Goal: Communication & Community: Answer question/provide support

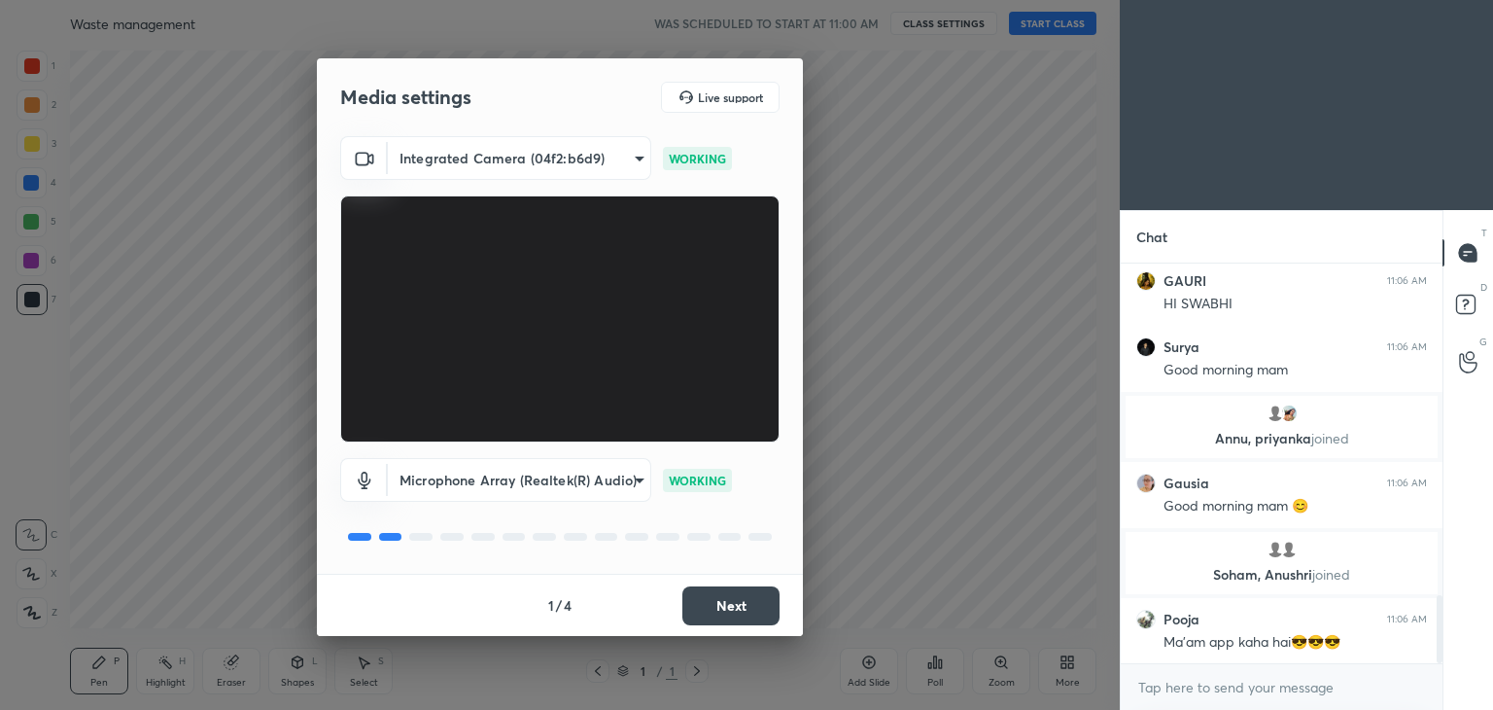
scroll to position [1939, 0]
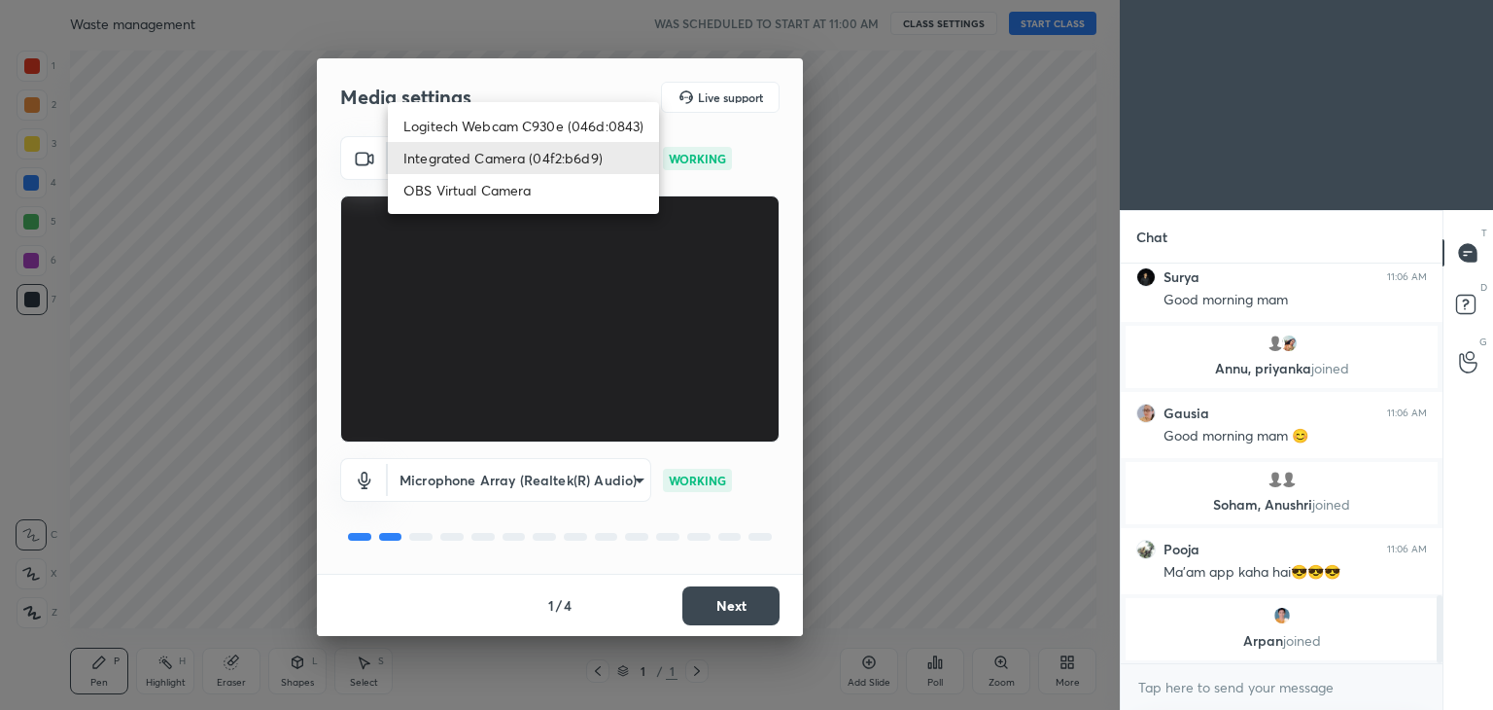
click at [538, 159] on body "1 2 3 4 5 6 7 C X Z C X Z E E Erase all H H Waste management WAS SCHEDULED TO S…" at bounding box center [746, 355] width 1493 height 710
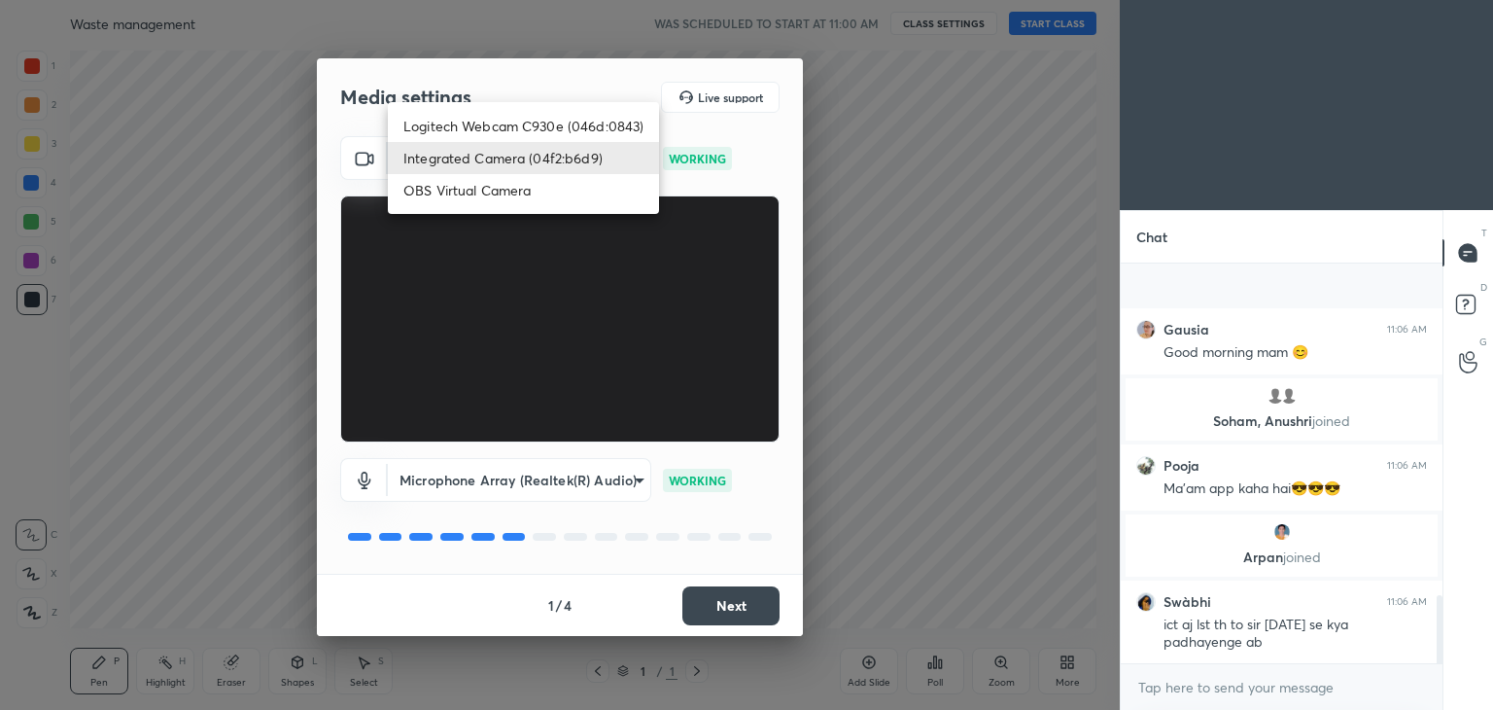
scroll to position [1983, 0]
click at [519, 133] on li "Logitech Webcam C930e (046d:0843)" at bounding box center [523, 126] width 271 height 32
type input "7f20a41aae8fc057dba1ea0d904a276a7bd8b678f35d22b4c8dc0af70141af11"
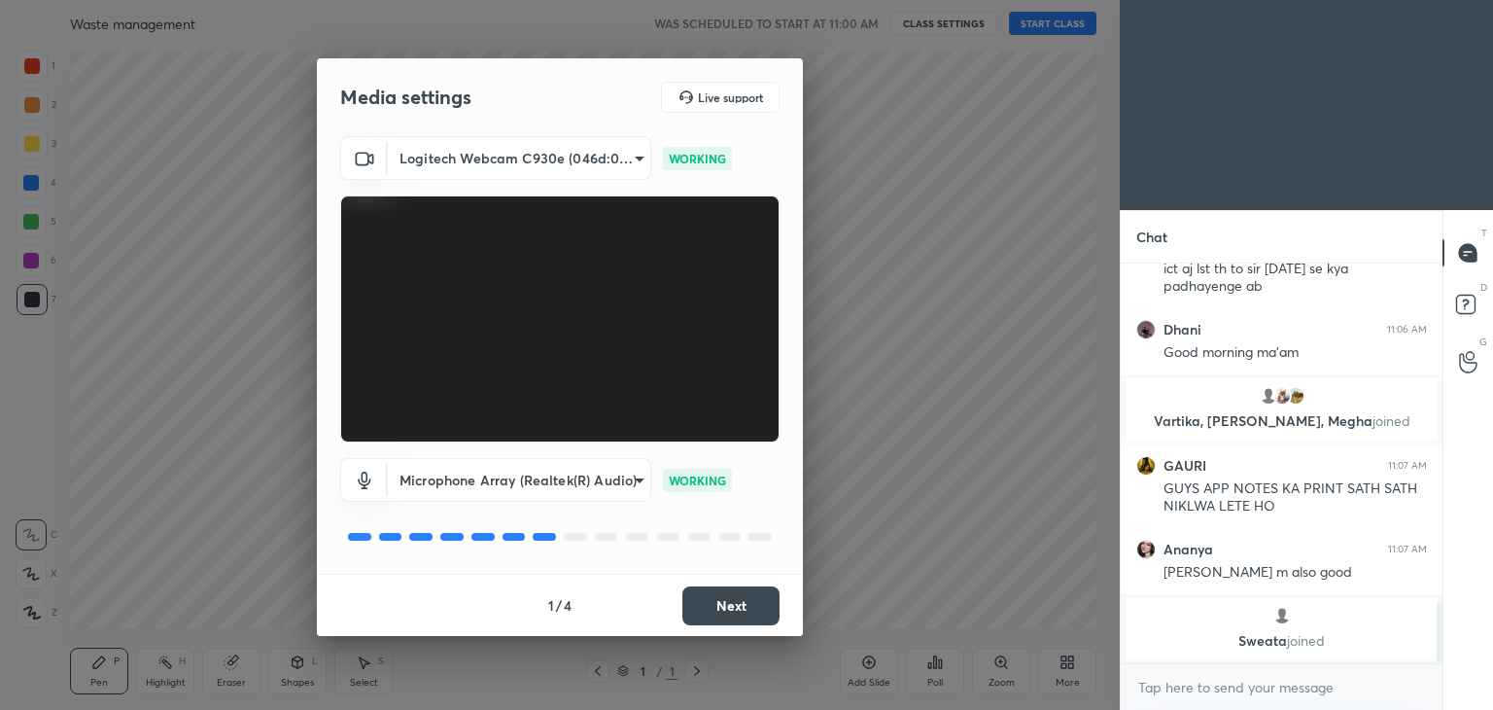
scroll to position [2238, 0]
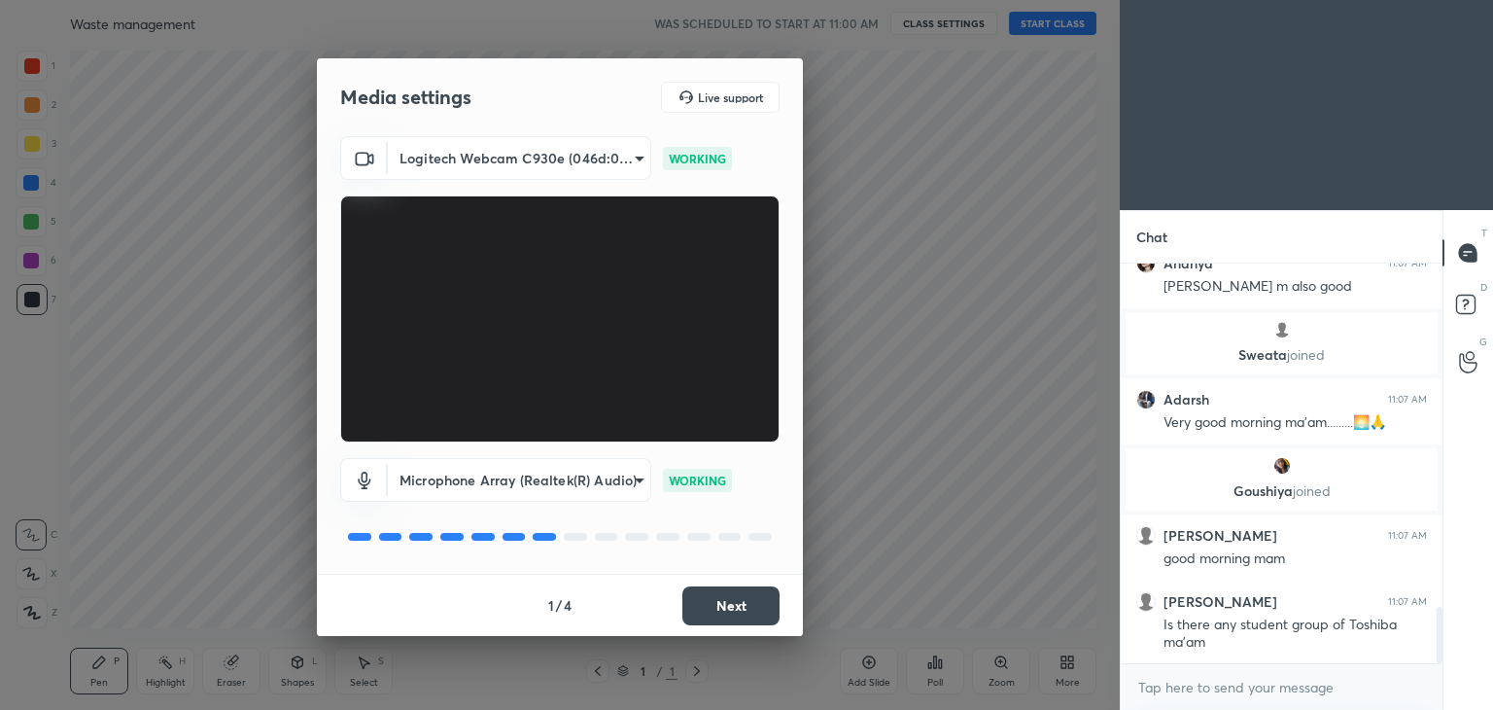
click at [716, 588] on button "Next" at bounding box center [730, 605] width 97 height 39
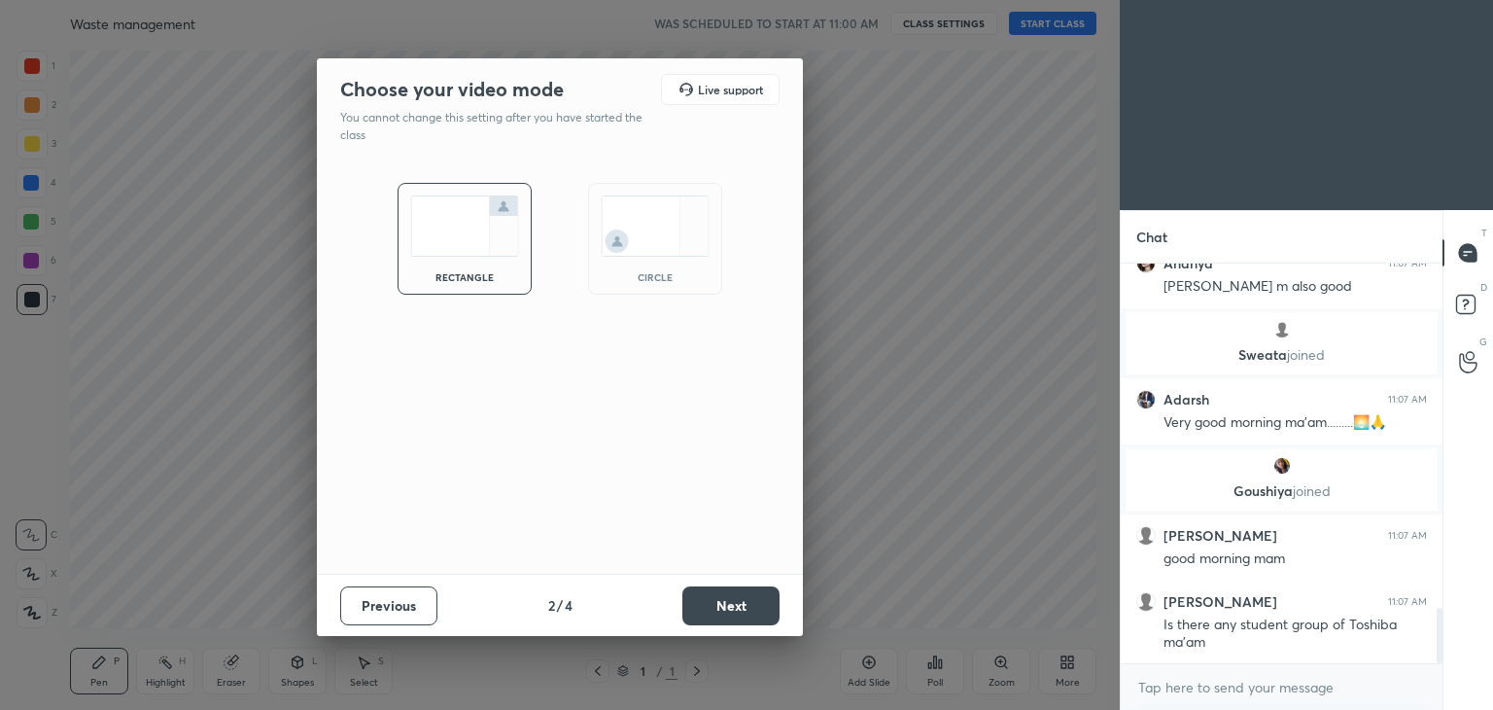
scroll to position [0, 0]
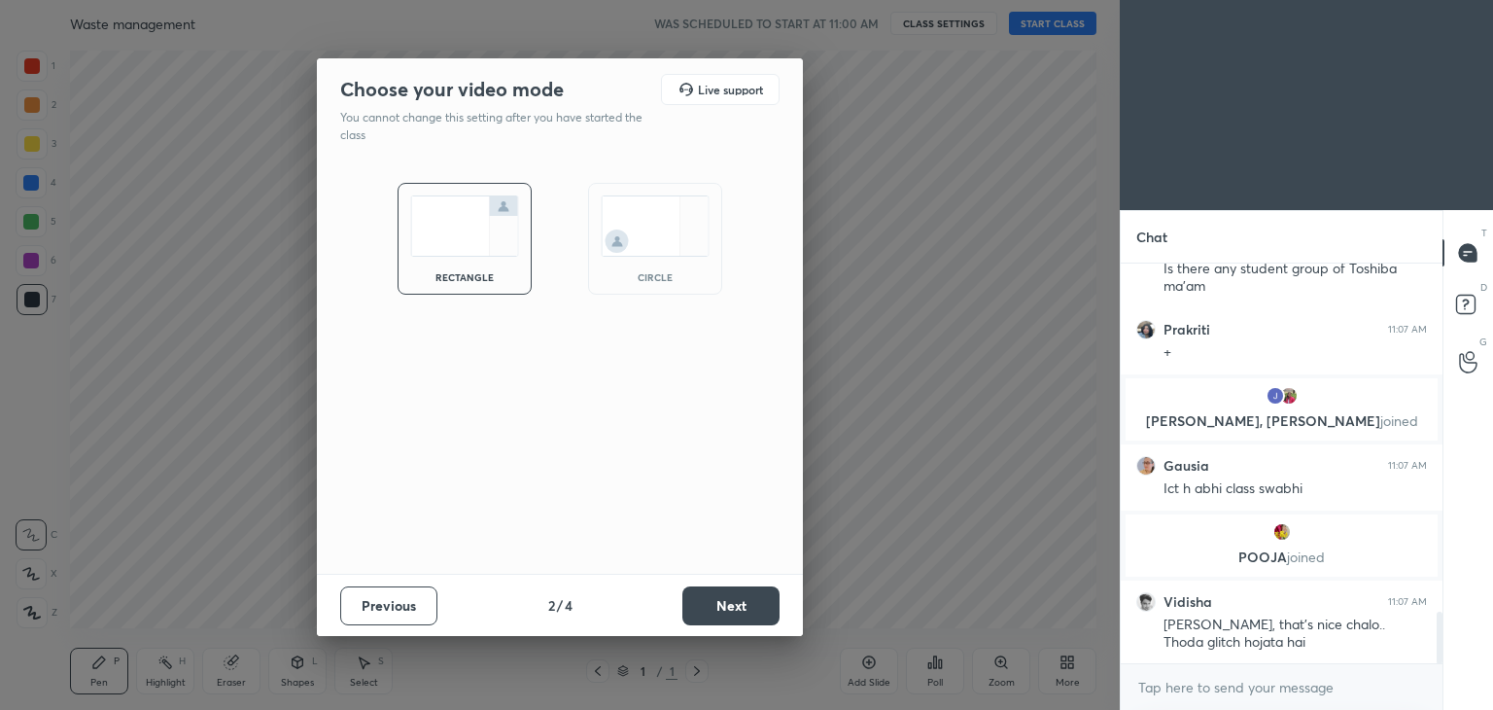
click at [684, 211] on img at bounding box center [655, 225] width 109 height 61
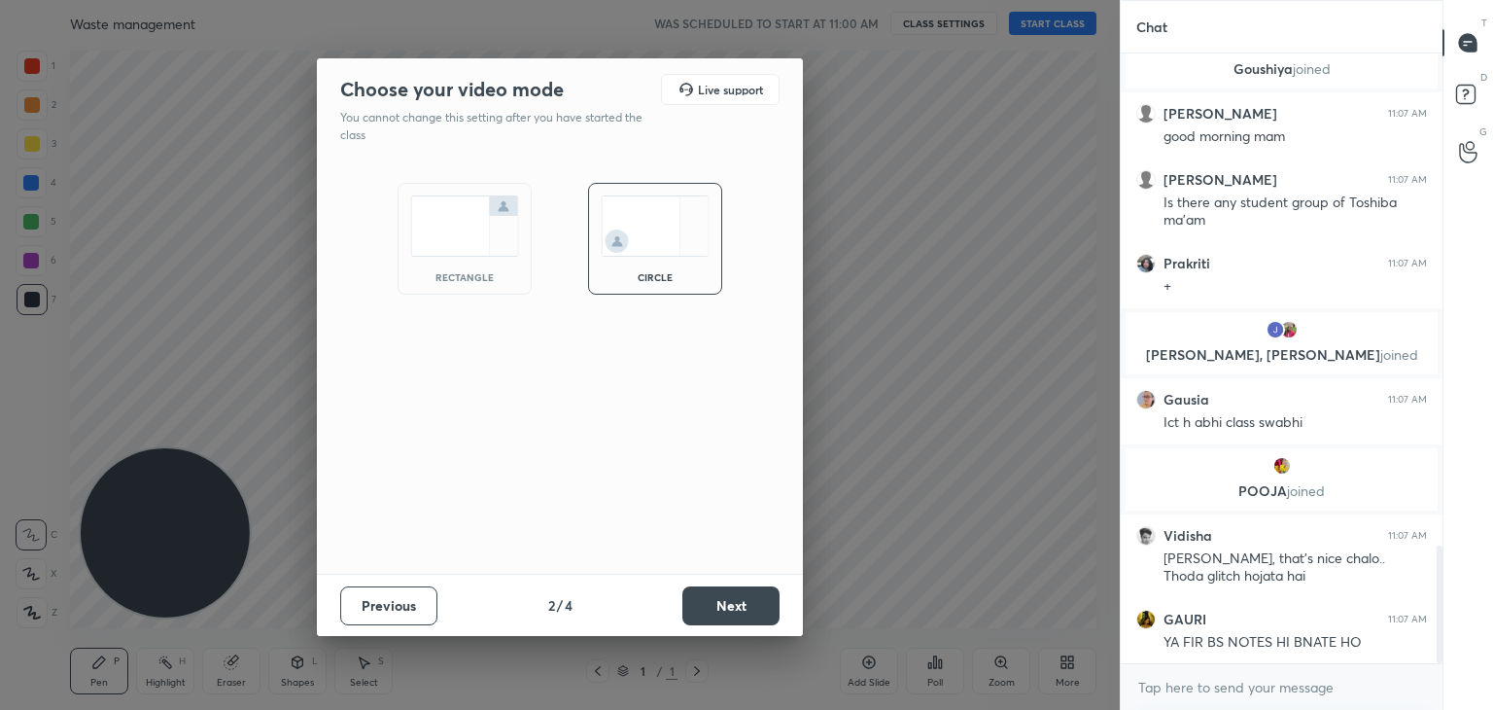
click at [701, 600] on button "Next" at bounding box center [730, 605] width 97 height 39
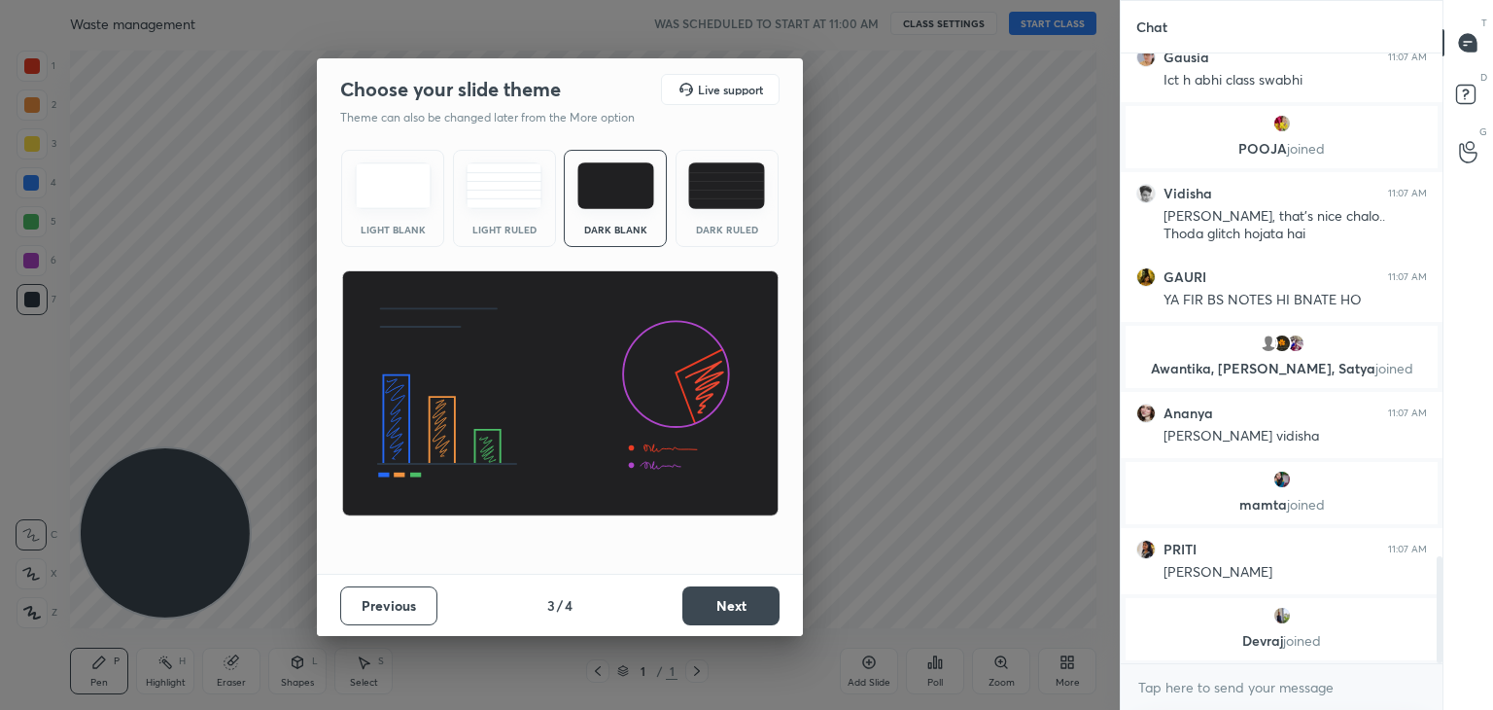
click at [763, 588] on button "Next" at bounding box center [730, 605] width 97 height 39
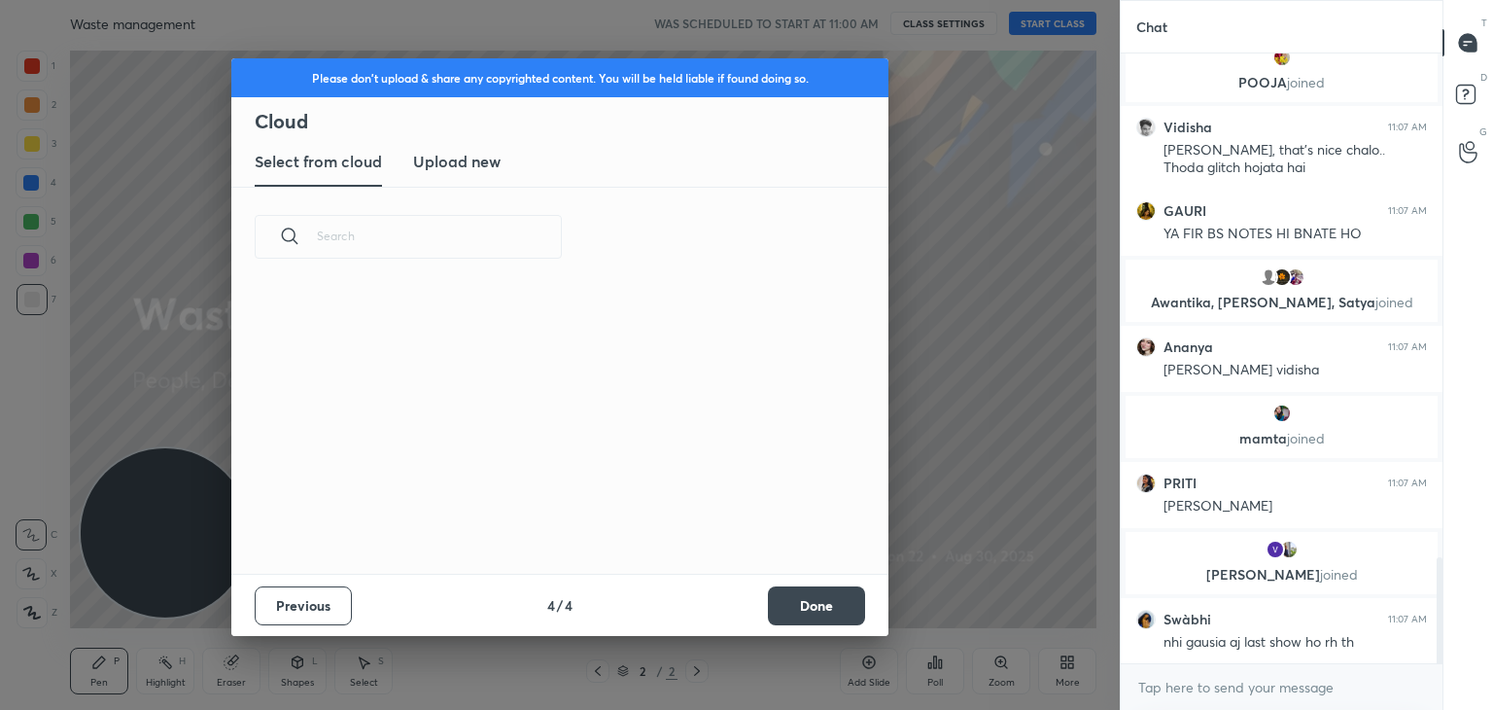
click at [779, 573] on div "grid" at bounding box center [548, 427] width 634 height 293
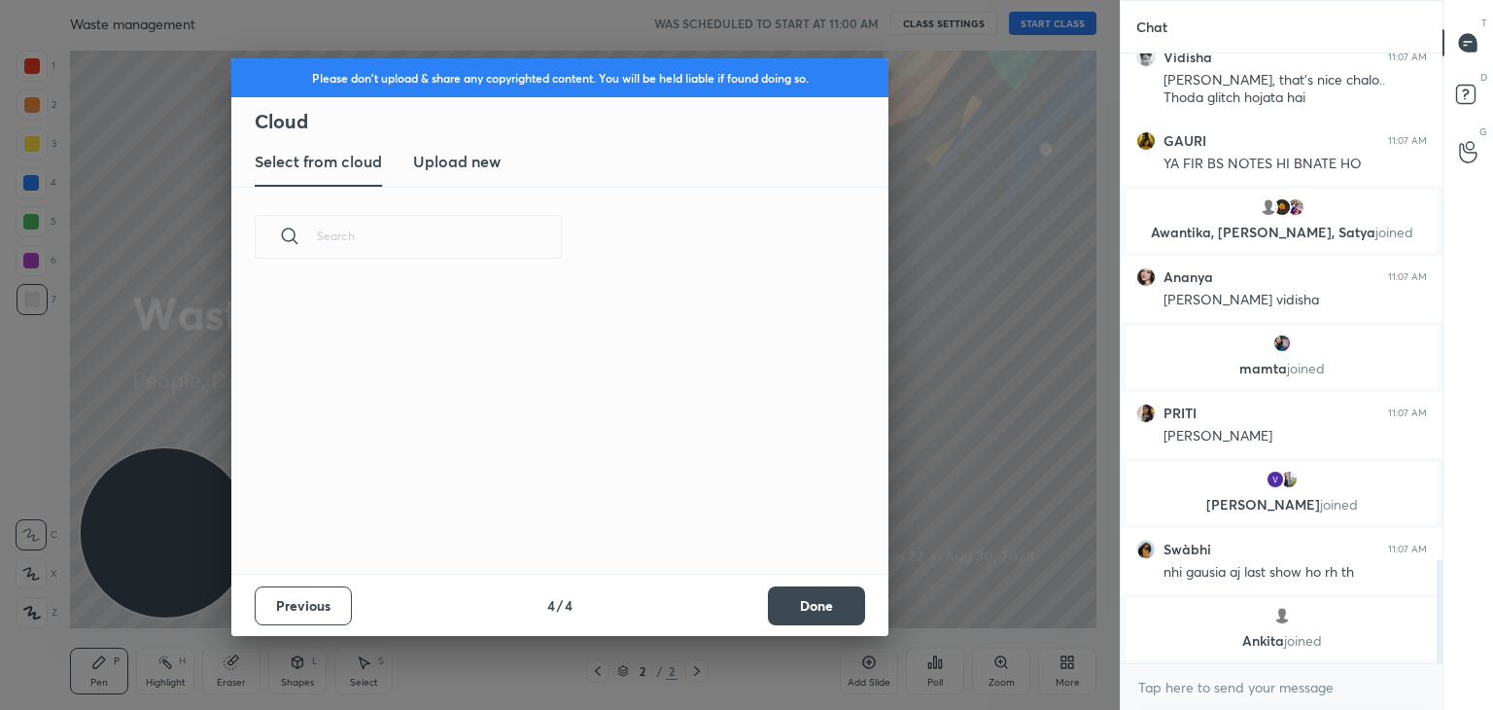
click at [813, 609] on button "Done" at bounding box center [816, 605] width 97 height 39
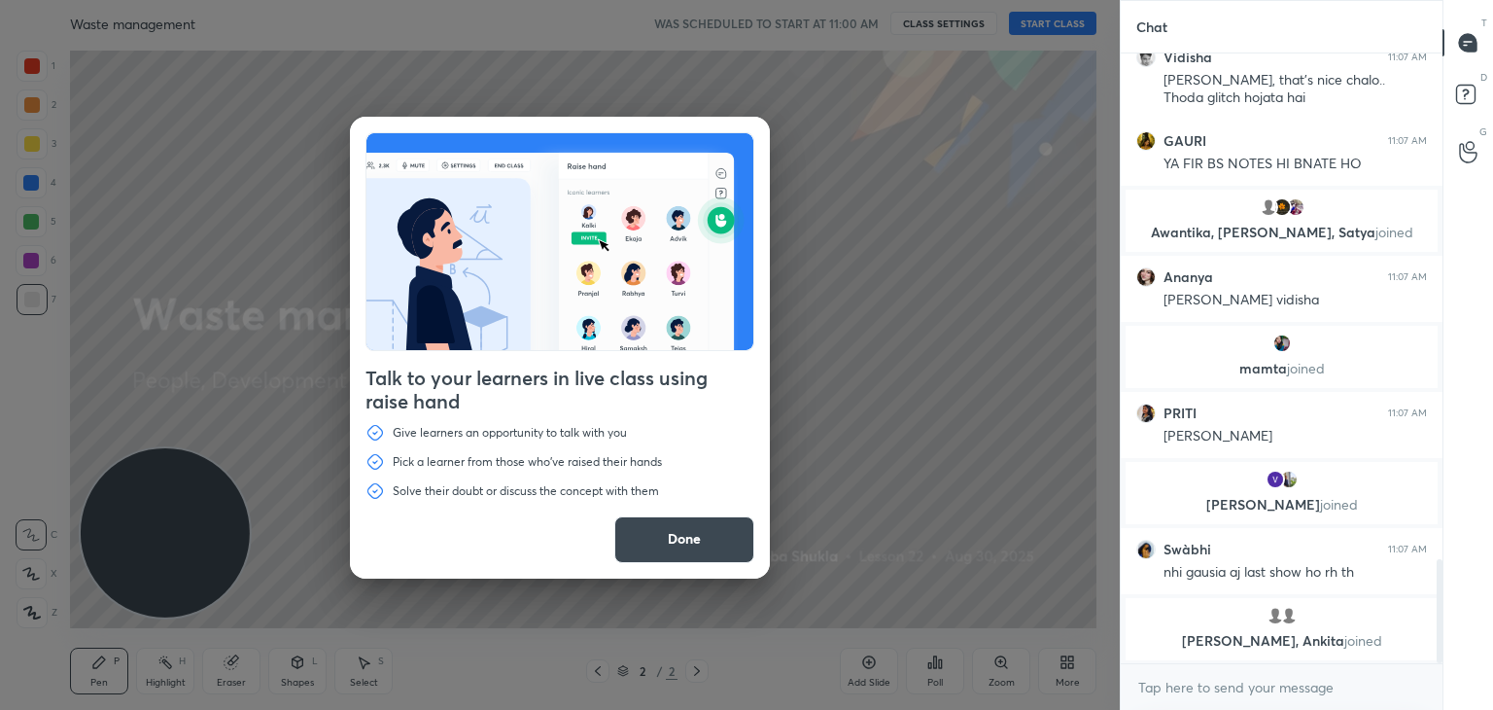
click at [649, 530] on button "Done" at bounding box center [684, 539] width 140 height 47
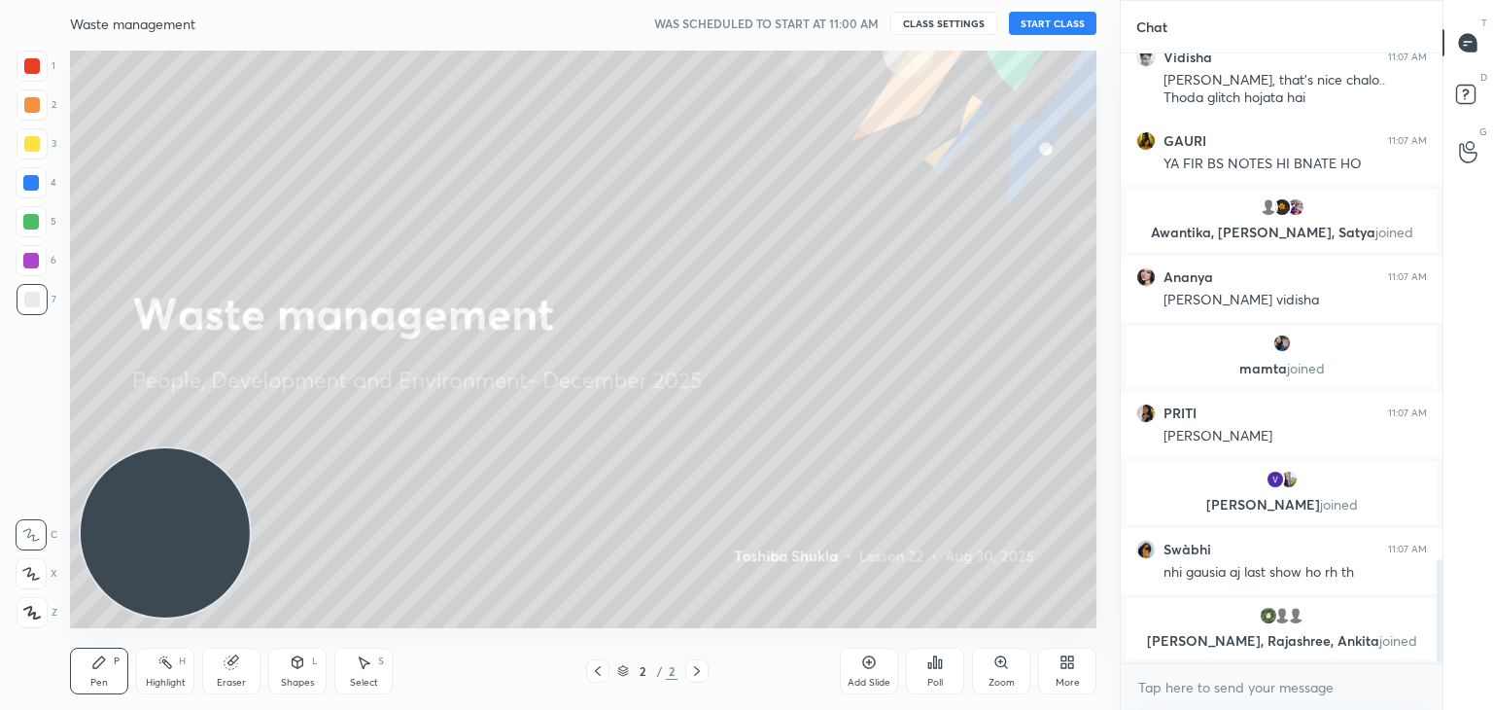
click at [1038, 24] on button "START CLASS" at bounding box center [1052, 23] width 87 height 23
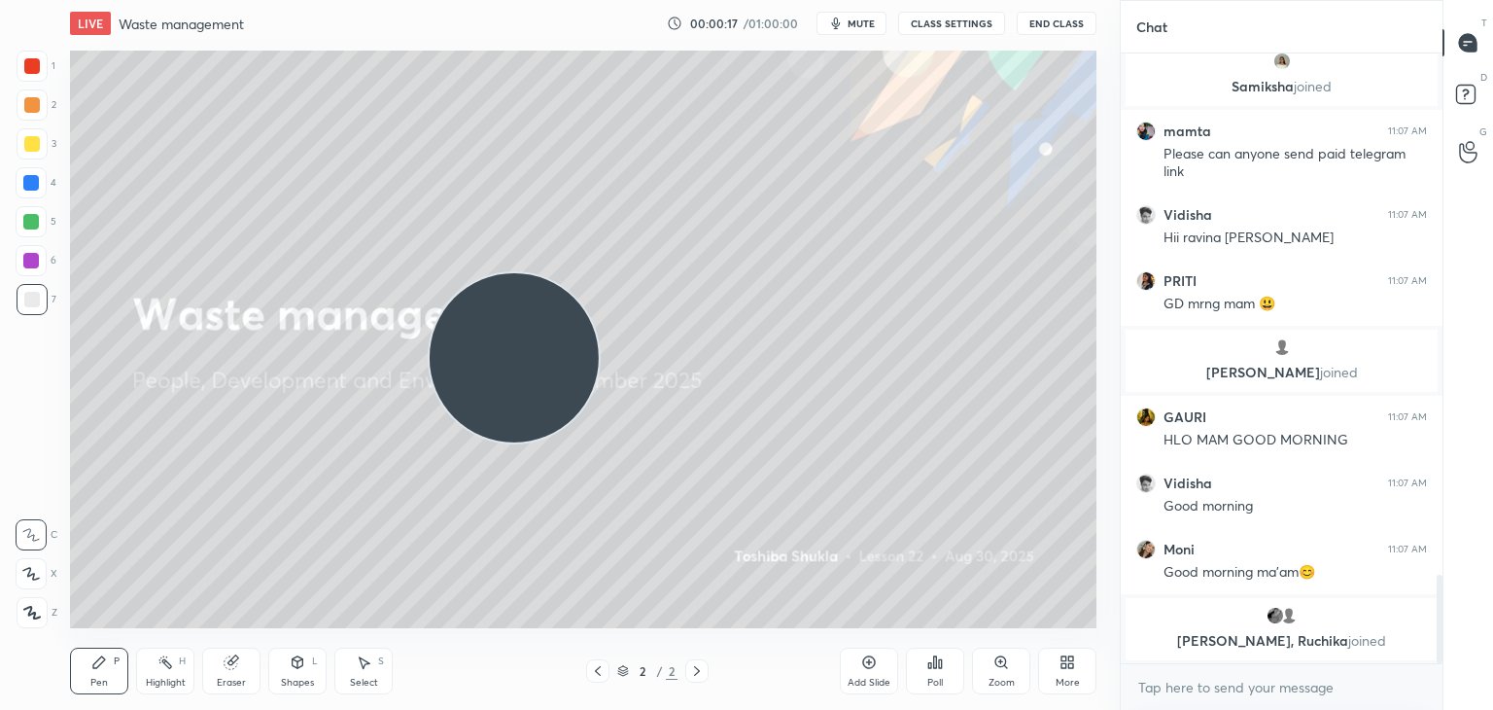
scroll to position [3648, 0]
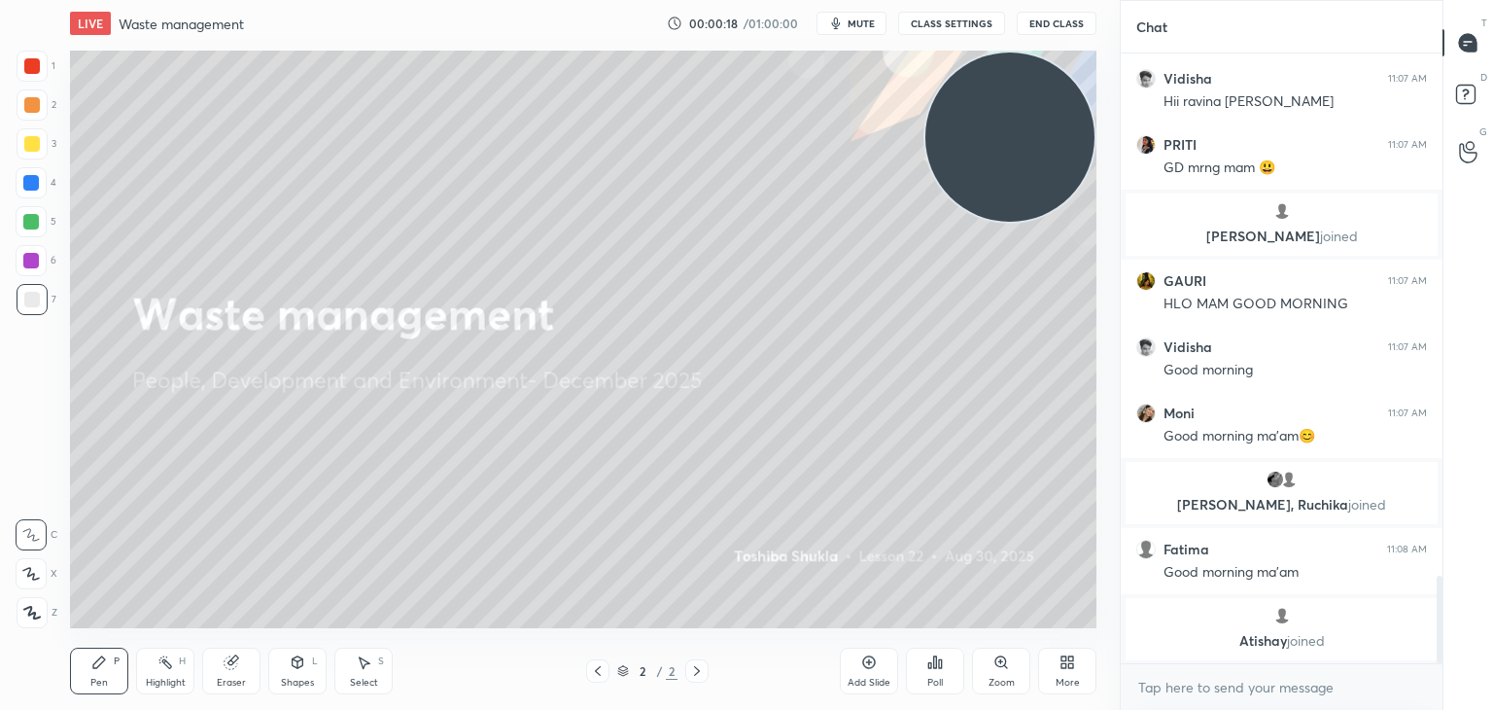
drag, startPoint x: 192, startPoint y: 524, endPoint x: 1045, endPoint y: 100, distance: 953.0
click at [1045, 100] on video at bounding box center [1010, 136] width 169 height 169
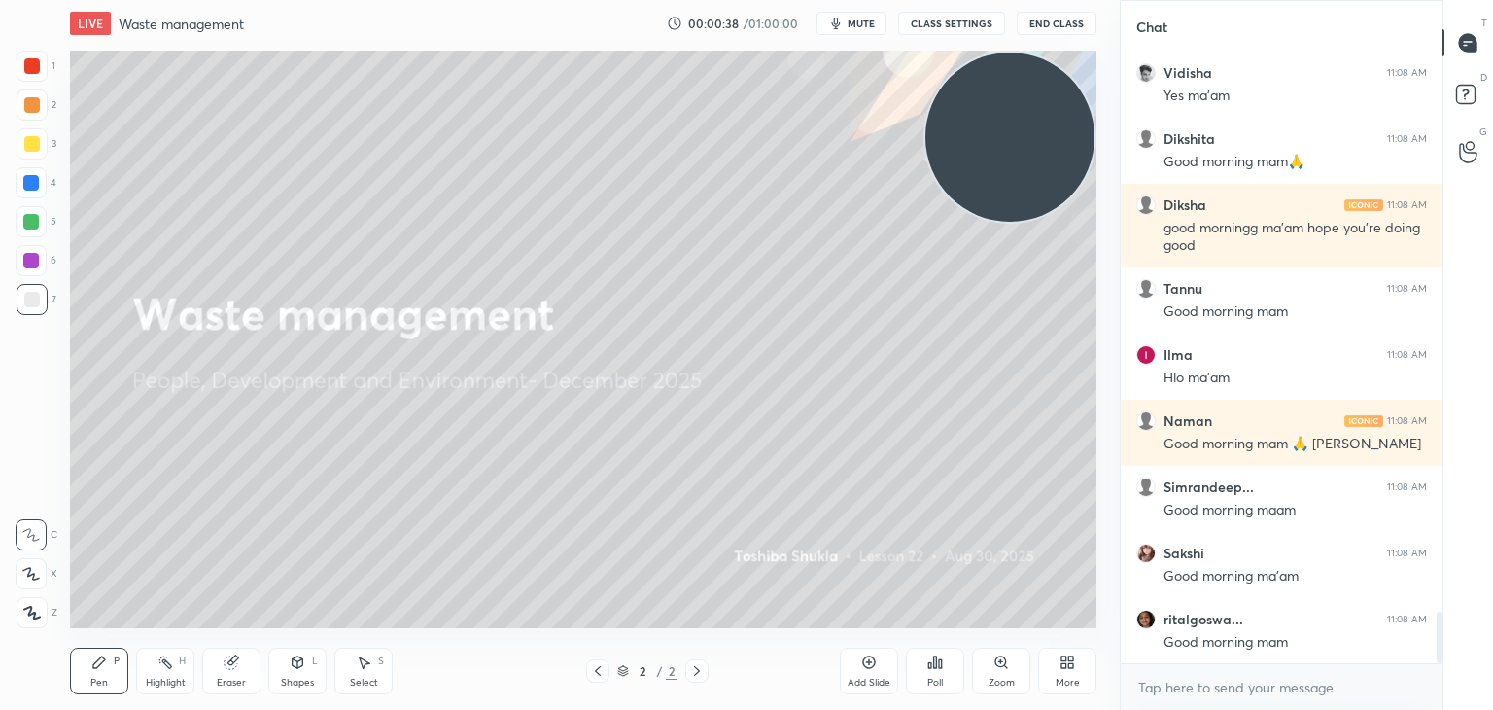
scroll to position [6652, 0]
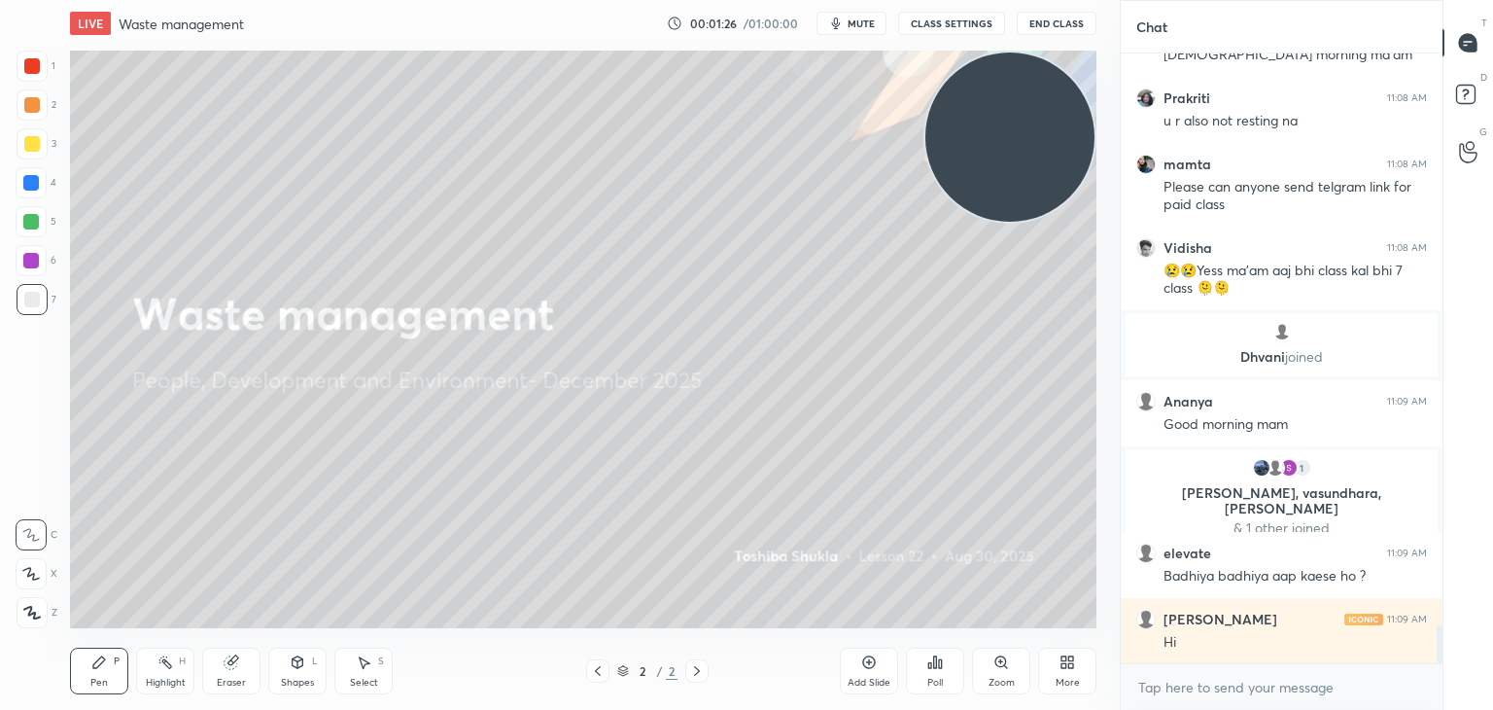
click at [1081, 665] on div "More" at bounding box center [1067, 670] width 58 height 47
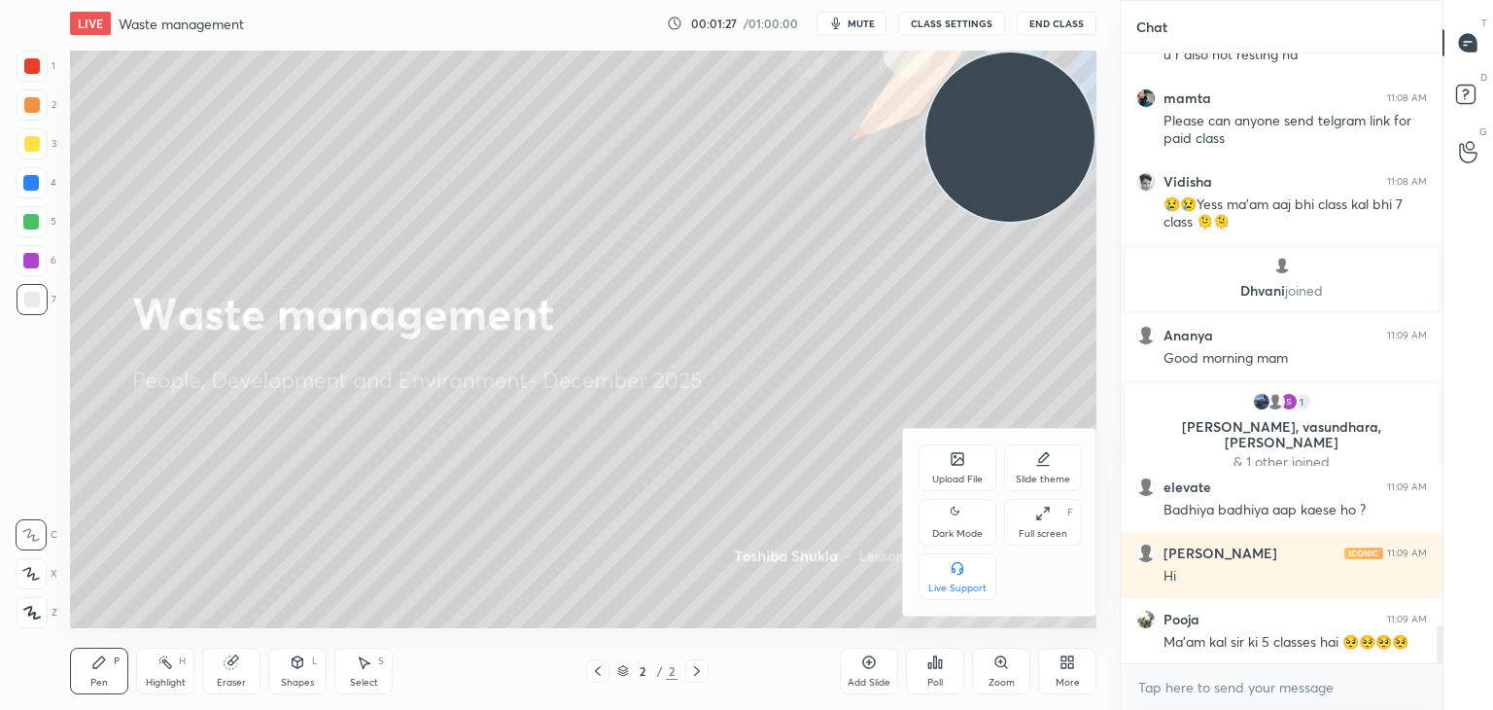
click at [945, 460] on div "Upload File" at bounding box center [958, 467] width 78 height 47
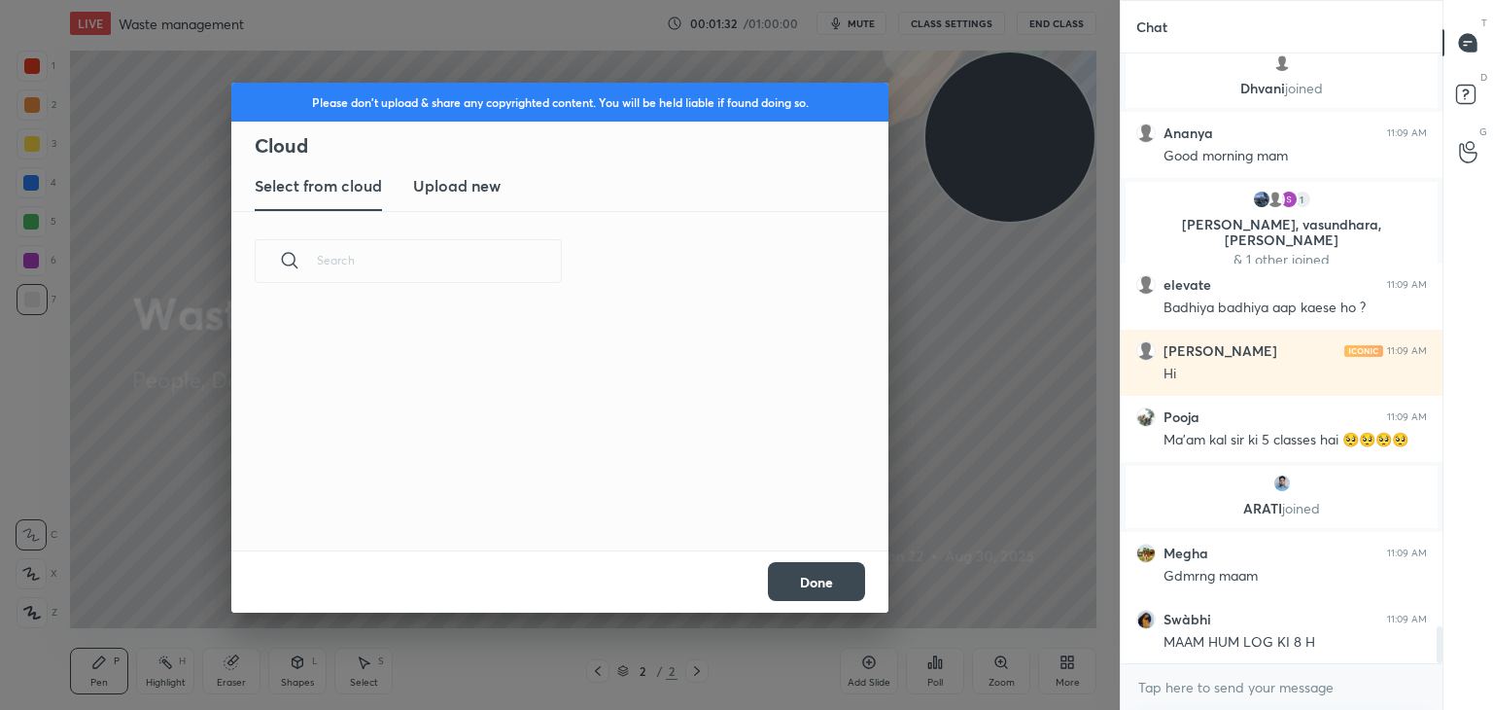
click at [451, 184] on h3 "Upload new" at bounding box center [456, 185] width 87 height 23
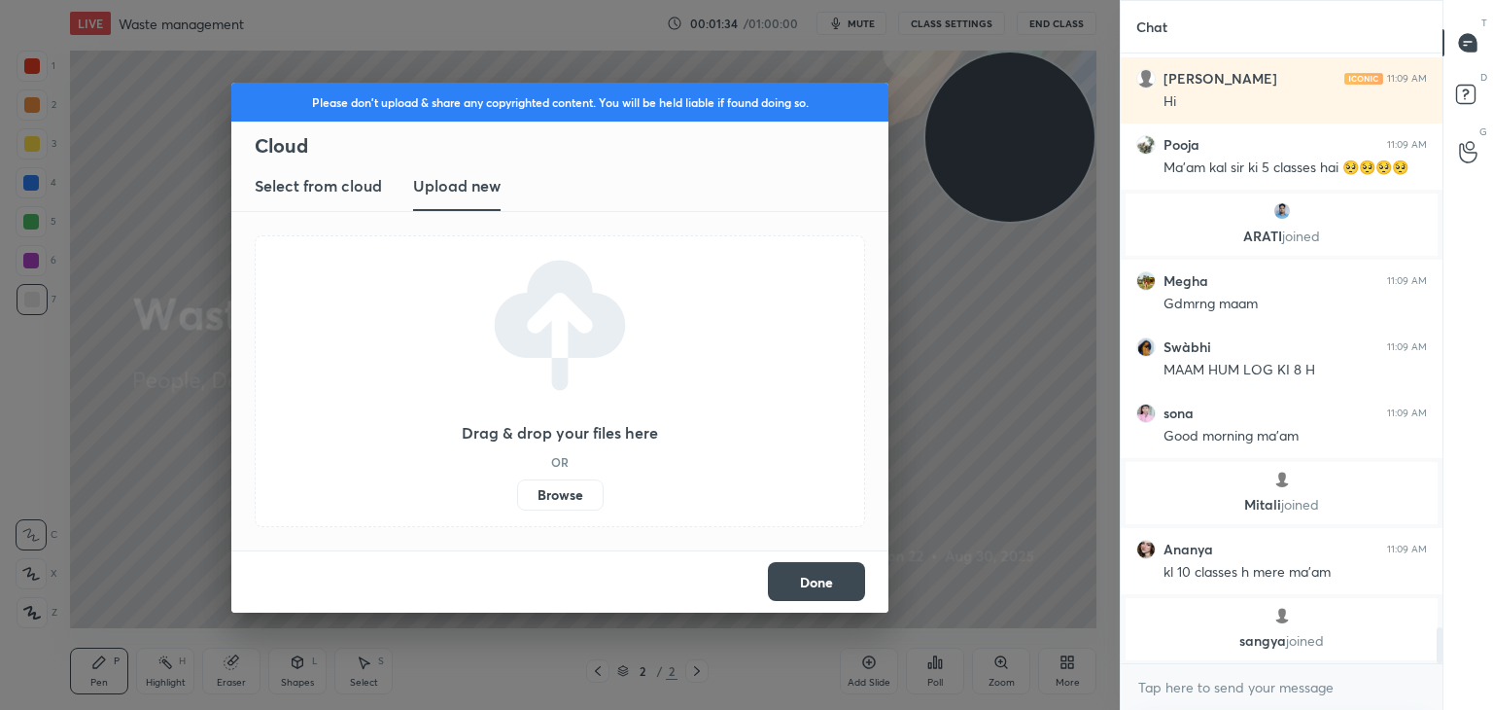
click at [542, 491] on label "Browse" at bounding box center [560, 494] width 87 height 31
click at [517, 491] on input "Browse" at bounding box center [517, 494] width 0 height 31
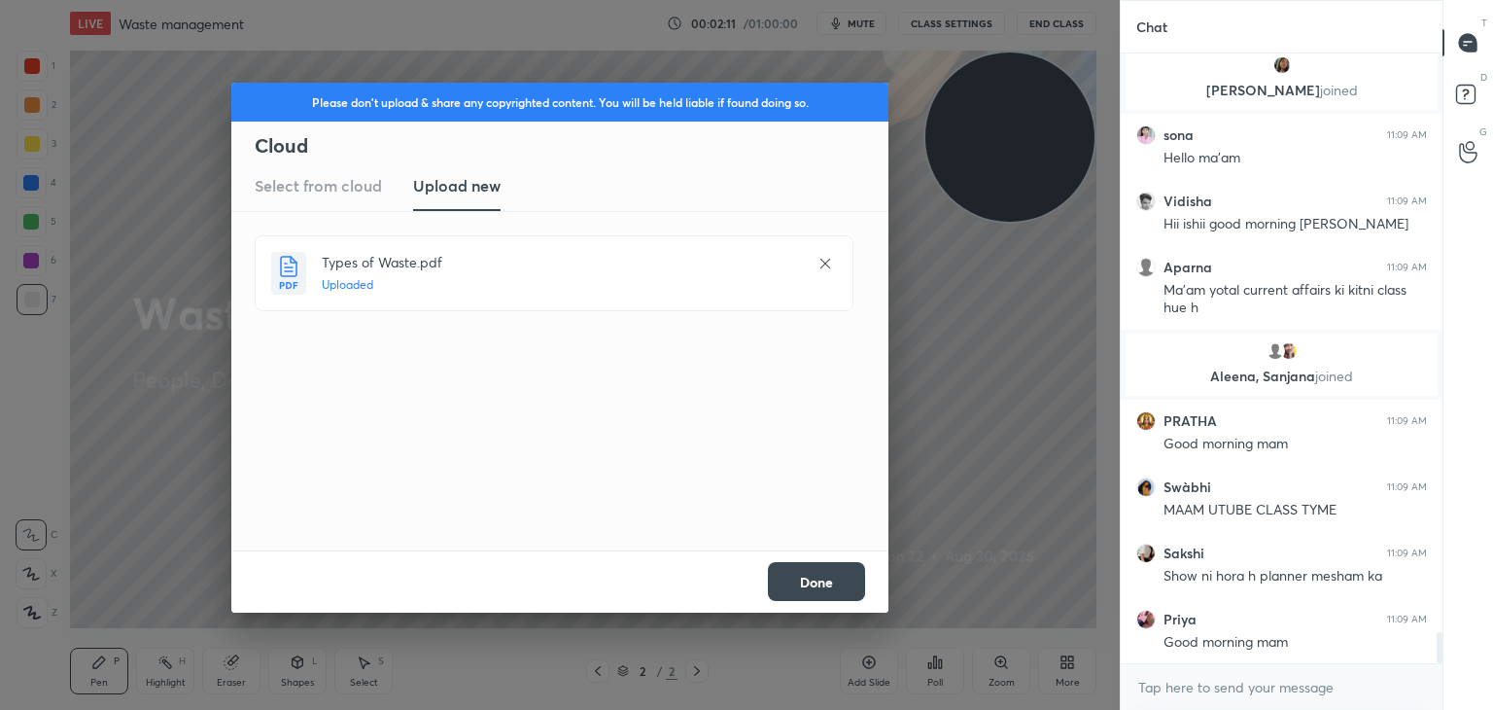
click at [811, 573] on button "Done" at bounding box center [816, 581] width 97 height 39
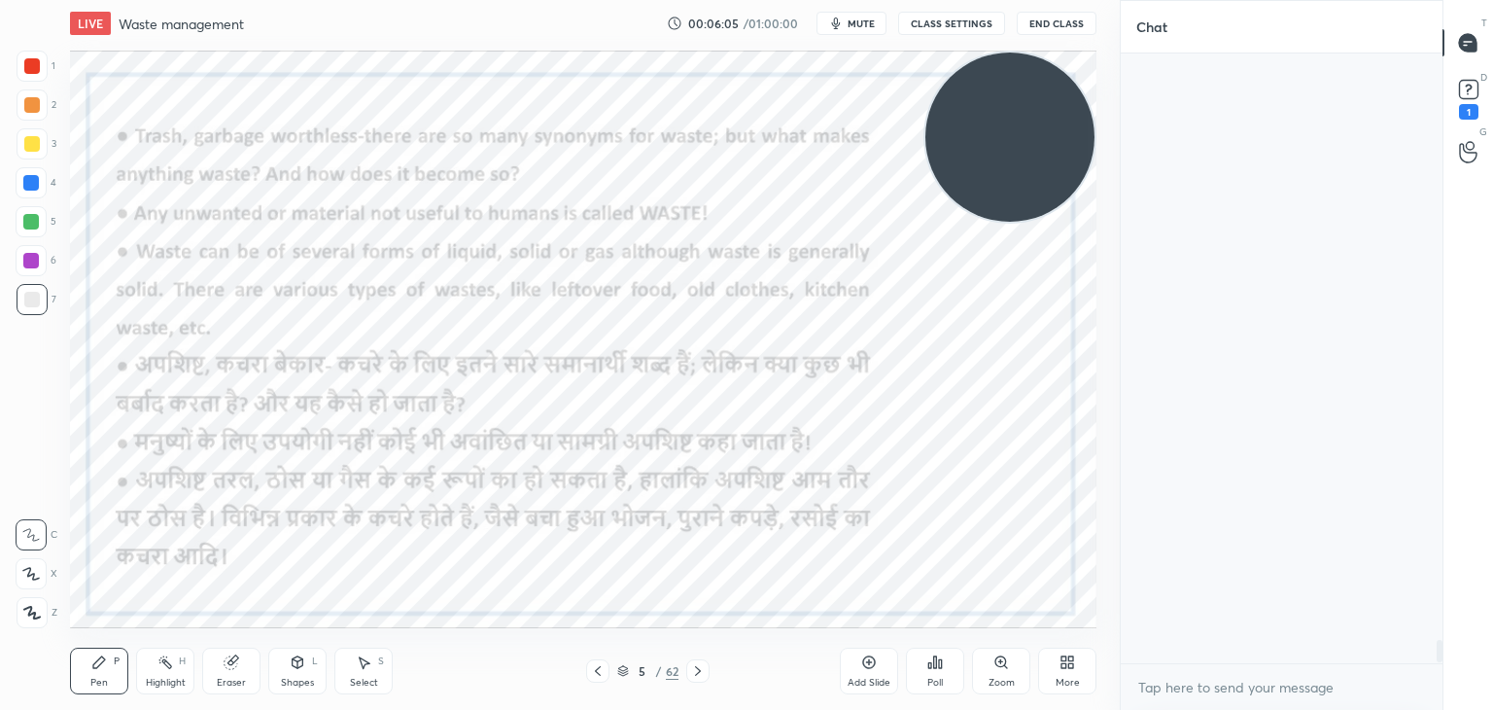
scroll to position [16276, 0]
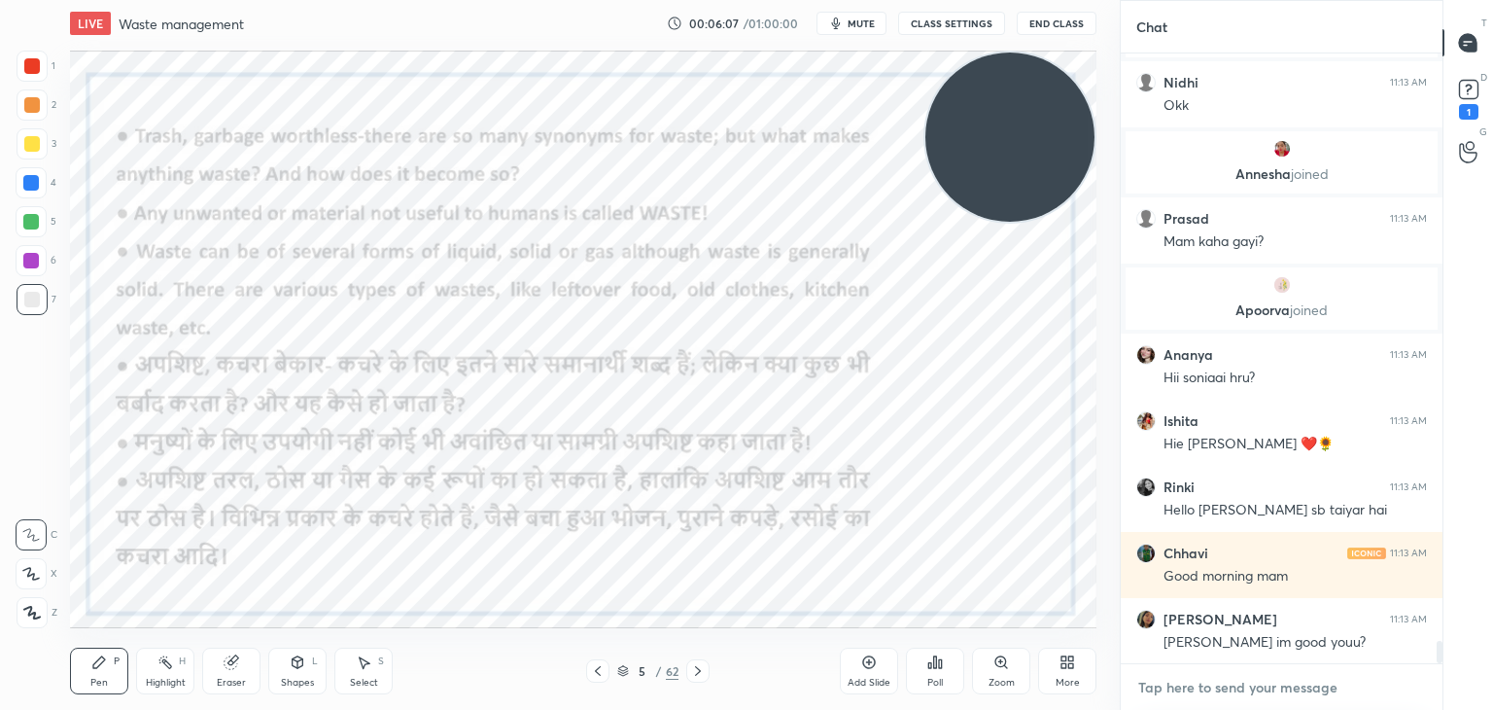
type textarea "x"
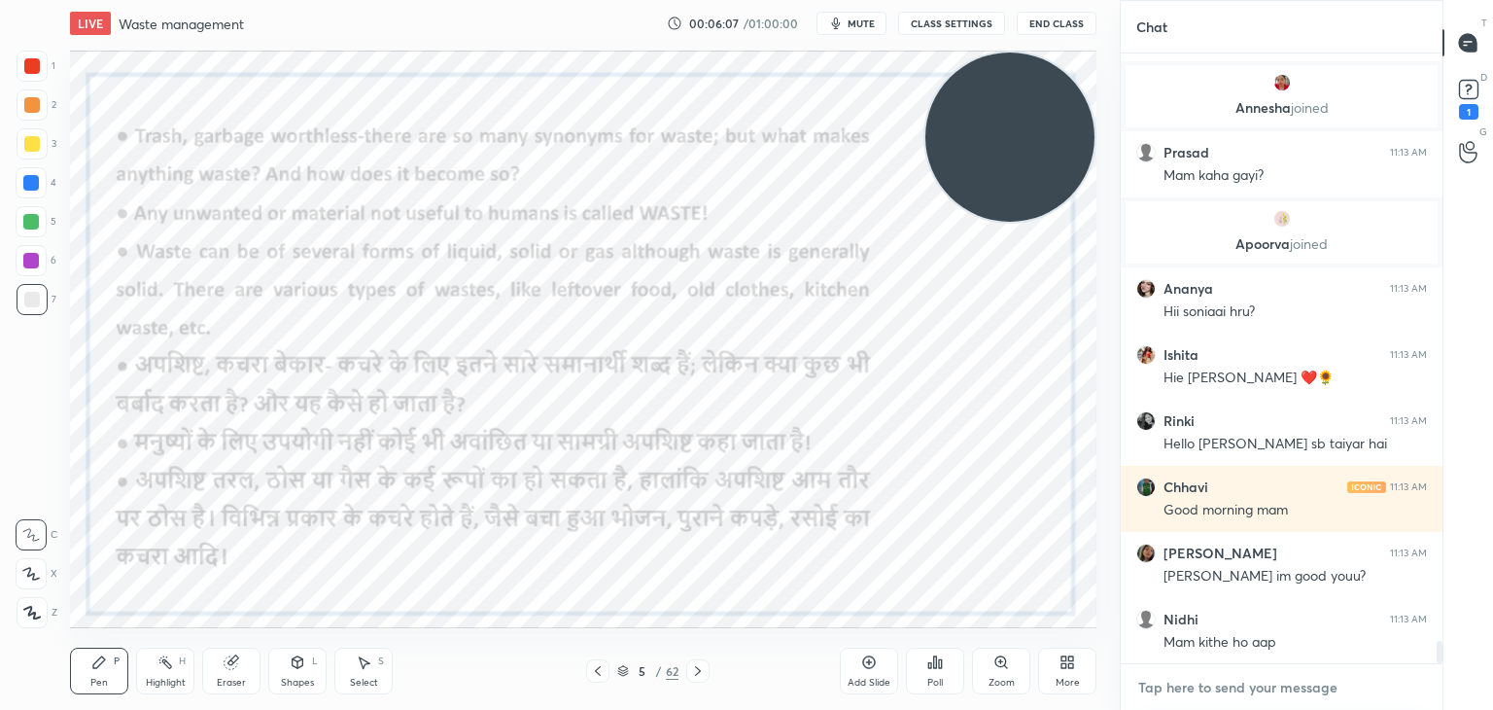
click at [1200, 675] on textarea at bounding box center [1281, 687] width 291 height 31
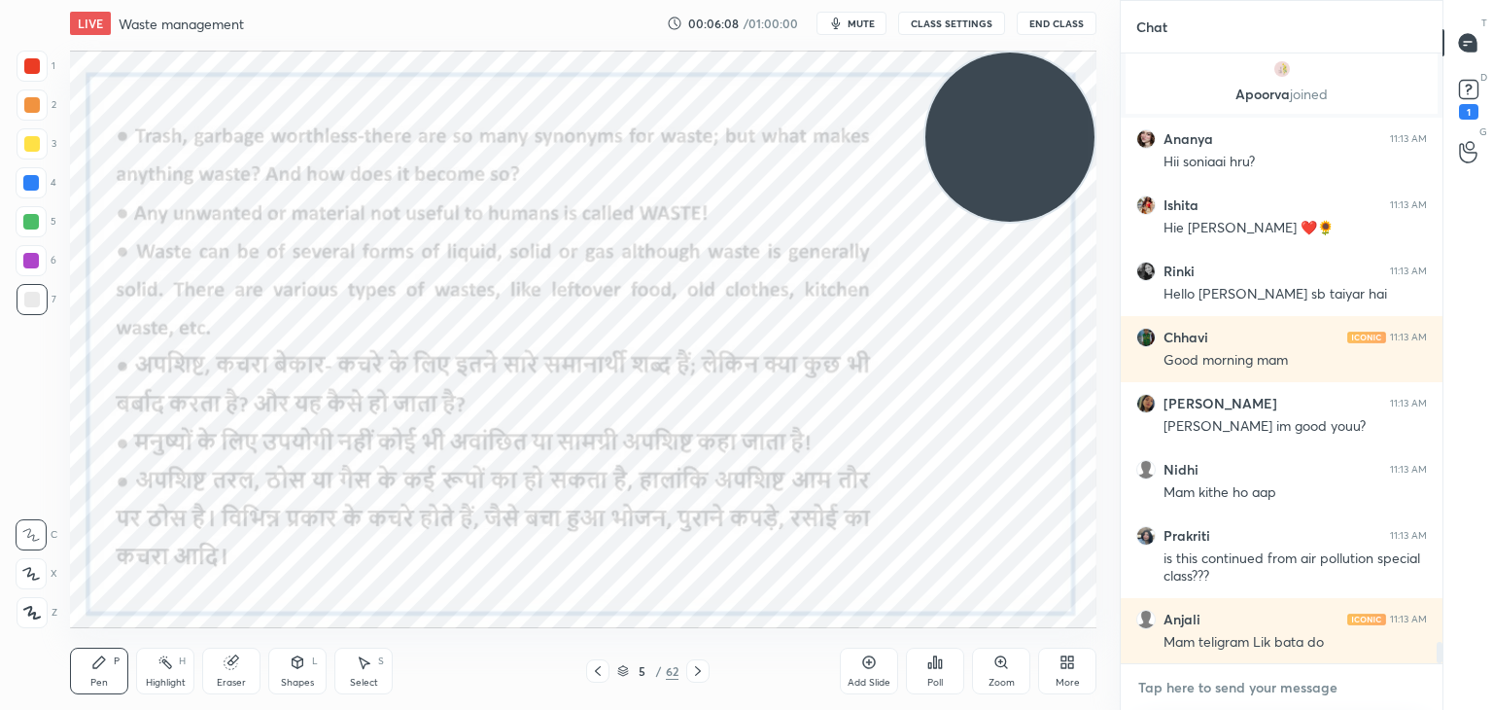
paste textarea "https://t.me/+xoSexqsEaV44MzQ1"
type textarea "https://t.me/+xoSexqsEaV44MzQ1"
type textarea "x"
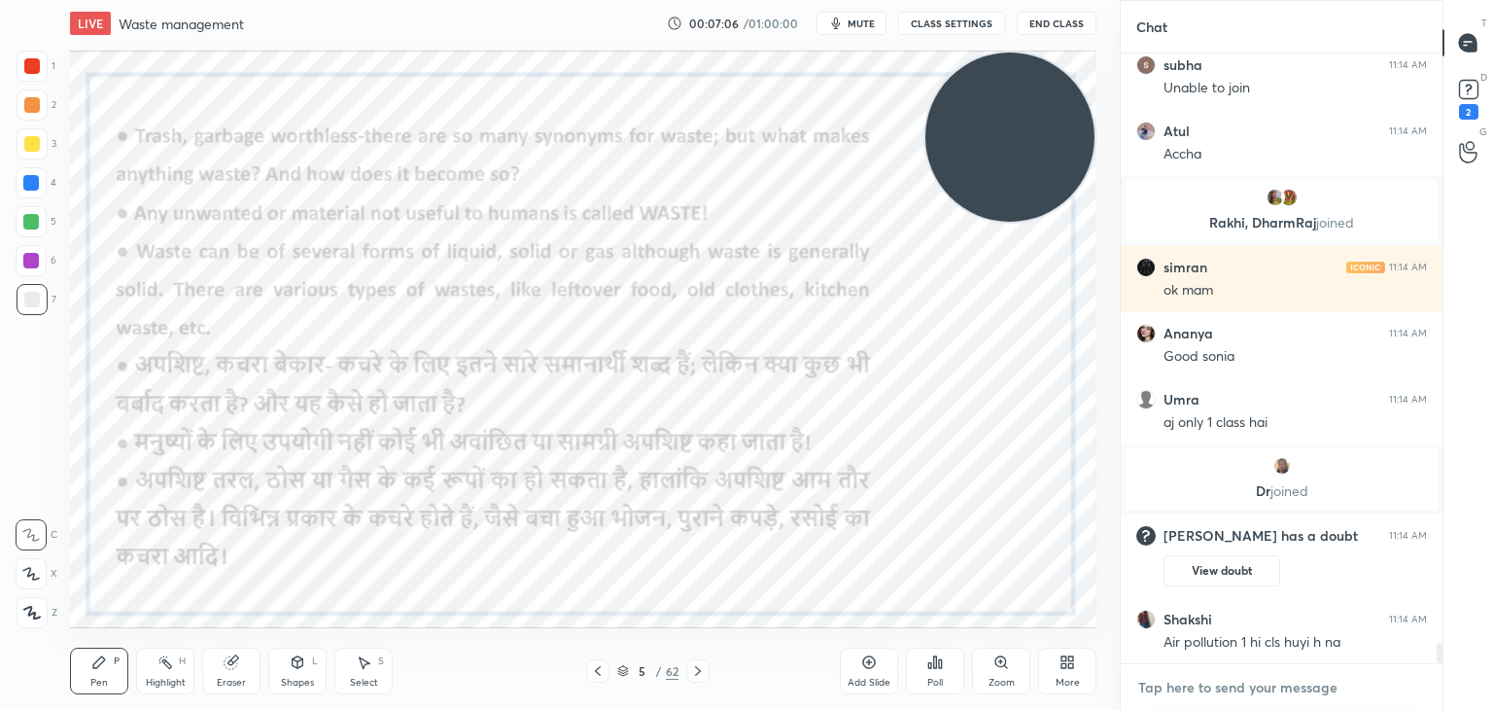
scroll to position [17464, 0]
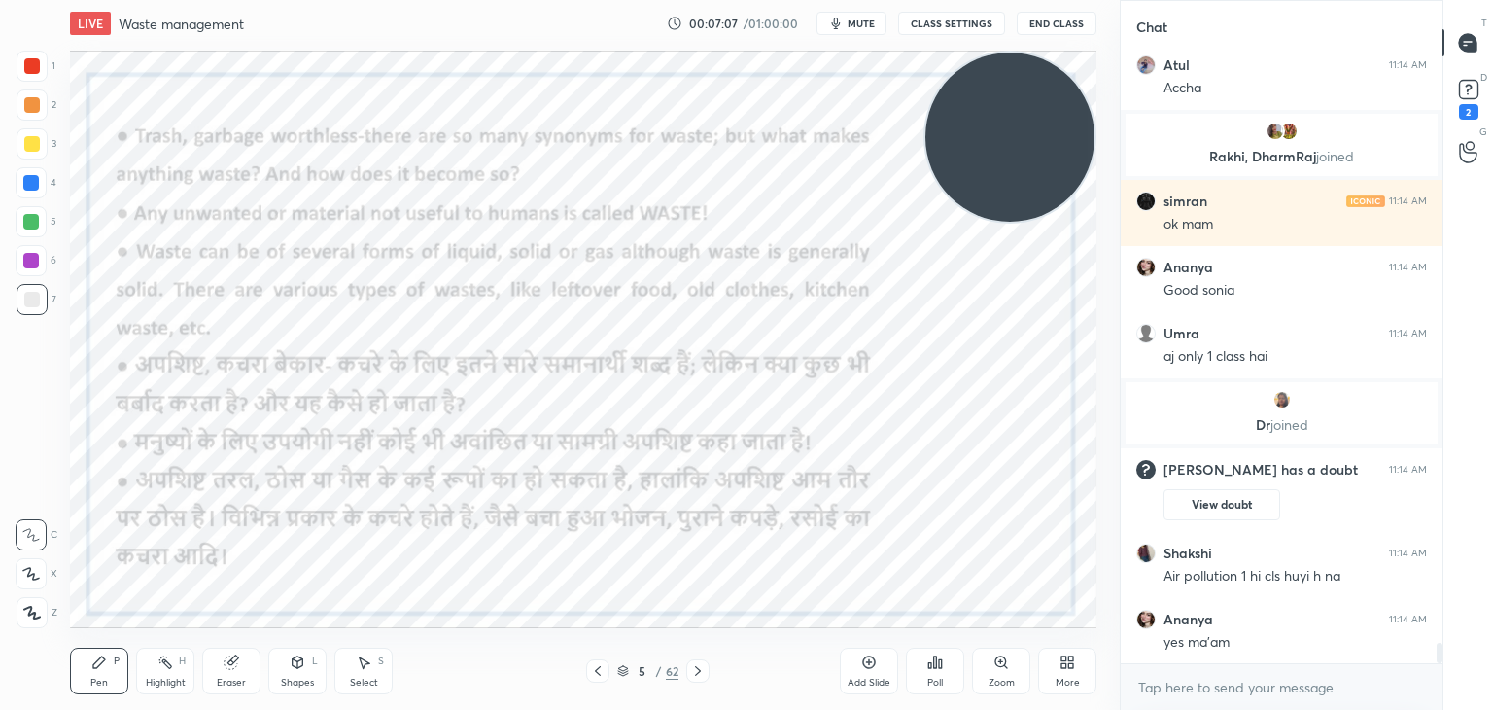
click at [23, 68] on div at bounding box center [32, 66] width 31 height 31
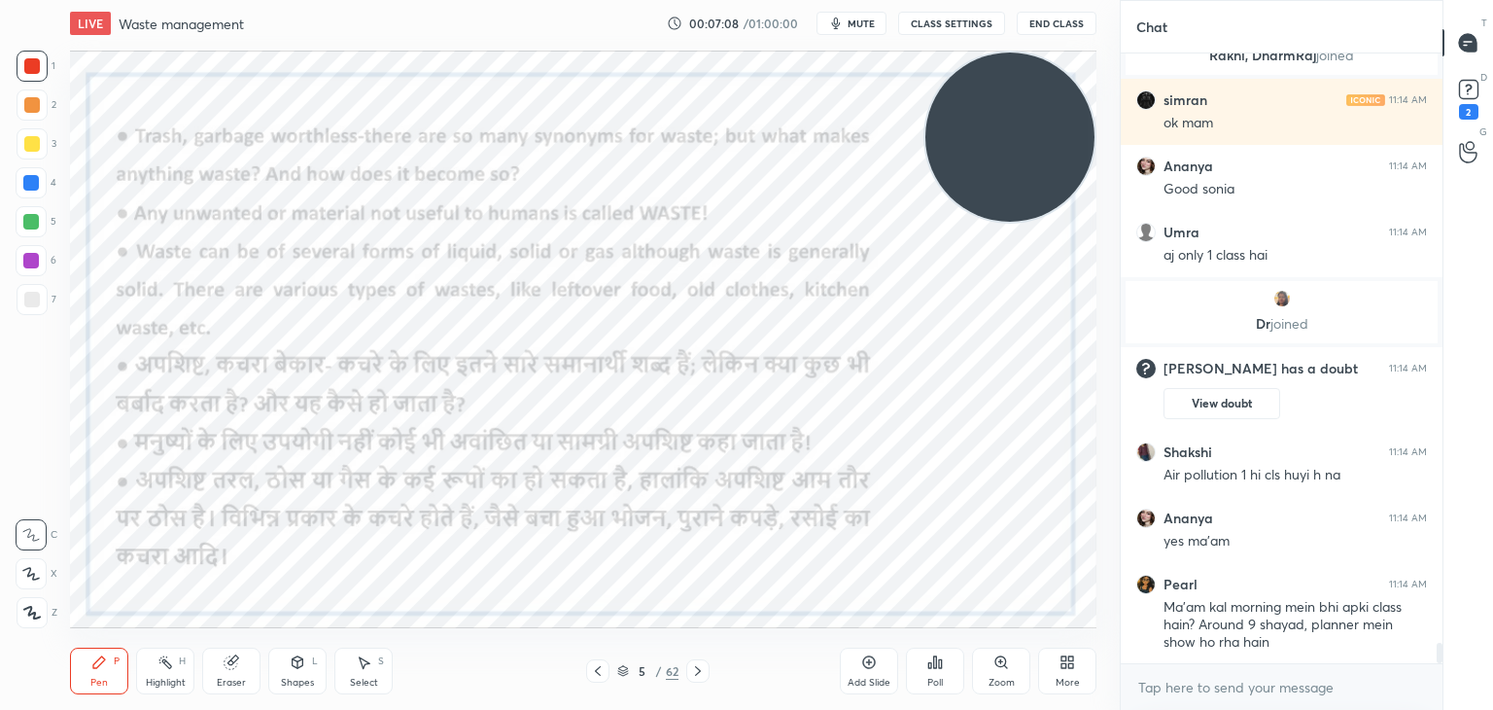
click at [39, 619] on icon at bounding box center [31, 613] width 17 height 14
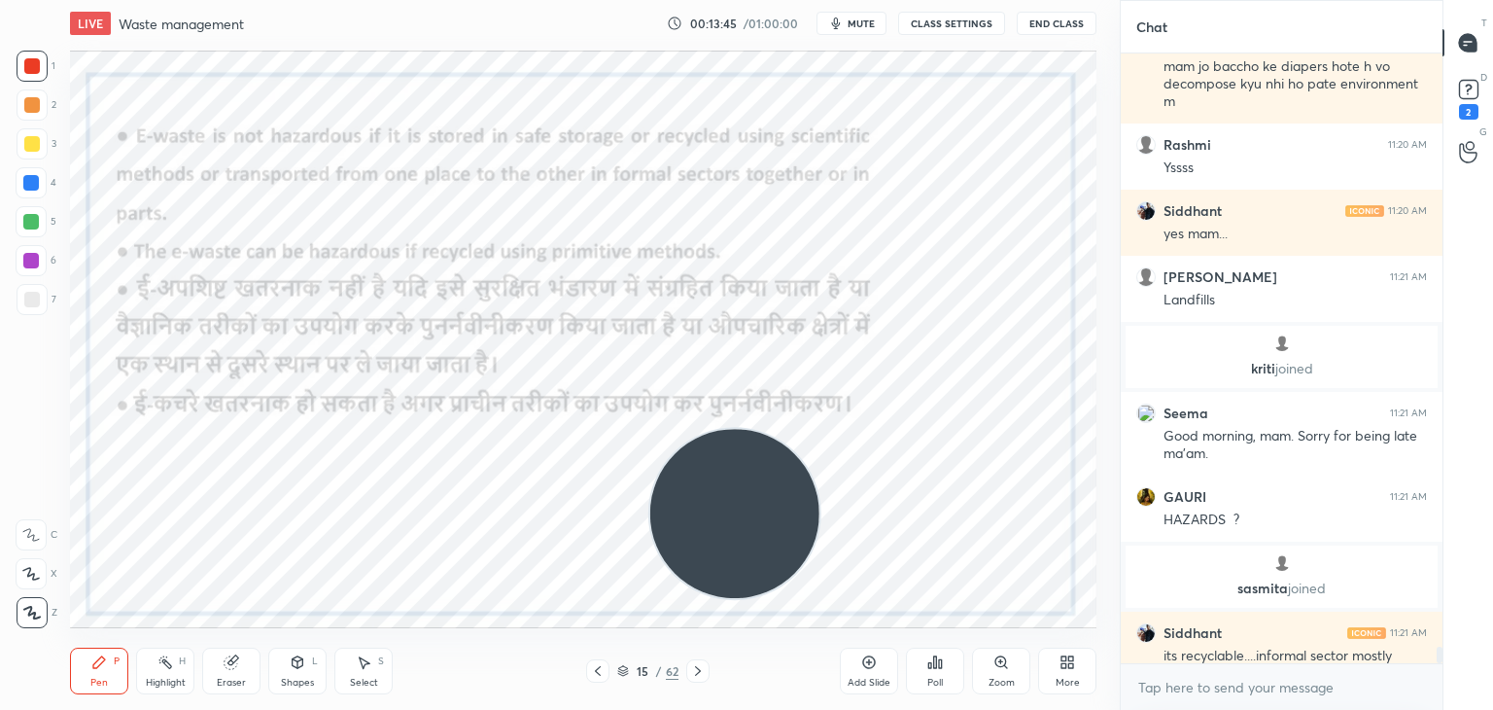
scroll to position [22296, 0]
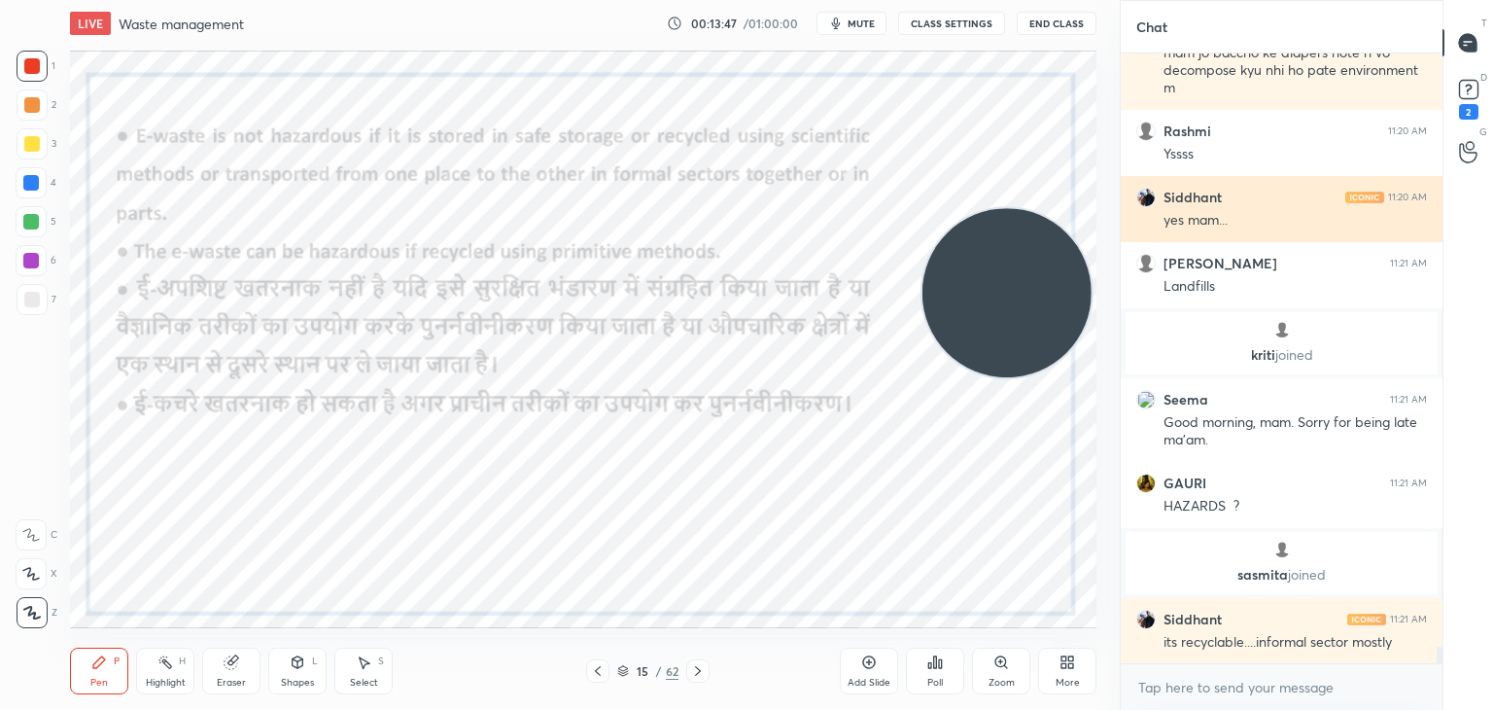
drag, startPoint x: 706, startPoint y: 525, endPoint x: 1190, endPoint y: 176, distance: 596.8
click at [1190, 176] on div "1 2 3 4 5 6 7 C X Z C X Z E E Erase all H H LIVE Waste management 00:13:47 / 01…" at bounding box center [746, 355] width 1493 height 710
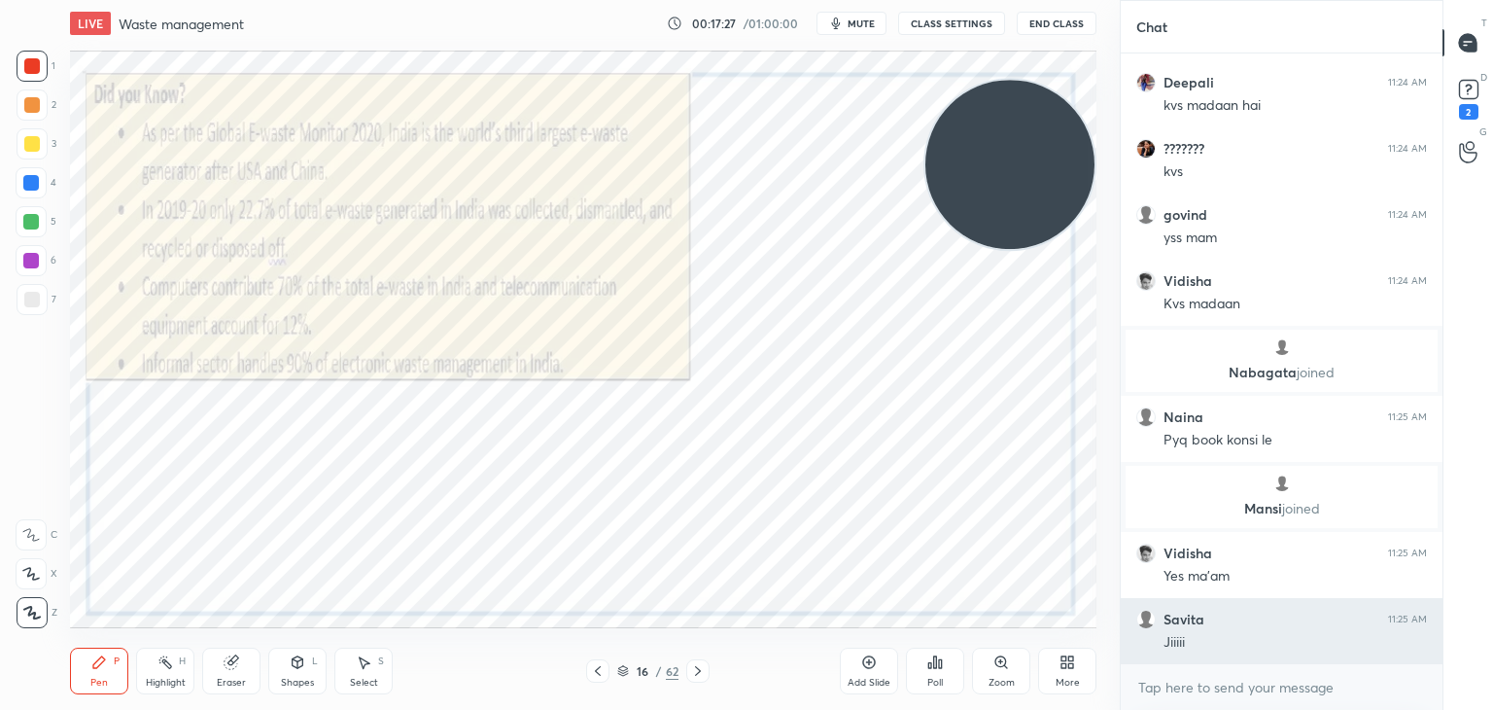
scroll to position [24911, 0]
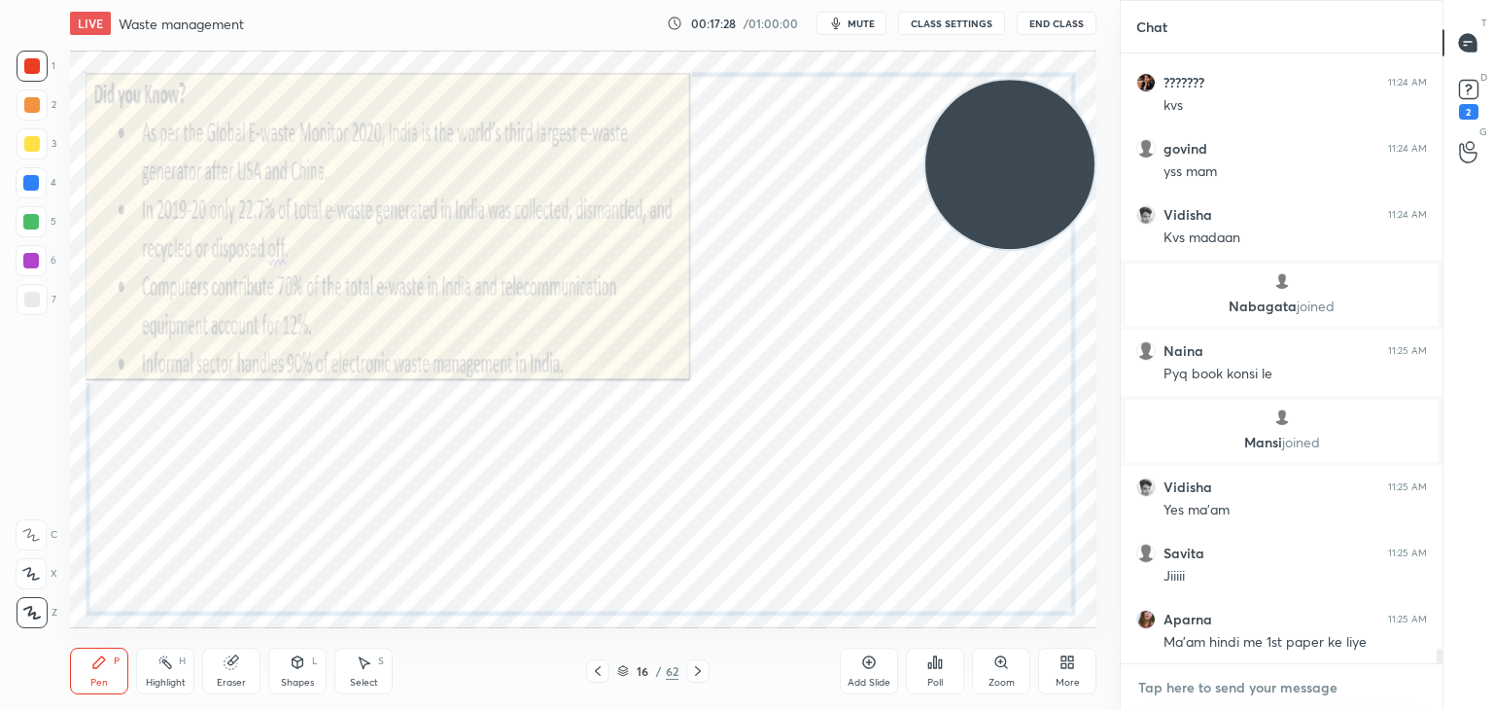
type textarea "x"
click at [1315, 677] on textarea at bounding box center [1281, 687] width 291 height 31
paste textarea "https://www.amazon.in/dp/9367476604?ref_=cm_sw_r_ffobk_cp_ud_dp_P9RP3E6RA1X52K1…"
type textarea "https://www.amazon.in/dp/9367476604?ref_=cm_sw_r_ffobk_cp_ud_dp_P9RP3E6RA1X52K1…"
type textarea "x"
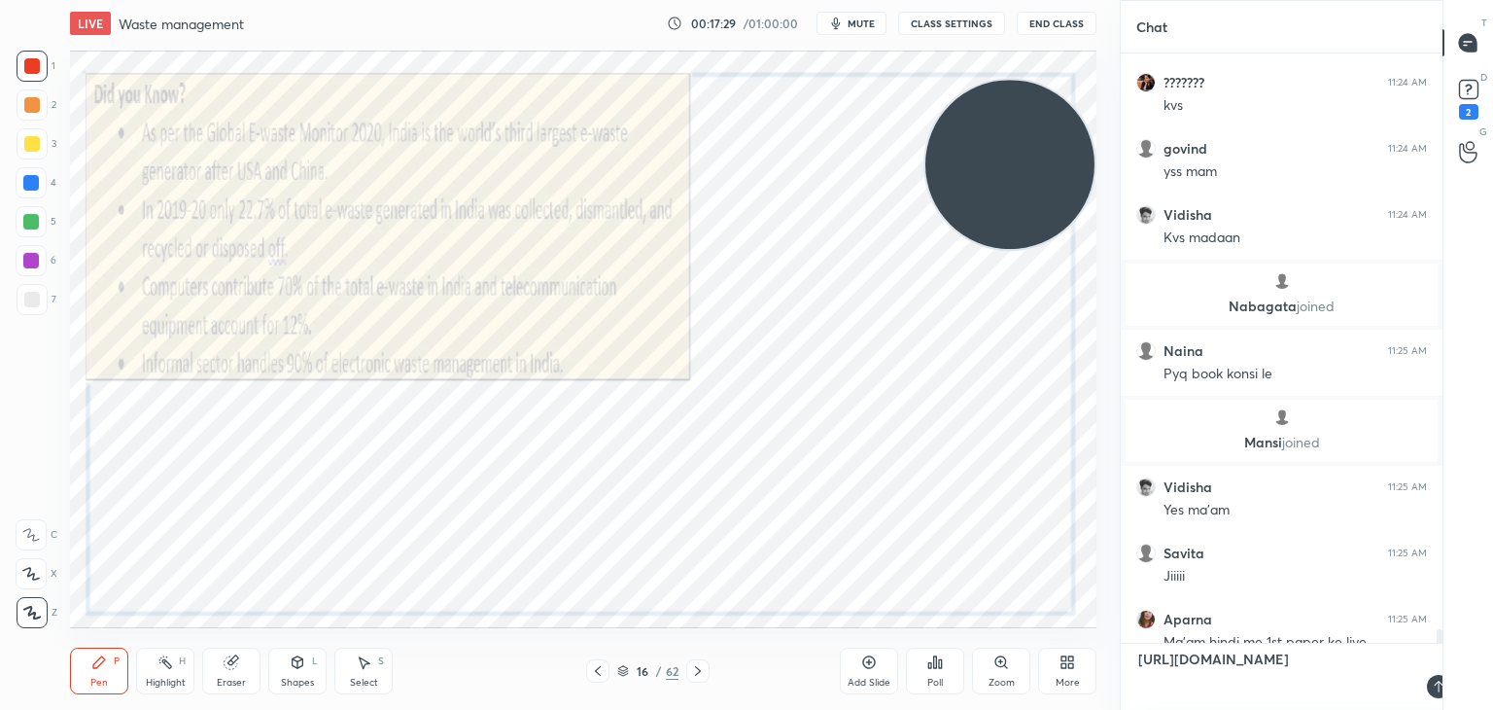
scroll to position [24996, 0]
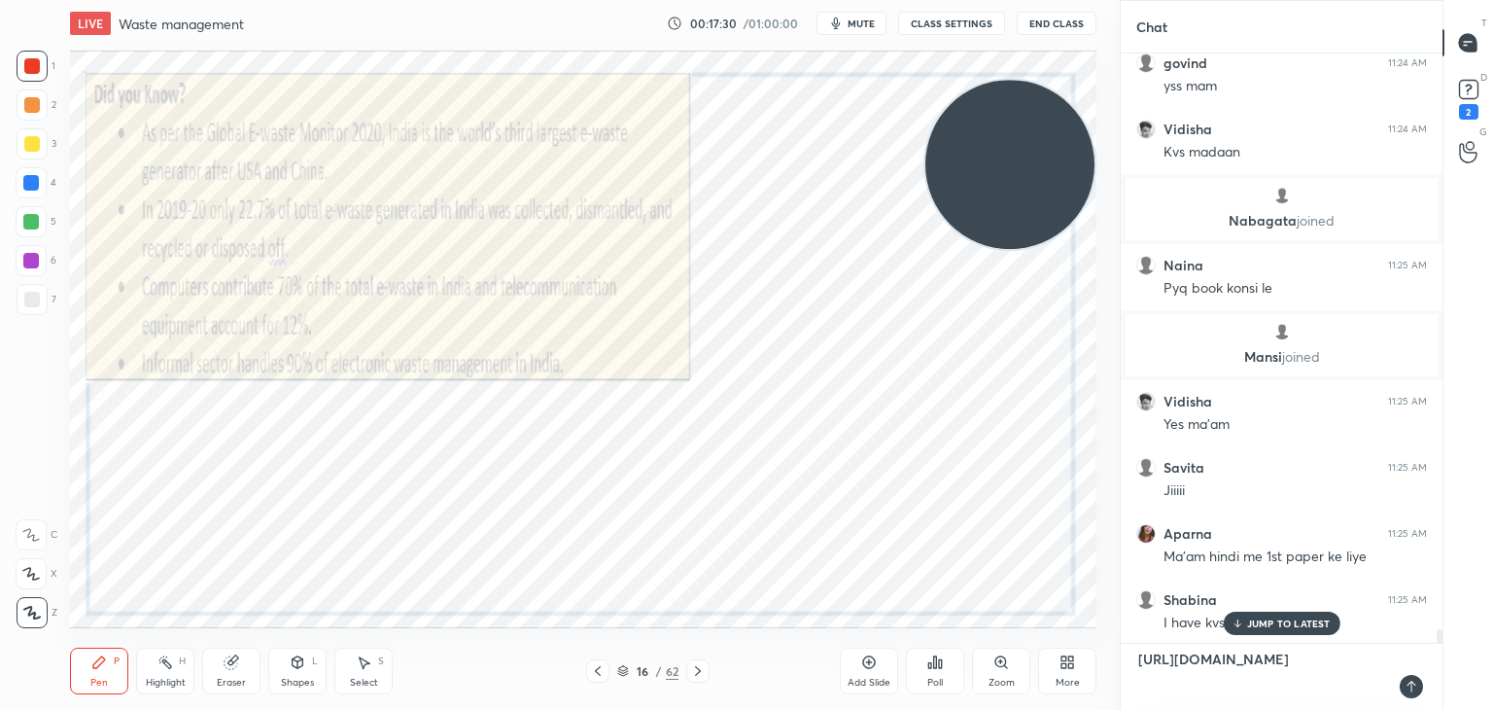
type textarea "x"
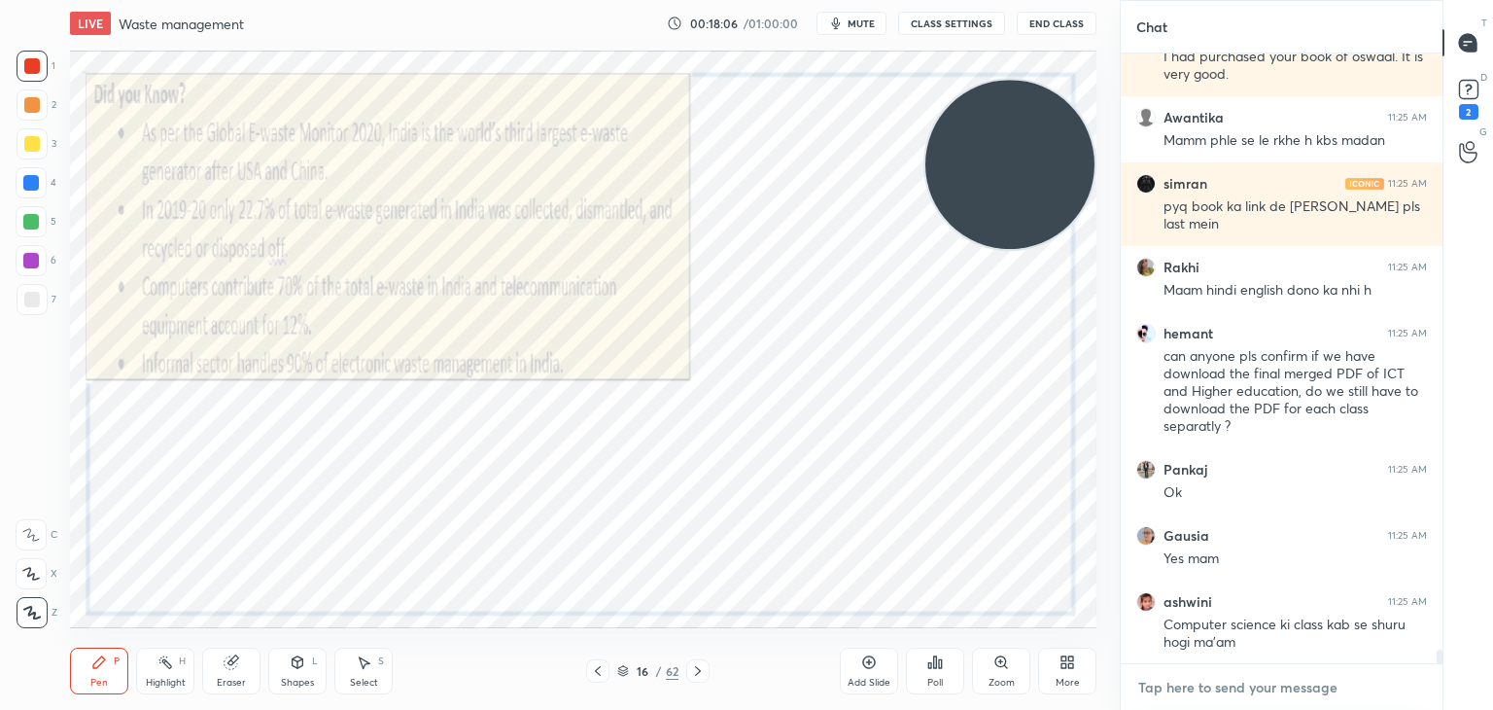
scroll to position [26424, 0]
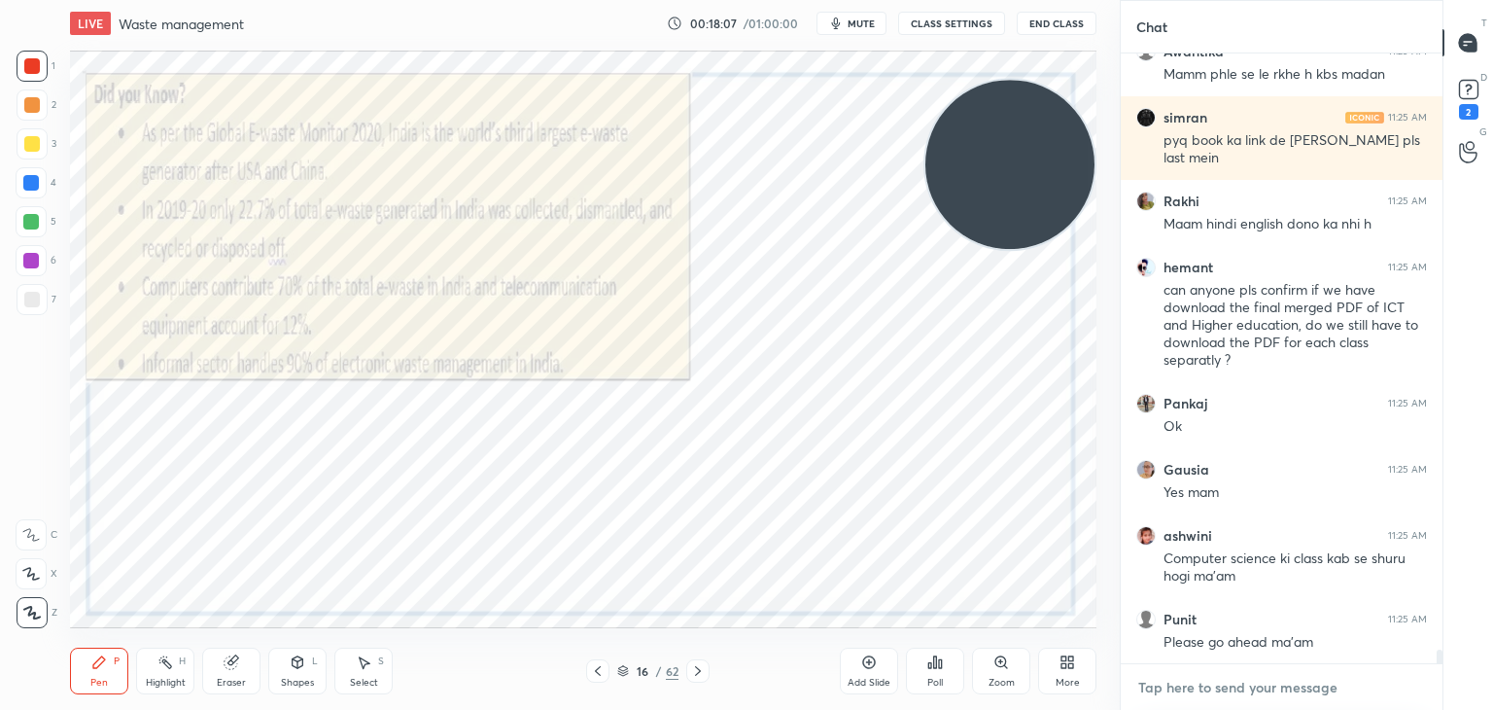
click at [1207, 685] on textarea at bounding box center [1281, 687] width 291 height 31
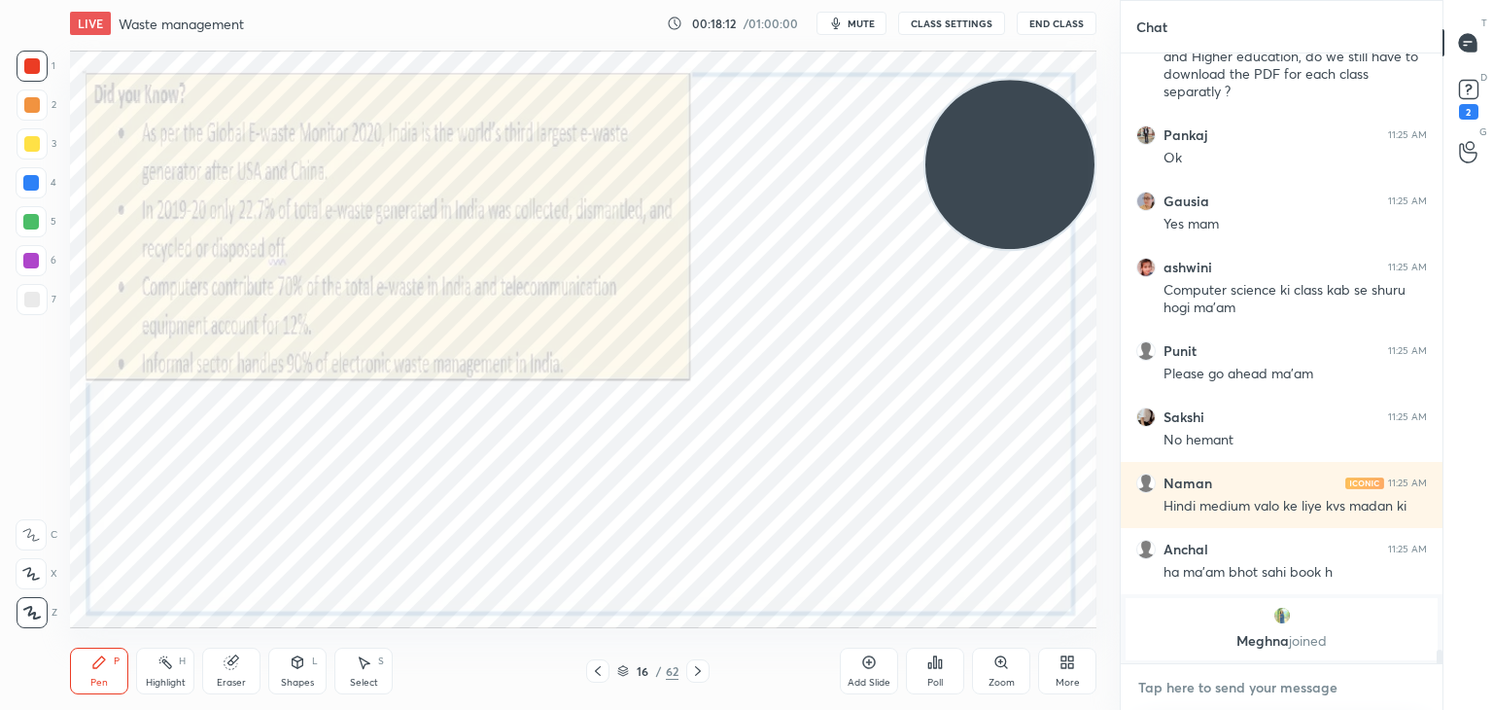
paste textarea "https://www.amazon.in/dp/9367476604?ref_=cm_sw_r_ffobk_cp_ud_dp_P9RP3E6RA1X52K1…"
type textarea "https://www.amazon.in/dp/9367476604?ref_=cm_sw_r_ffobk_cp_ud_dp_P9RP3E6RA1X52K1…"
type textarea "x"
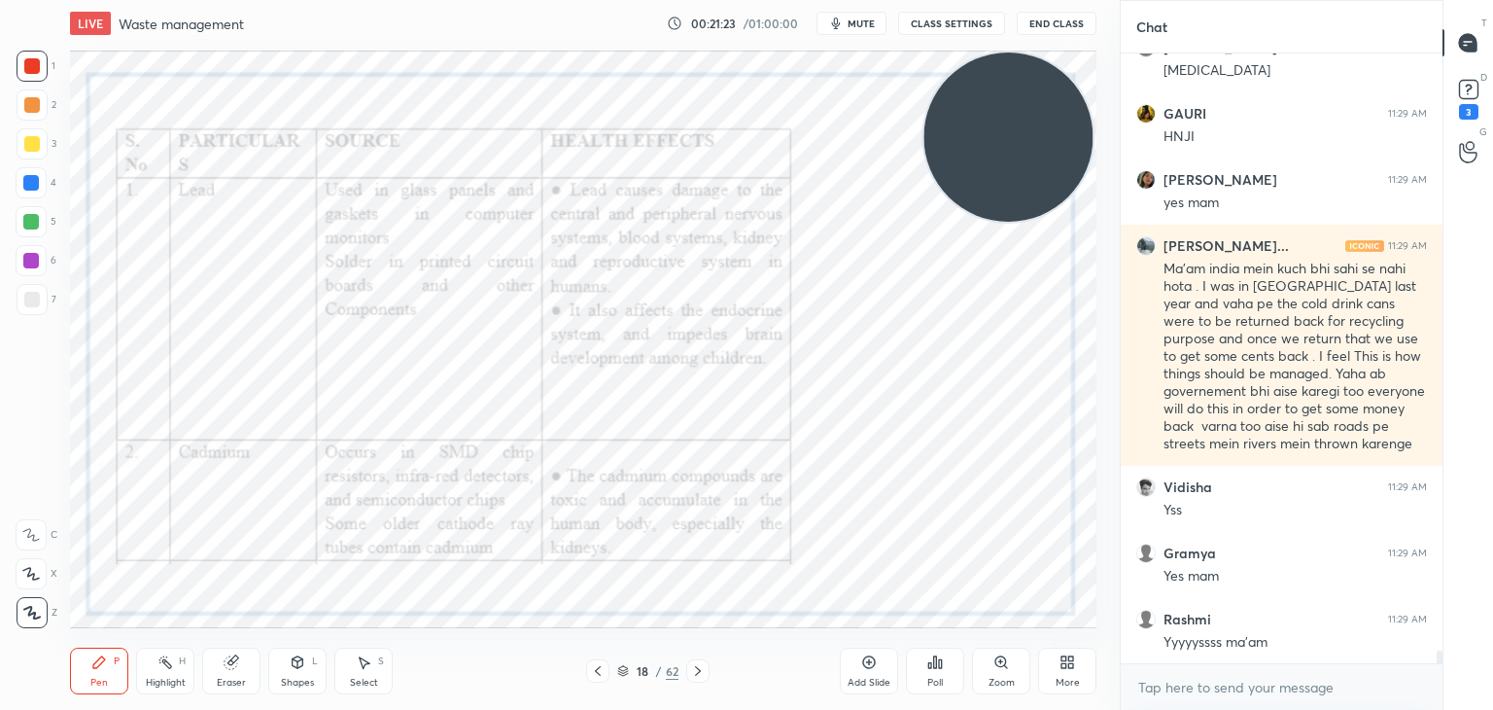
scroll to position [29358, 0]
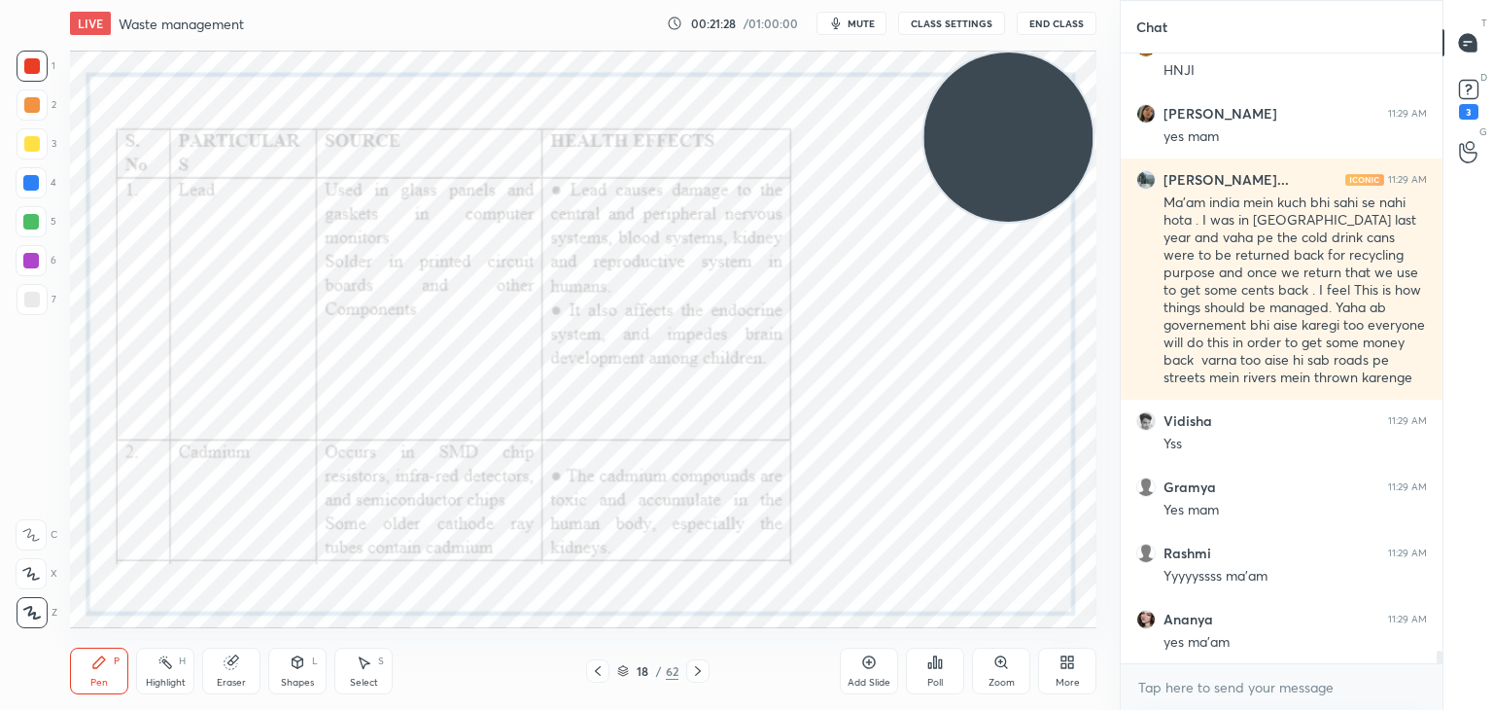
click at [1442, 647] on div "Chat Rishita 11:28 AM Hormonal imbalance GAURI 11:29 AM HNJI Sonia 11:29 AM yes…" at bounding box center [1306, 355] width 373 height 710
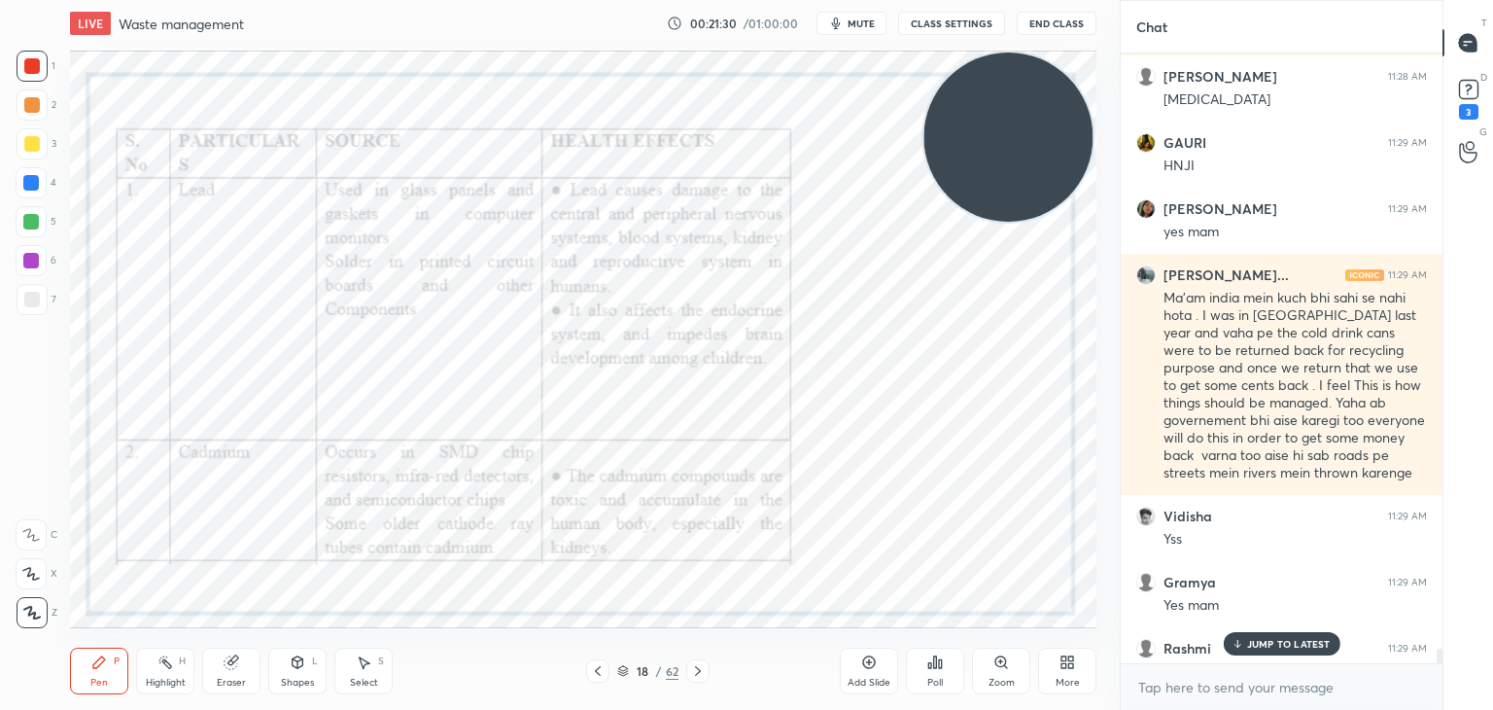
scroll to position [29310, 0]
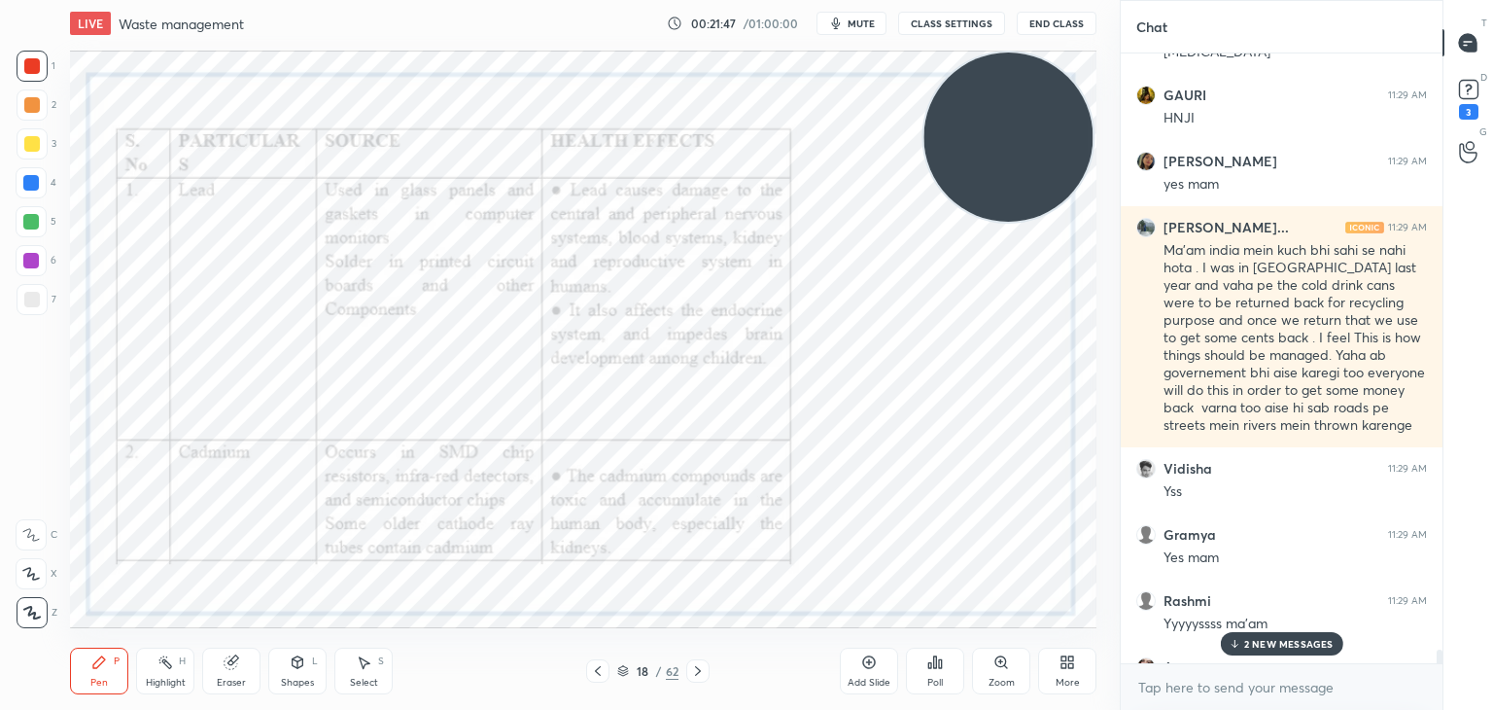
click at [1446, 655] on div "Chat Chhavi 11:28 AM Plz share ur book name or link from where i can get that b…" at bounding box center [1306, 355] width 373 height 710
click at [1265, 649] on p "34 NEW MESSAGES" at bounding box center [1288, 644] width 95 height 12
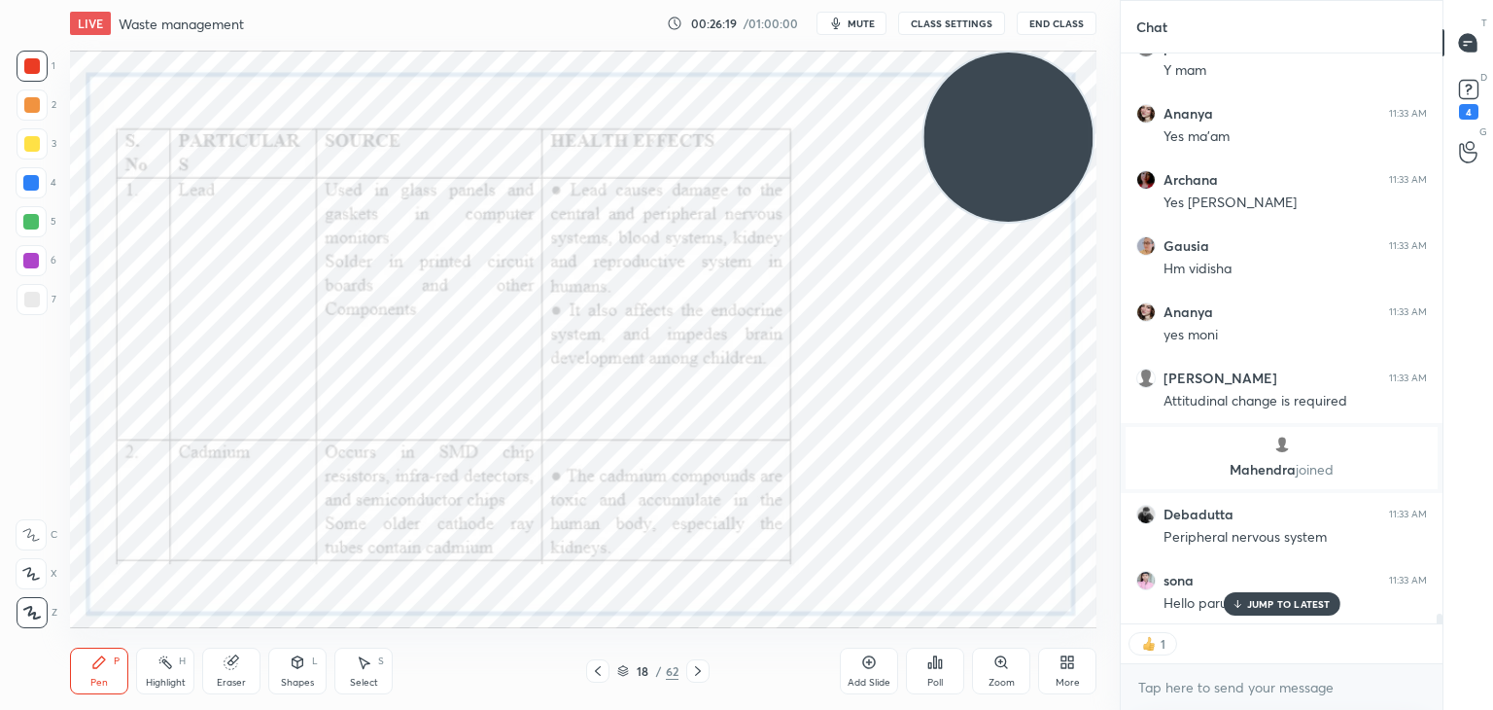
scroll to position [33583, 0]
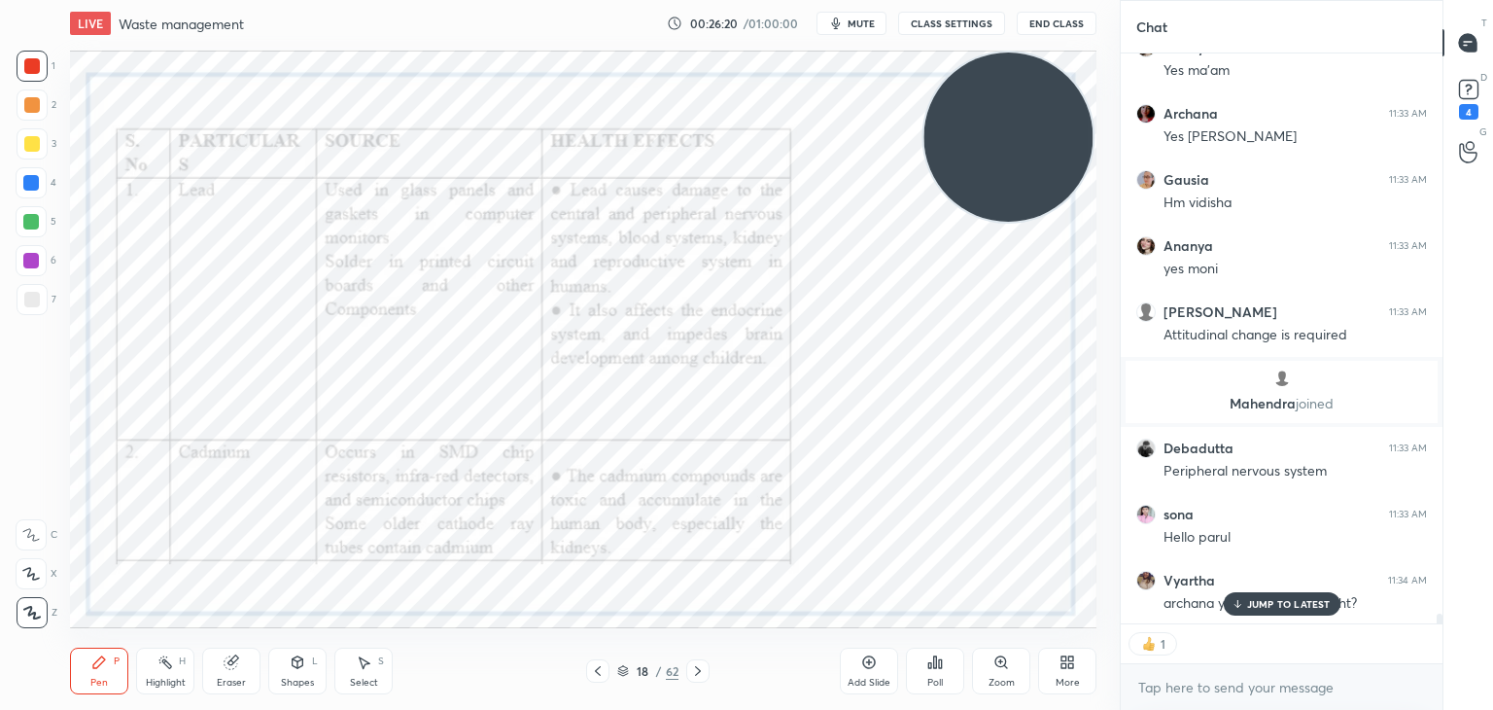
type textarea "x"
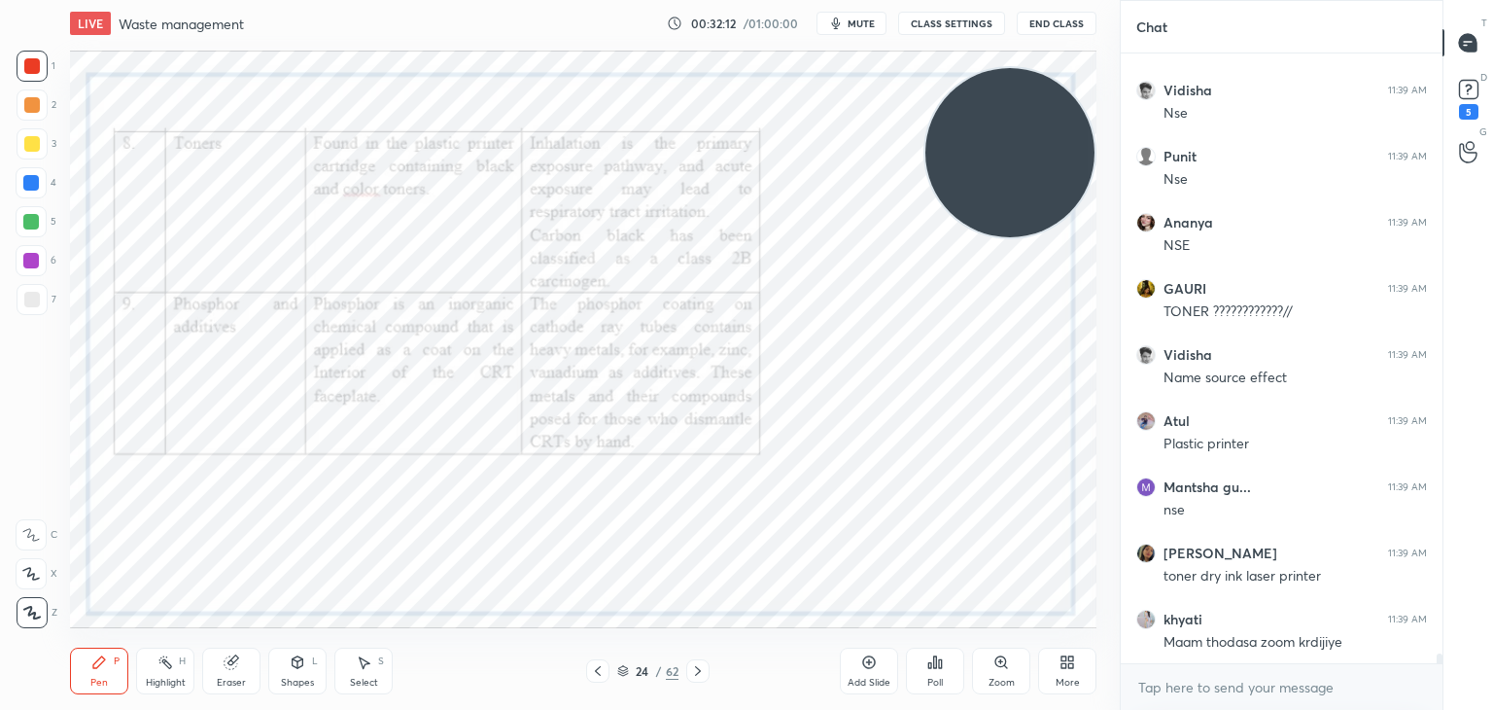
scroll to position [38702, 0]
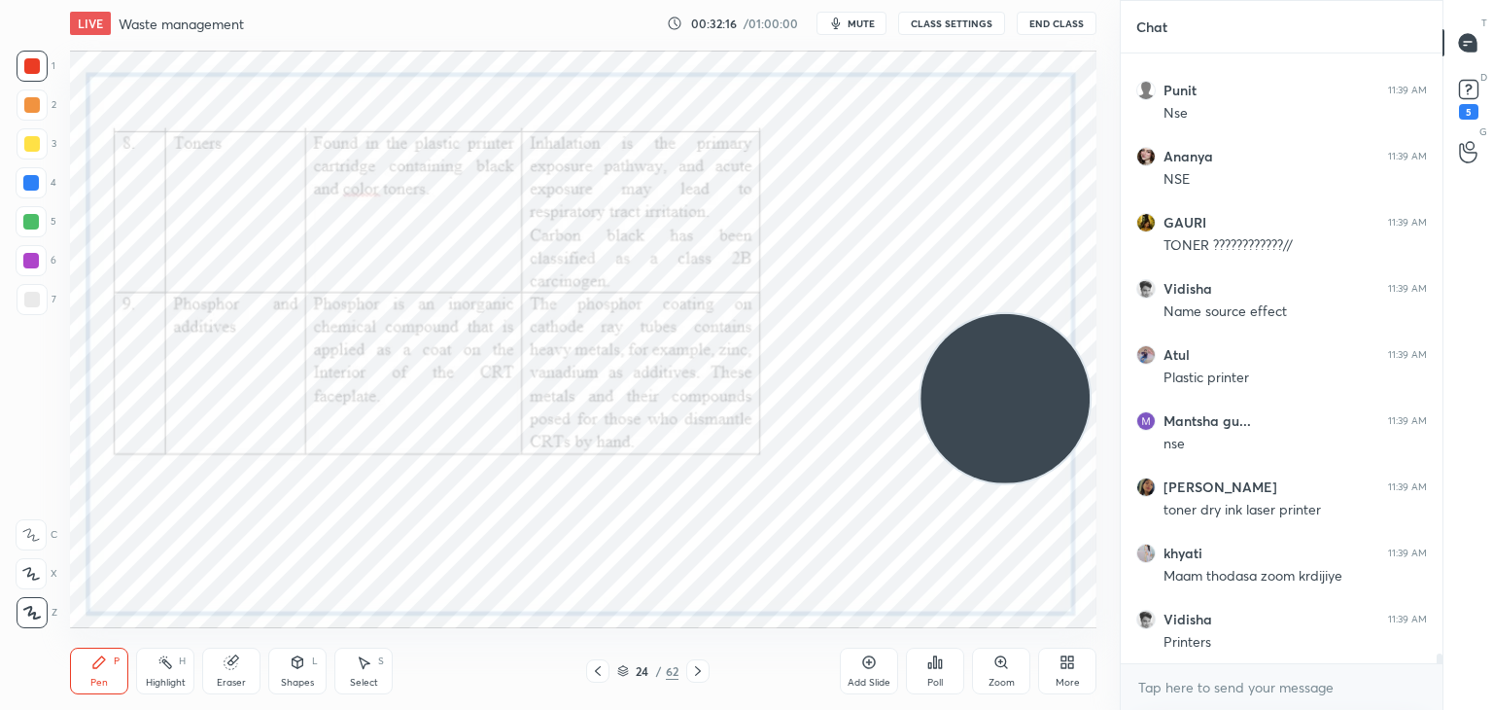
click at [996, 674] on div "Zoom" at bounding box center [1001, 670] width 58 height 47
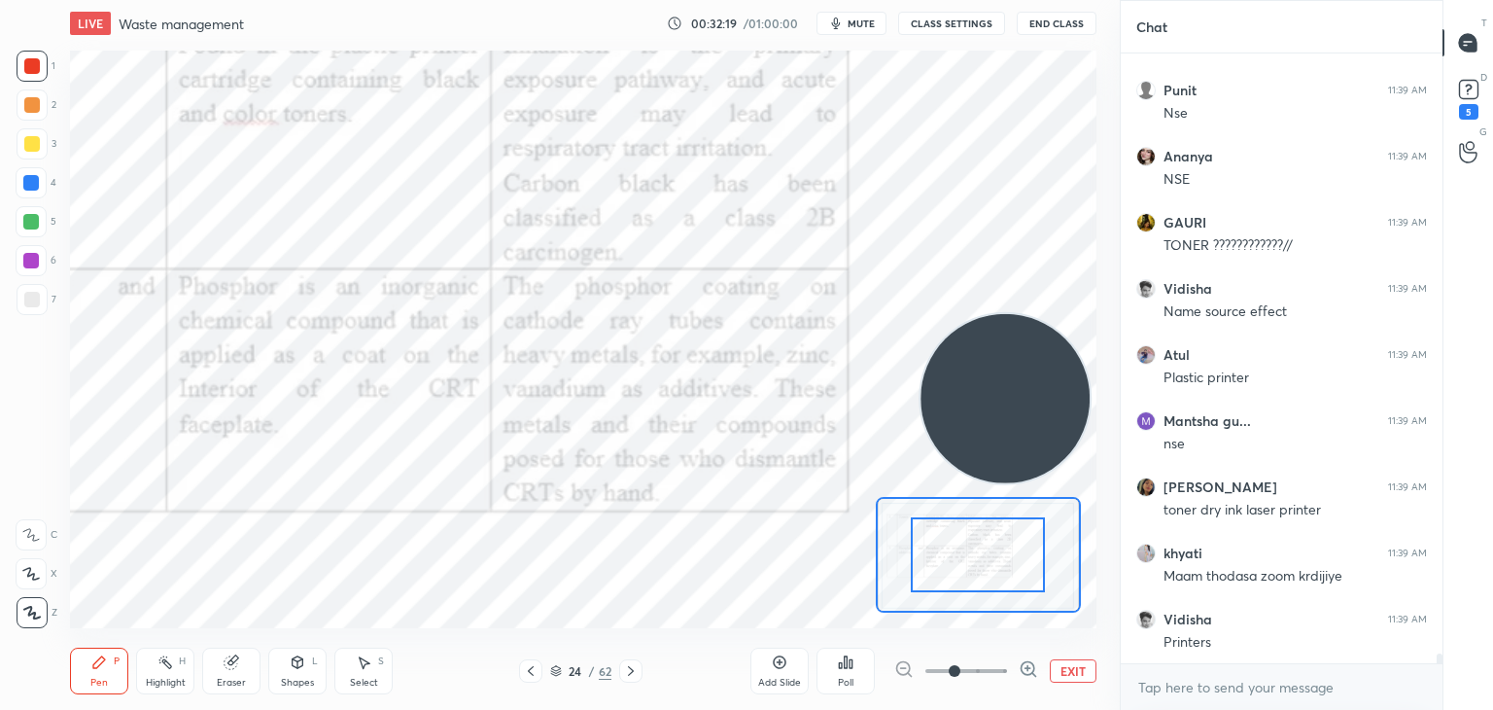
click at [961, 539] on div at bounding box center [978, 554] width 134 height 75
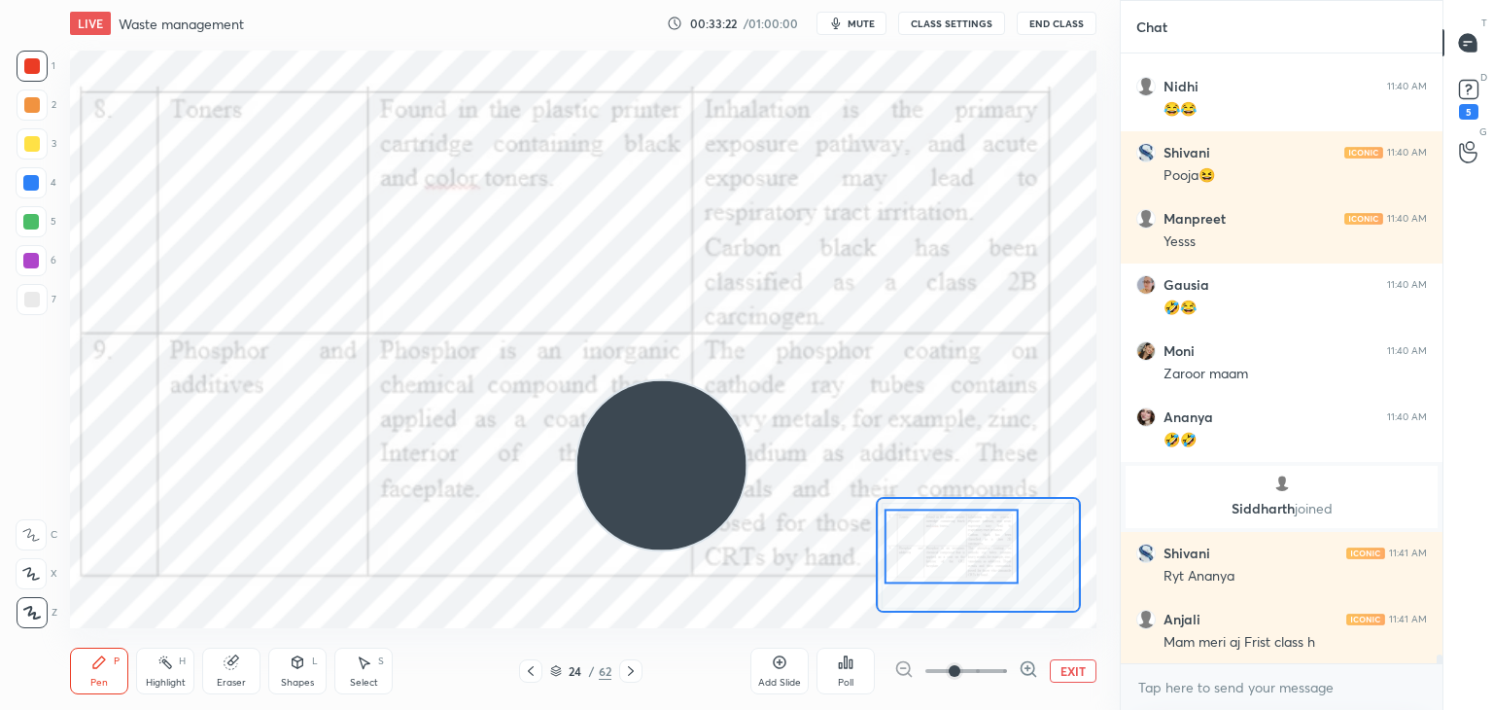
scroll to position [40017, 0]
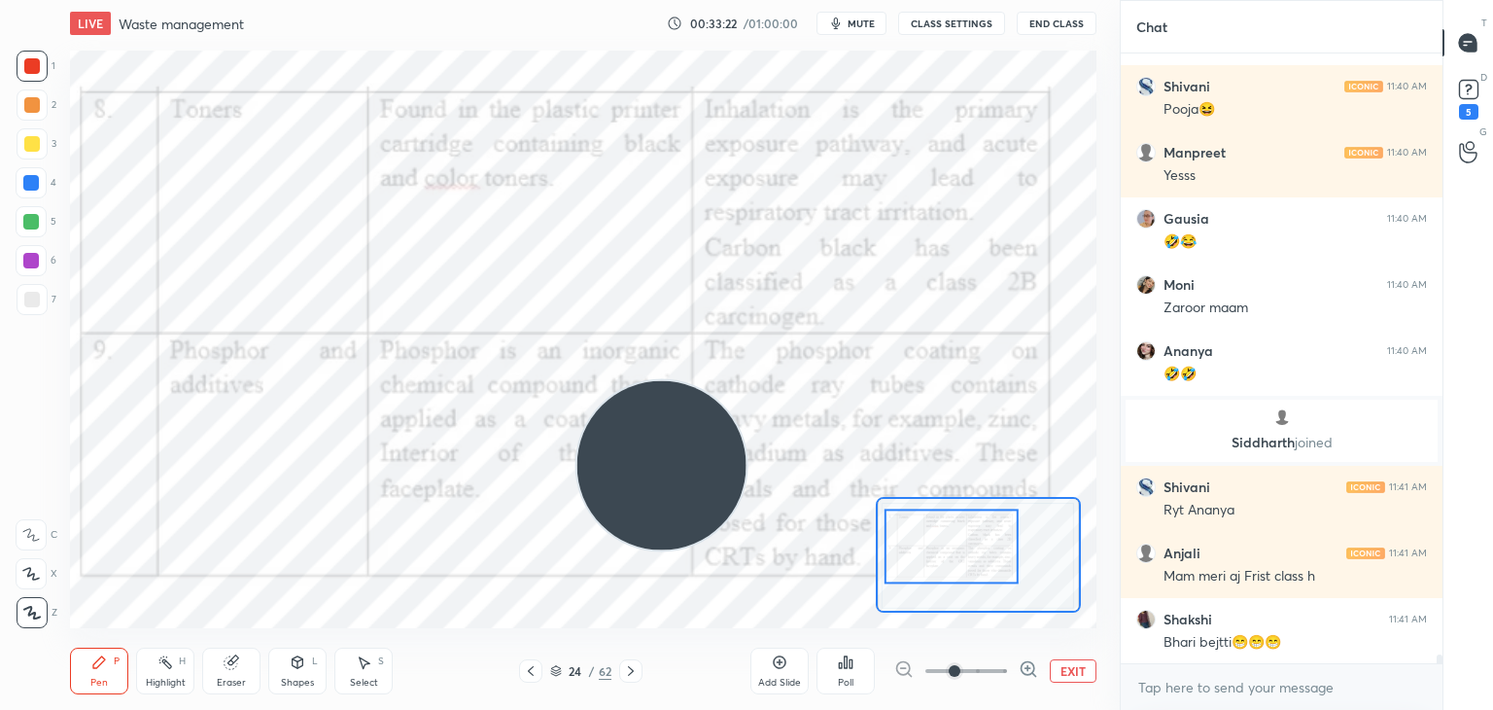
click at [1066, 675] on button "EXIT" at bounding box center [1073, 670] width 47 height 23
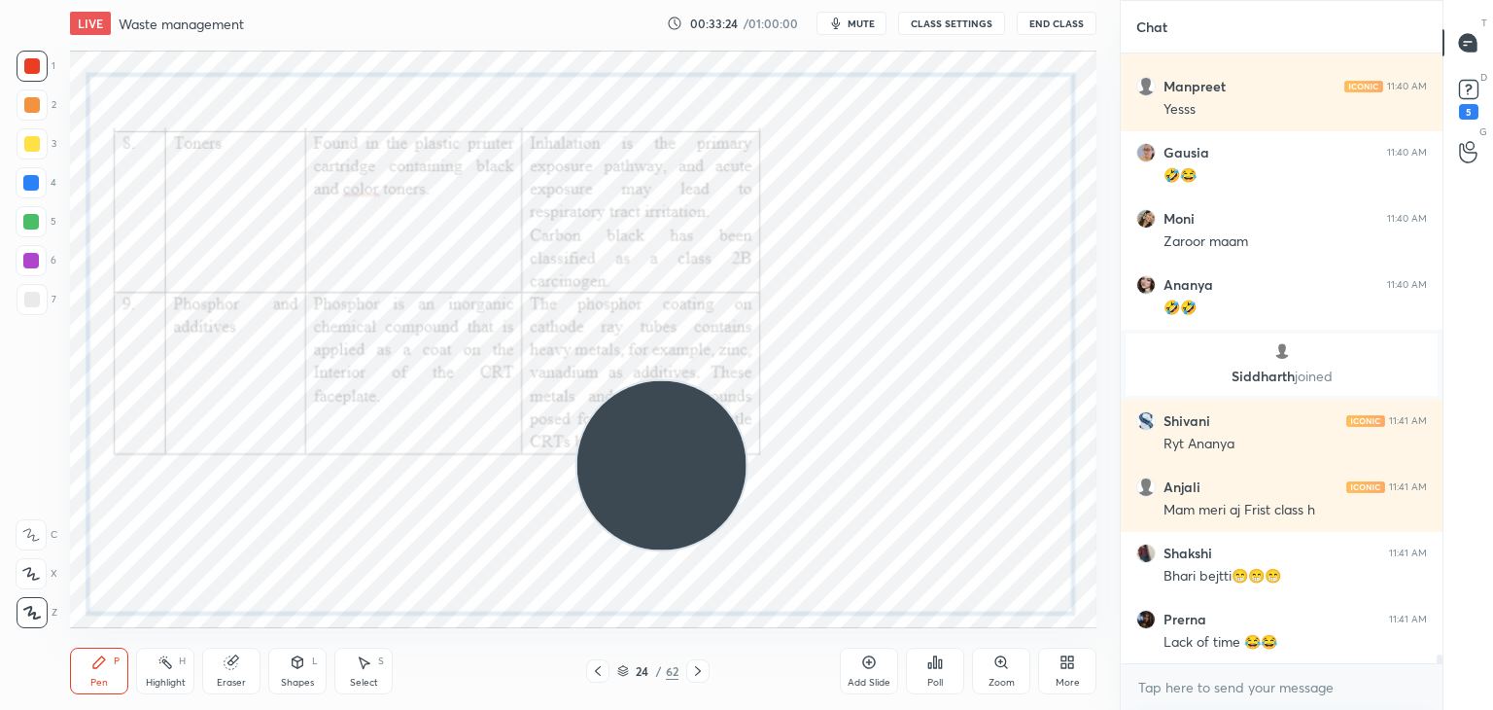
scroll to position [40149, 0]
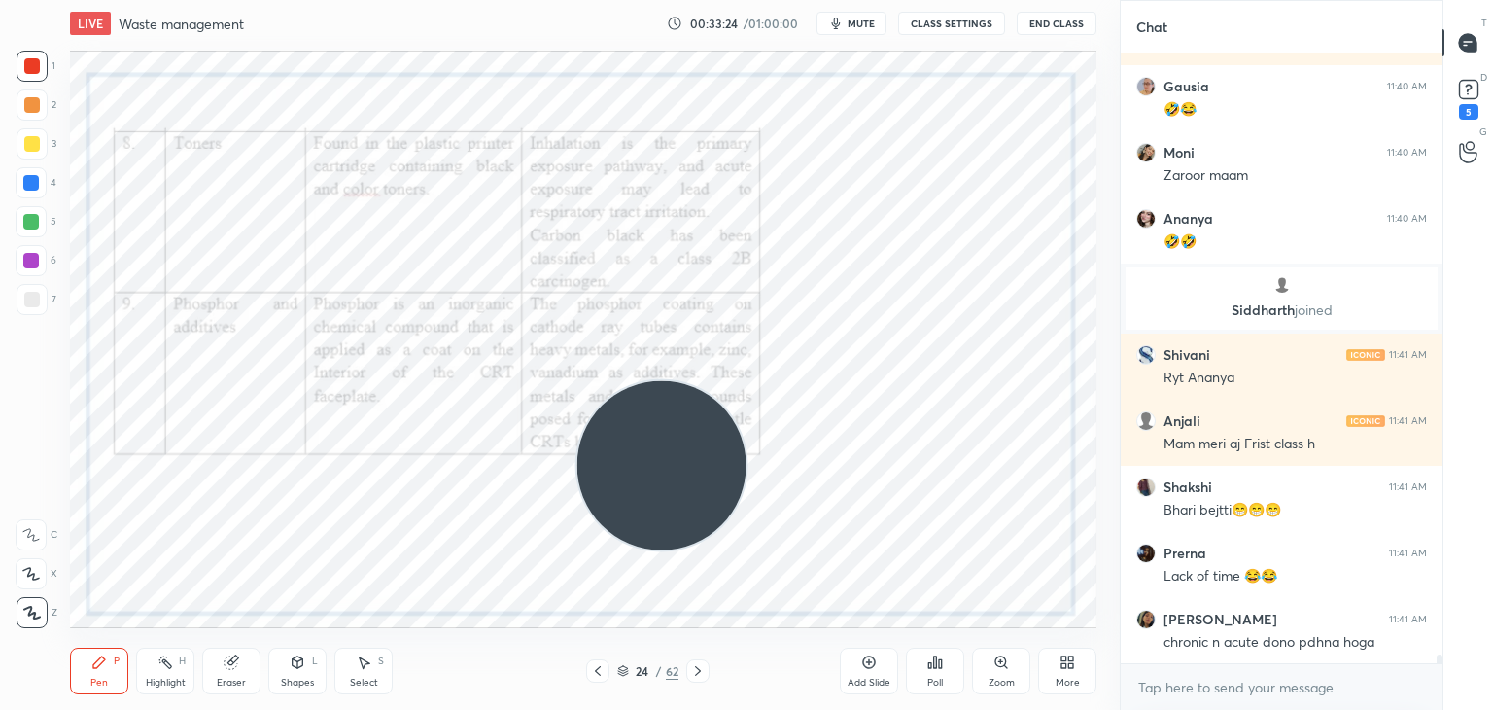
click at [1062, 670] on div "More" at bounding box center [1067, 670] width 58 height 47
click at [954, 471] on div "Upload File" at bounding box center [958, 467] width 78 height 47
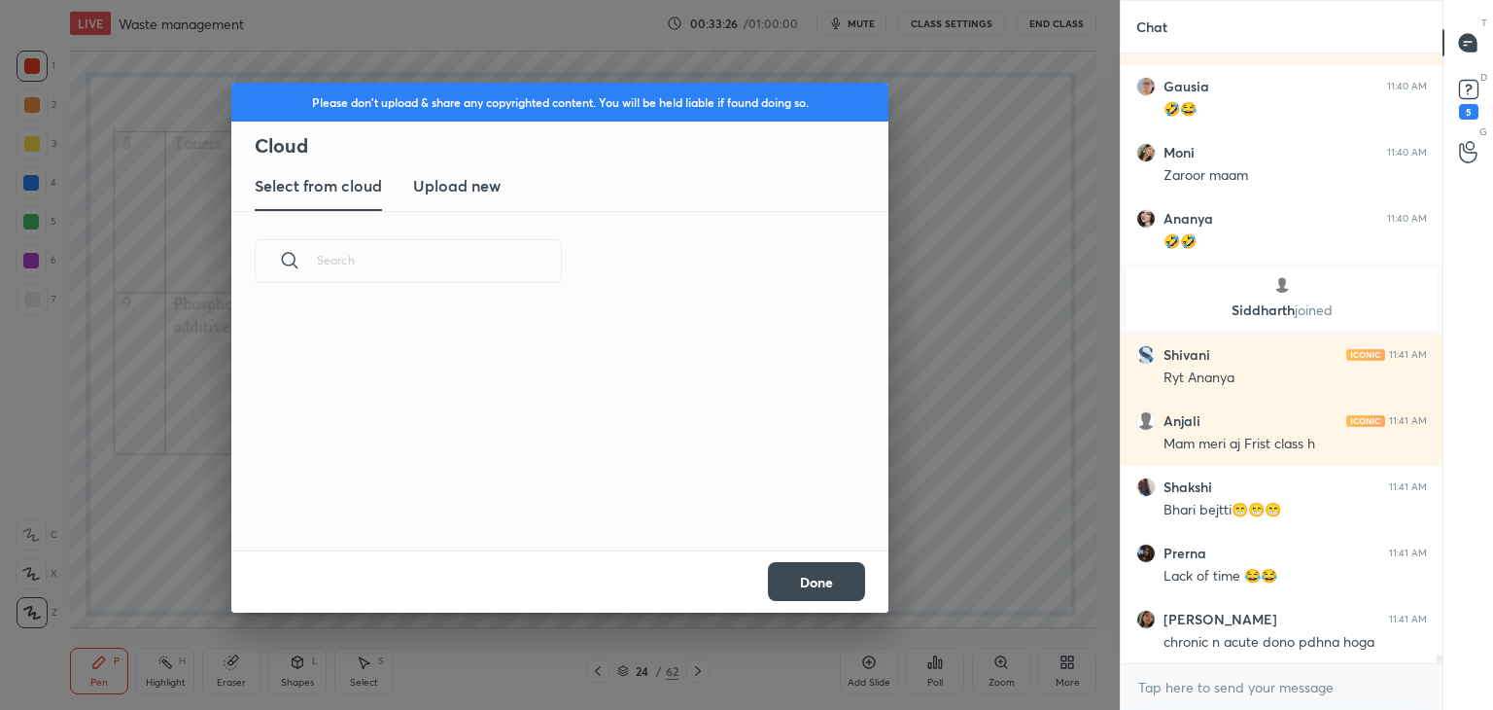
scroll to position [239, 624]
click at [470, 185] on h3 "Upload new" at bounding box center [456, 185] width 87 height 23
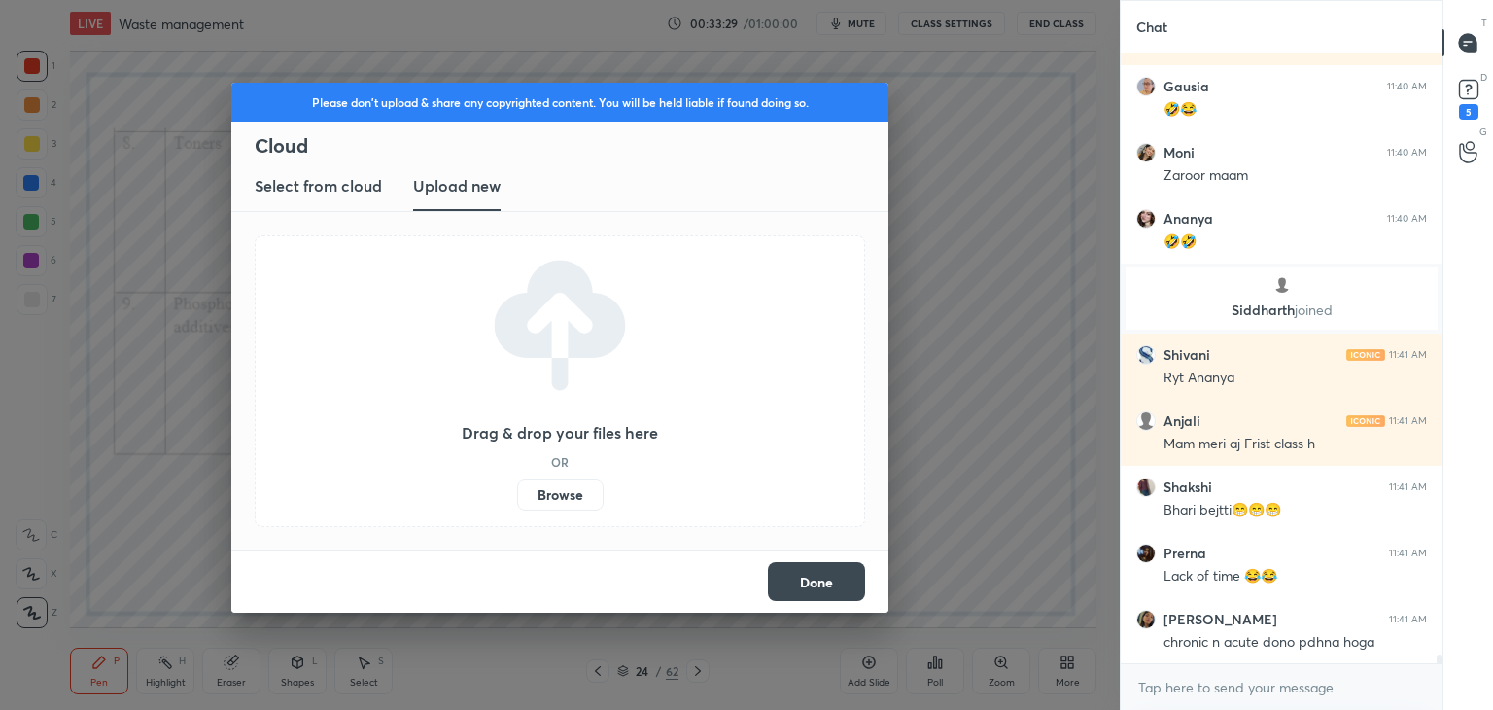
click at [547, 503] on label "Browse" at bounding box center [560, 494] width 87 height 31
click at [517, 503] on input "Browse" at bounding box center [517, 494] width 0 height 31
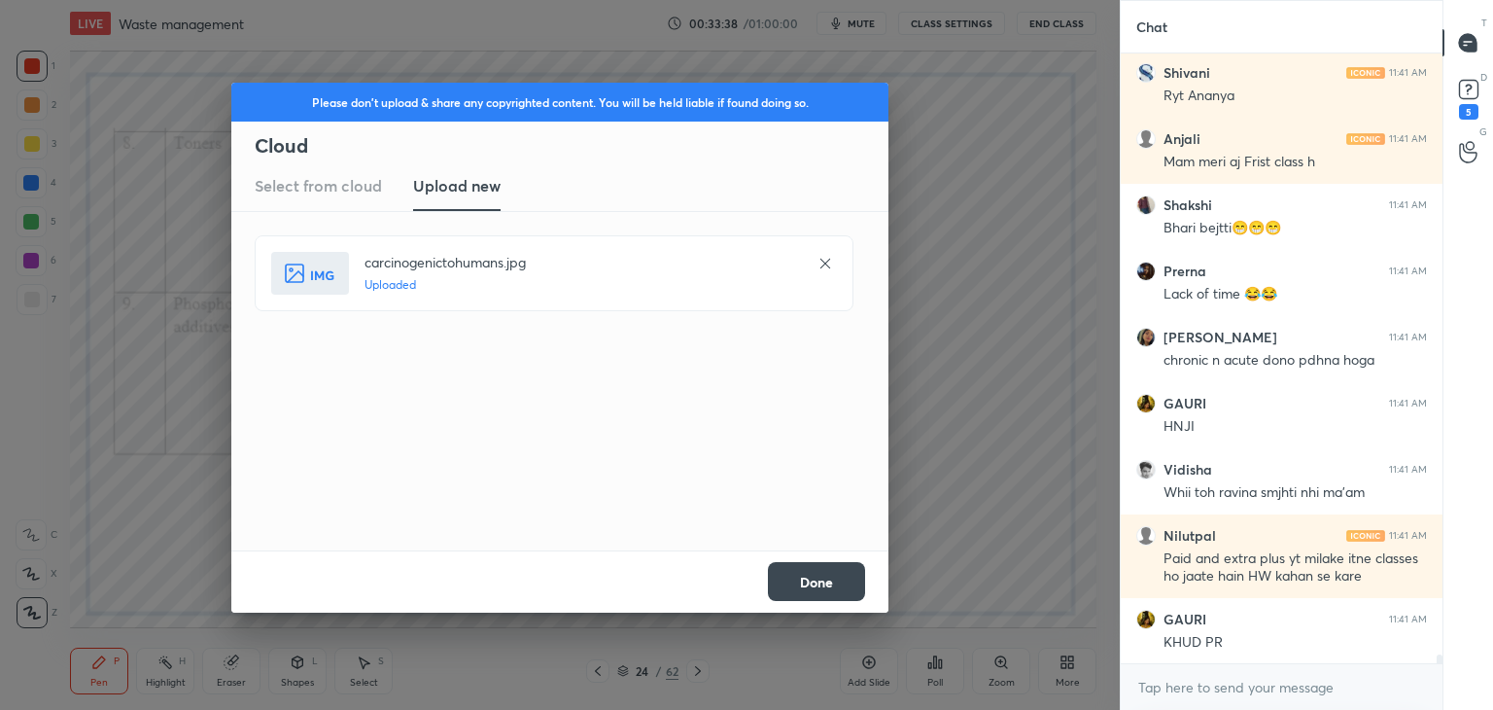
scroll to position [40514, 0]
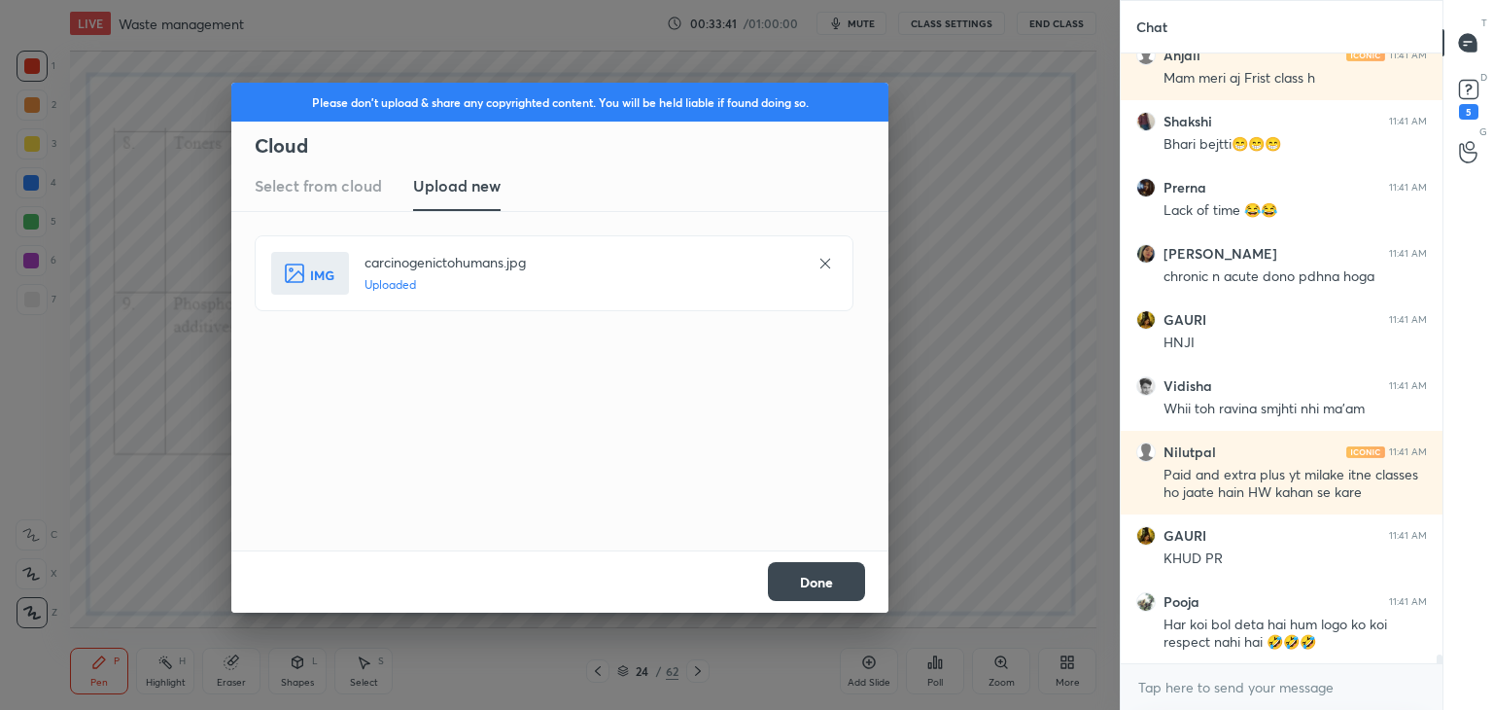
click at [801, 576] on button "Done" at bounding box center [816, 581] width 97 height 39
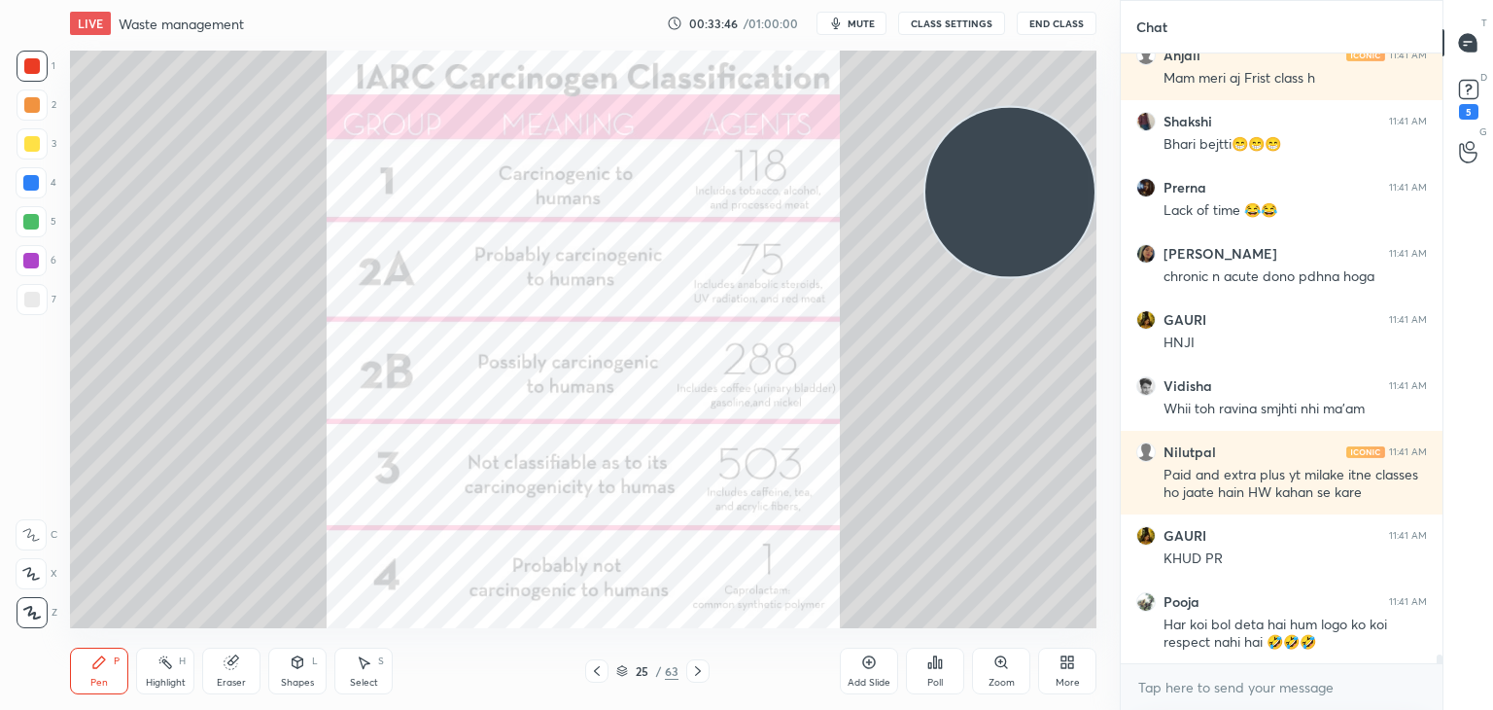
drag, startPoint x: 681, startPoint y: 462, endPoint x: 1069, endPoint y: 189, distance: 475.2
click at [1069, 189] on video at bounding box center [1010, 192] width 169 height 169
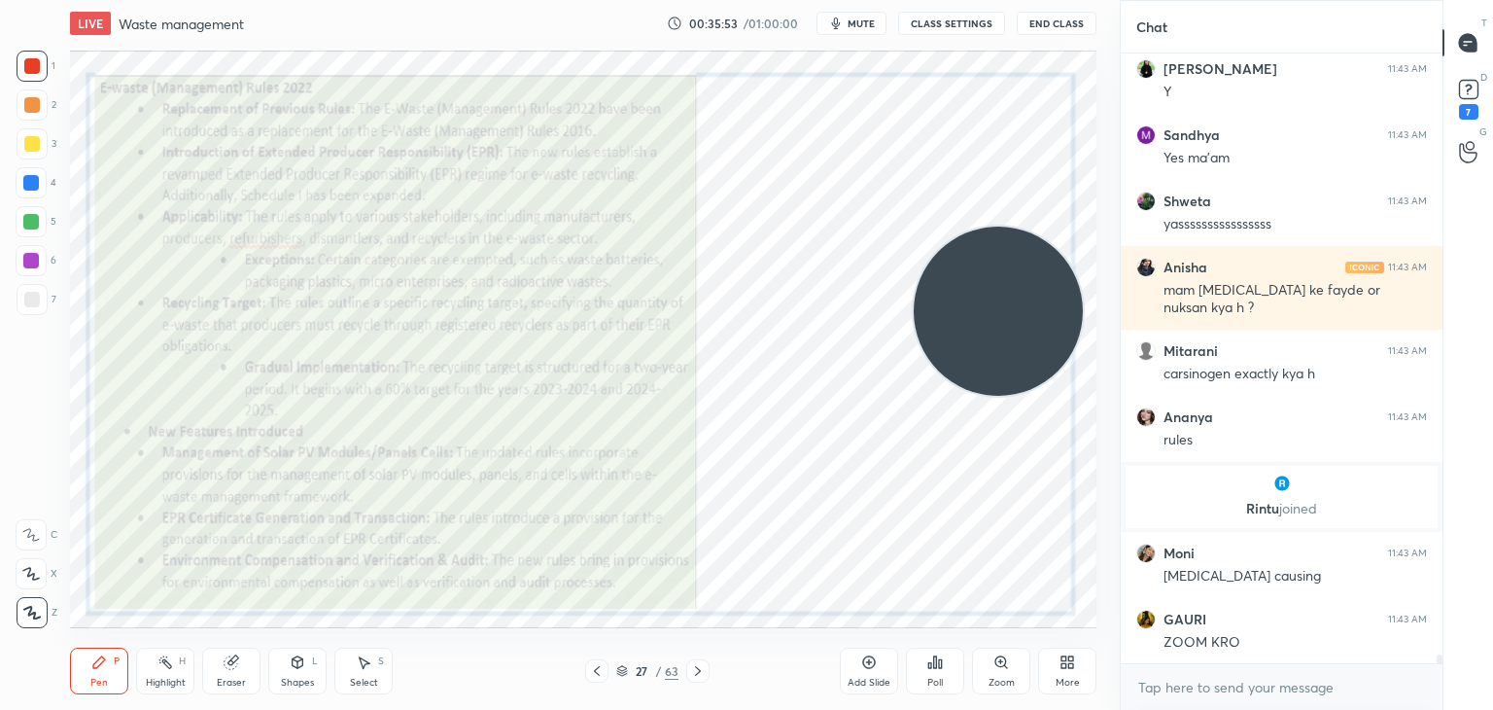
scroll to position [41801, 0]
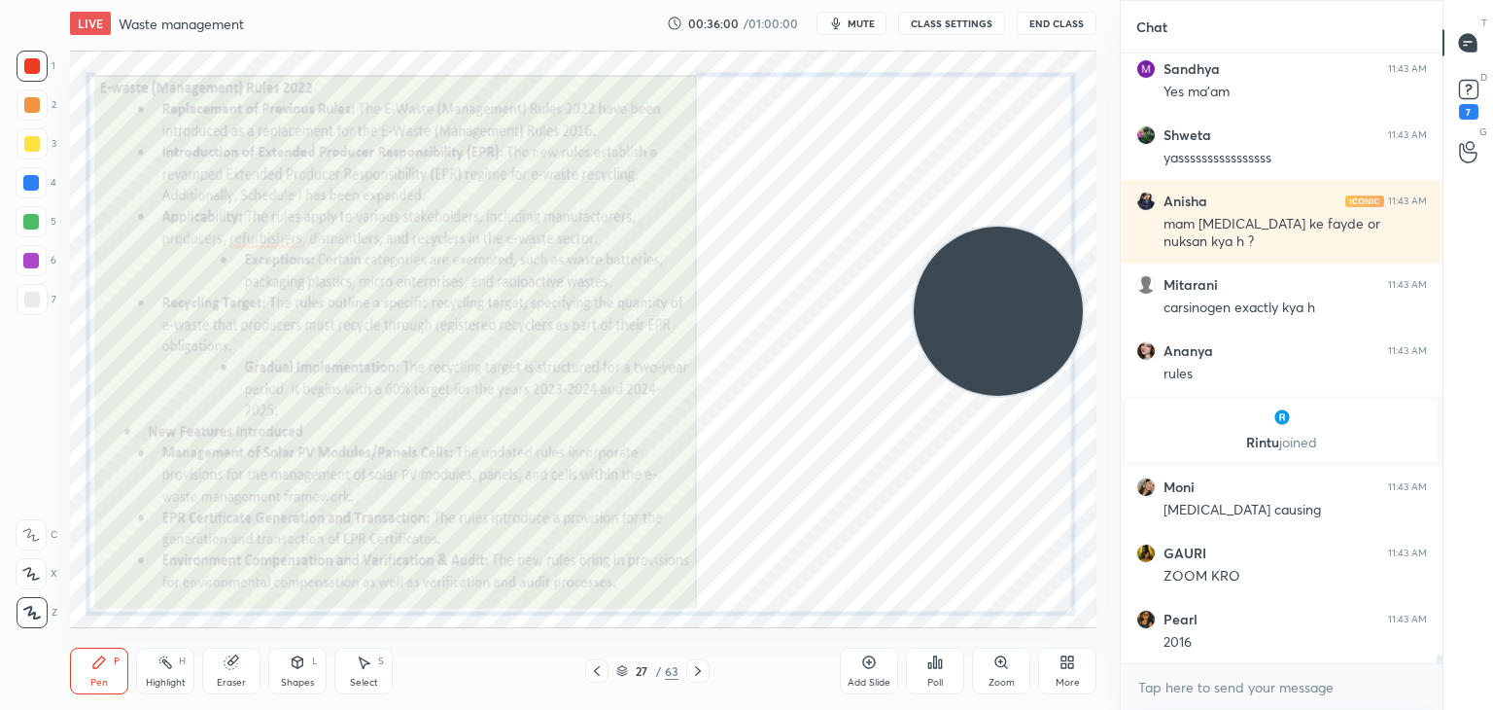
click at [1012, 678] on div "Zoom" at bounding box center [1002, 683] width 26 height 10
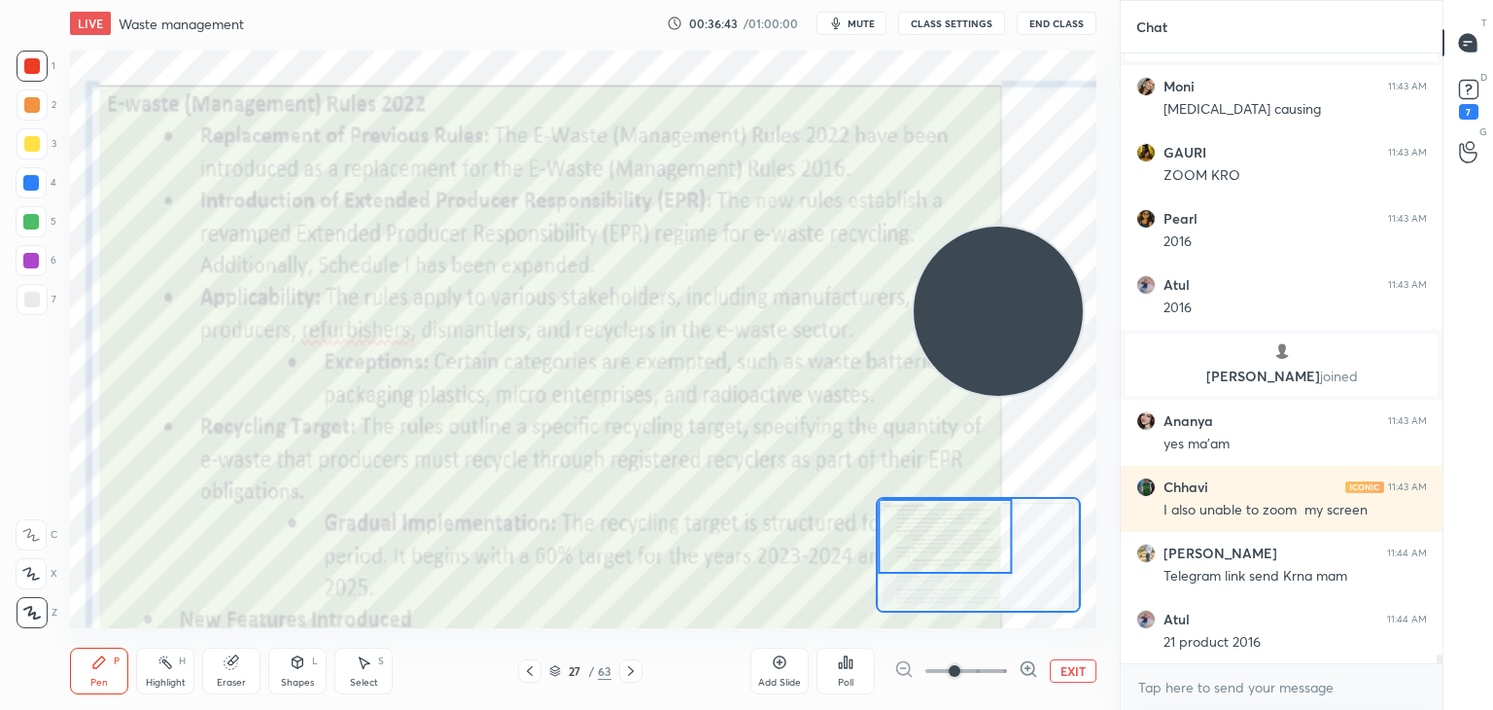
scroll to position [42181, 0]
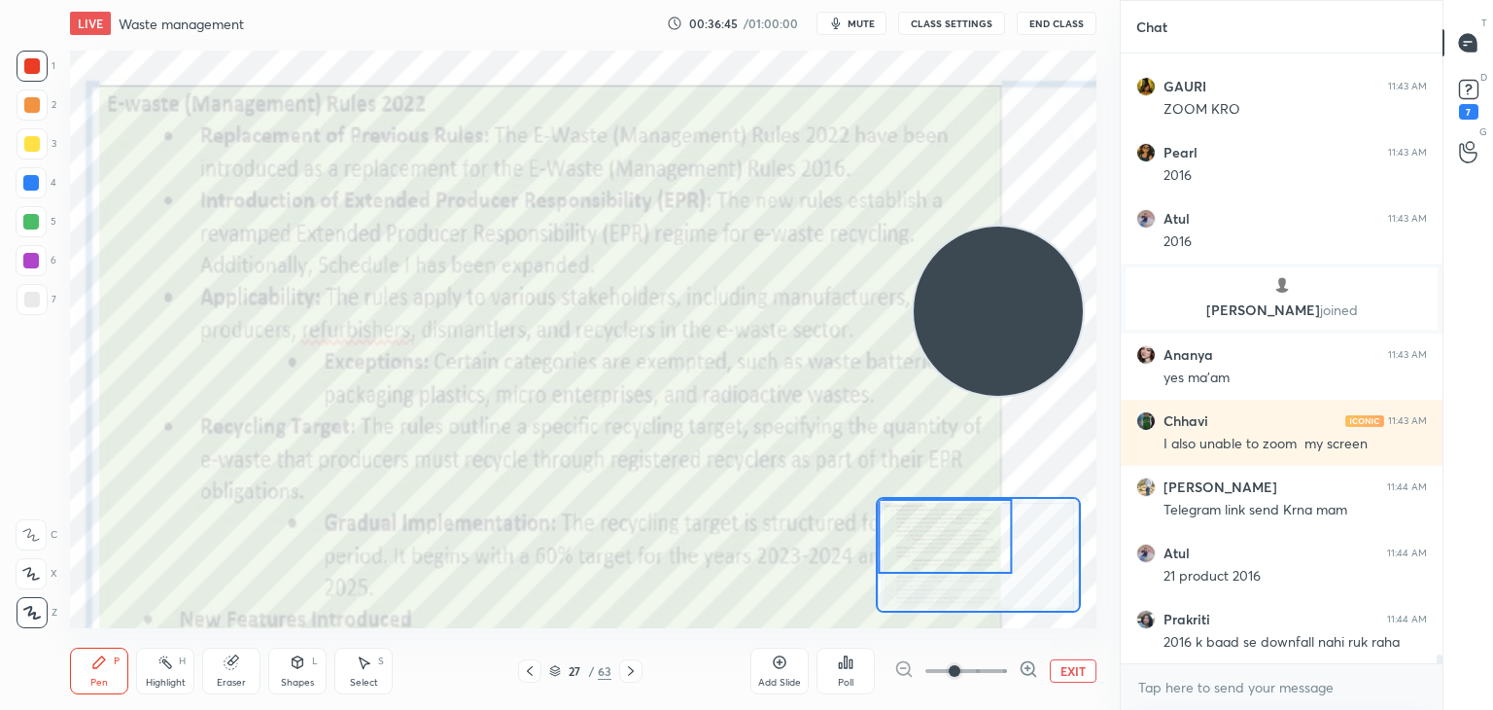
click at [33, 56] on div at bounding box center [32, 66] width 31 height 31
click at [955, 551] on div at bounding box center [946, 536] width 134 height 75
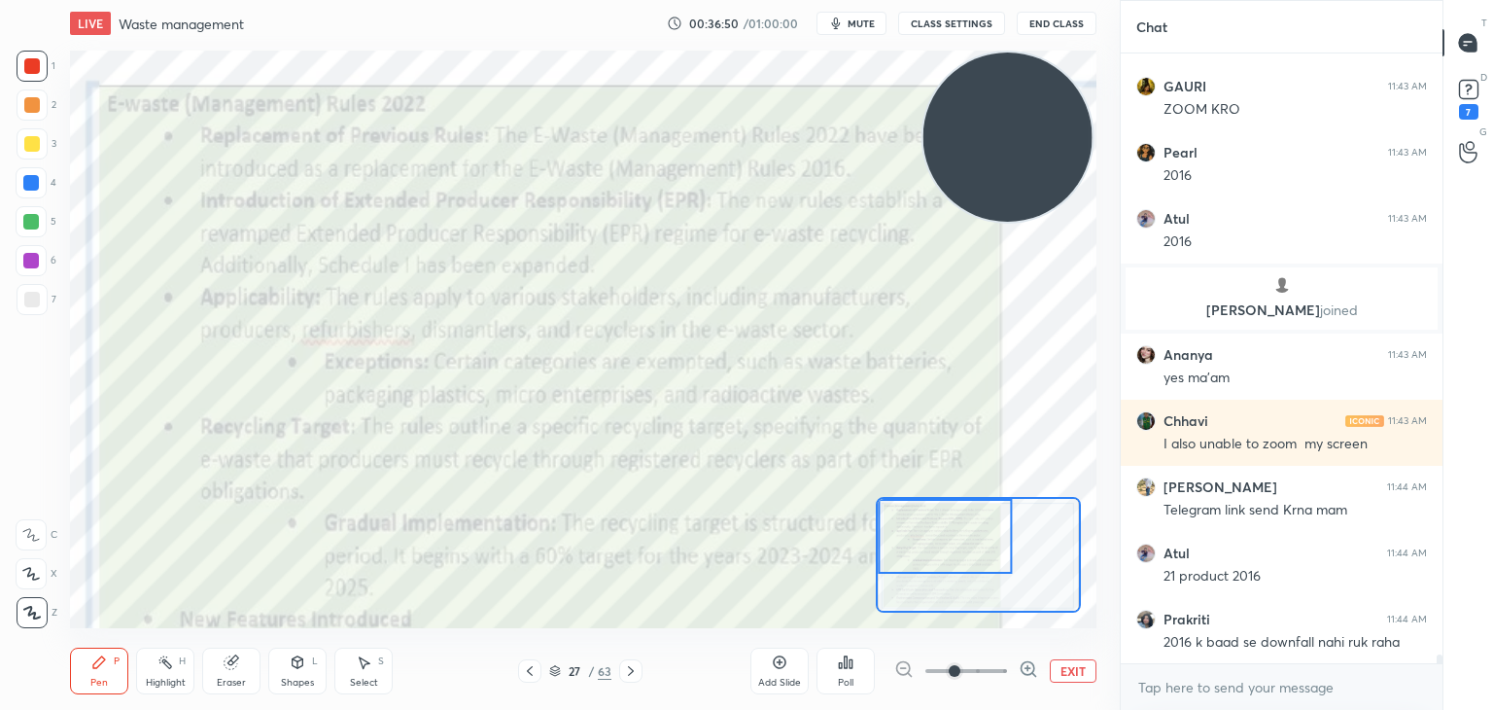
scroll to position [42247, 0]
click at [1066, 674] on button "EXIT" at bounding box center [1073, 670] width 47 height 23
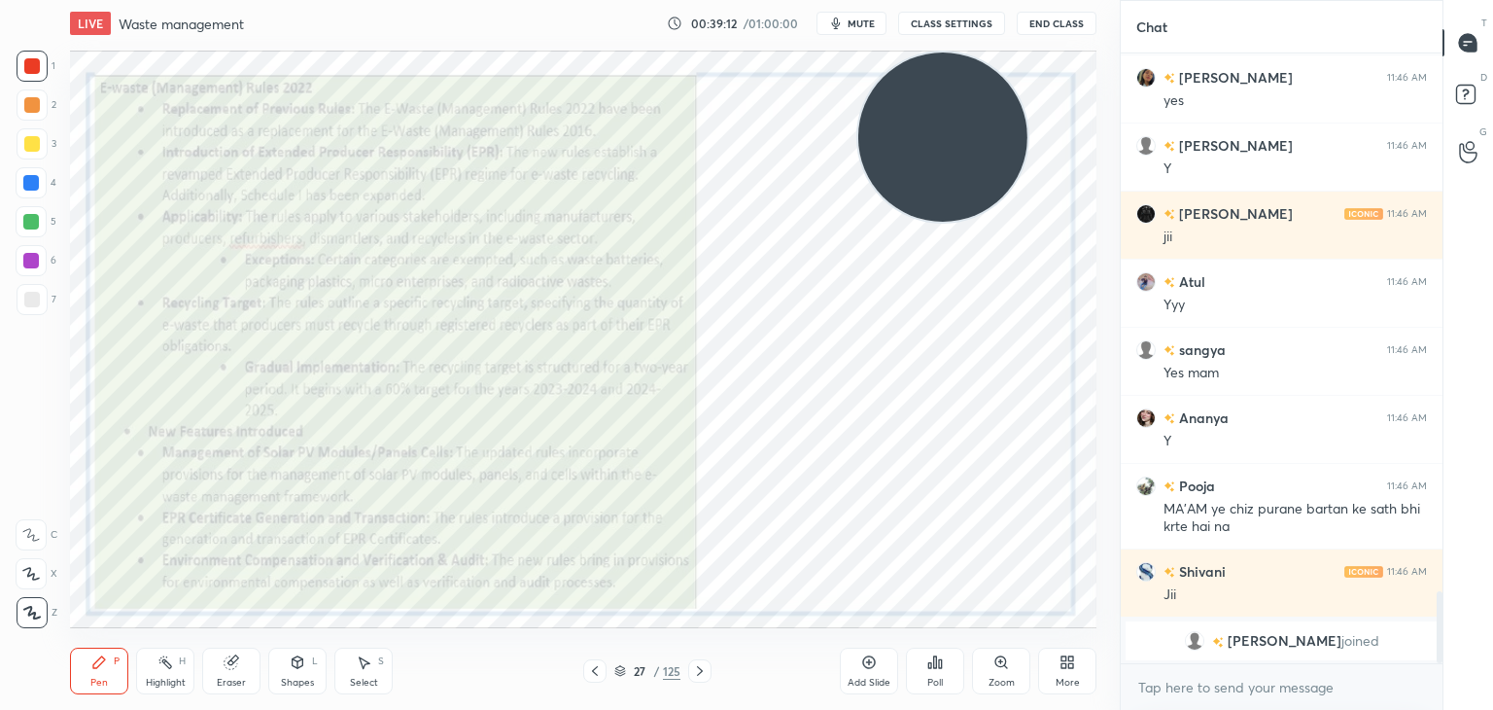
scroll to position [4649, 0]
click at [988, 672] on div "Zoom" at bounding box center [1001, 670] width 58 height 47
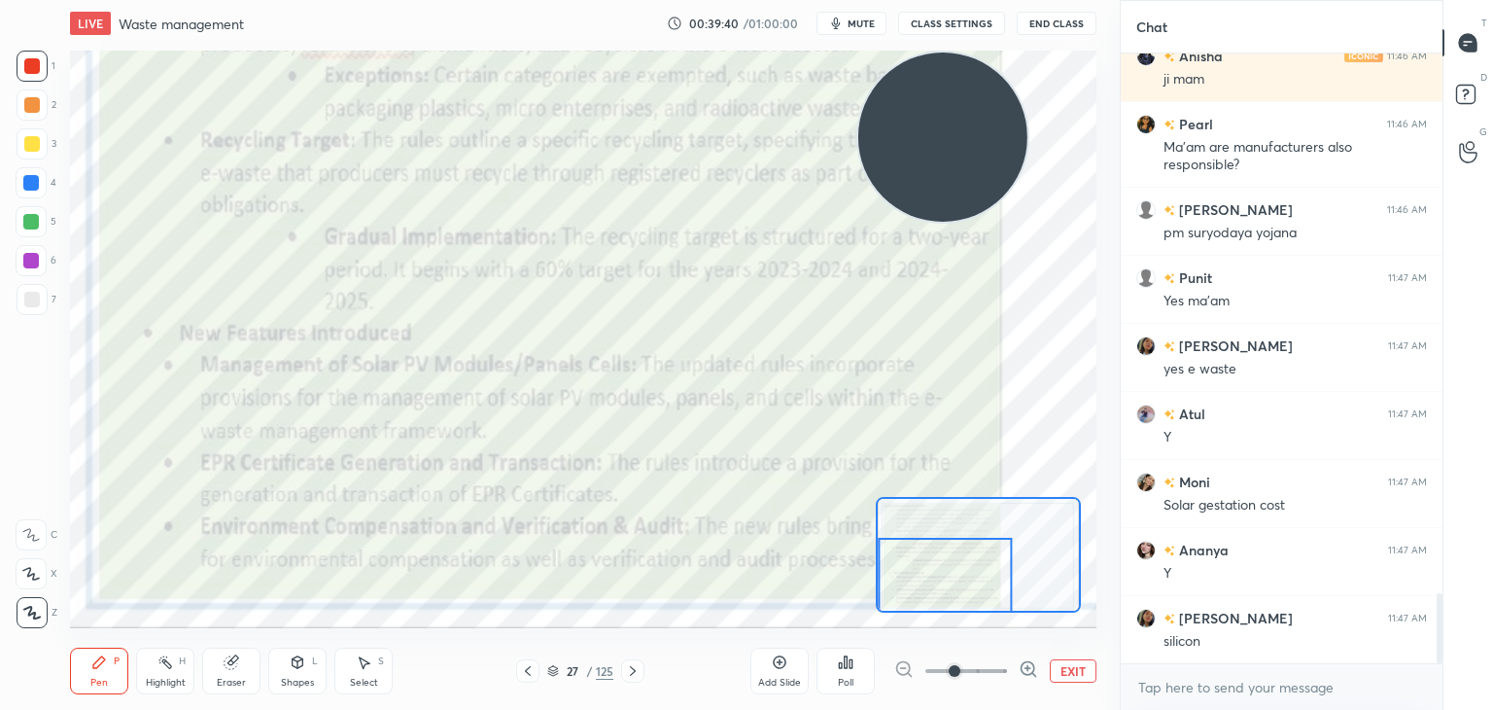
scroll to position [4736, 0]
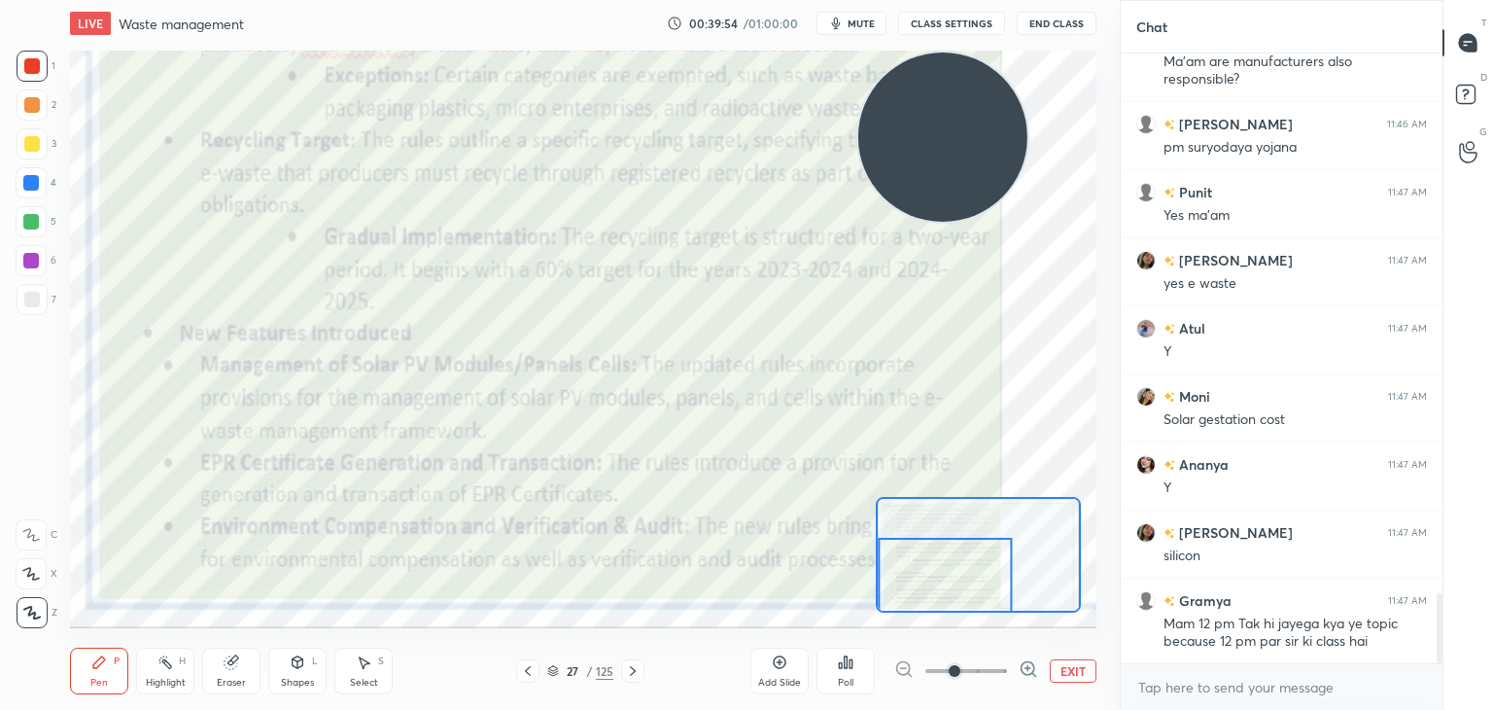
click at [1081, 674] on button "EXIT" at bounding box center [1073, 670] width 47 height 23
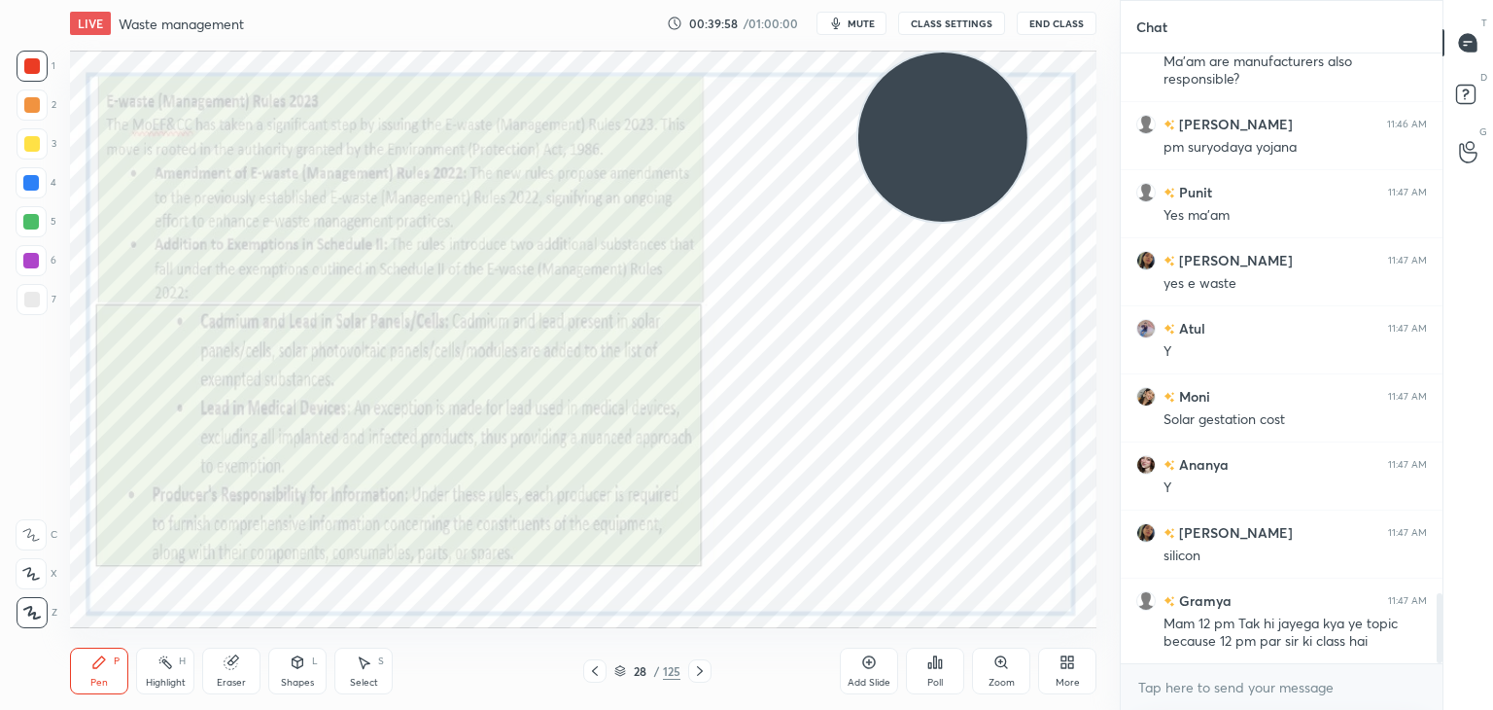
click at [999, 666] on icon at bounding box center [1001, 661] width 11 height 11
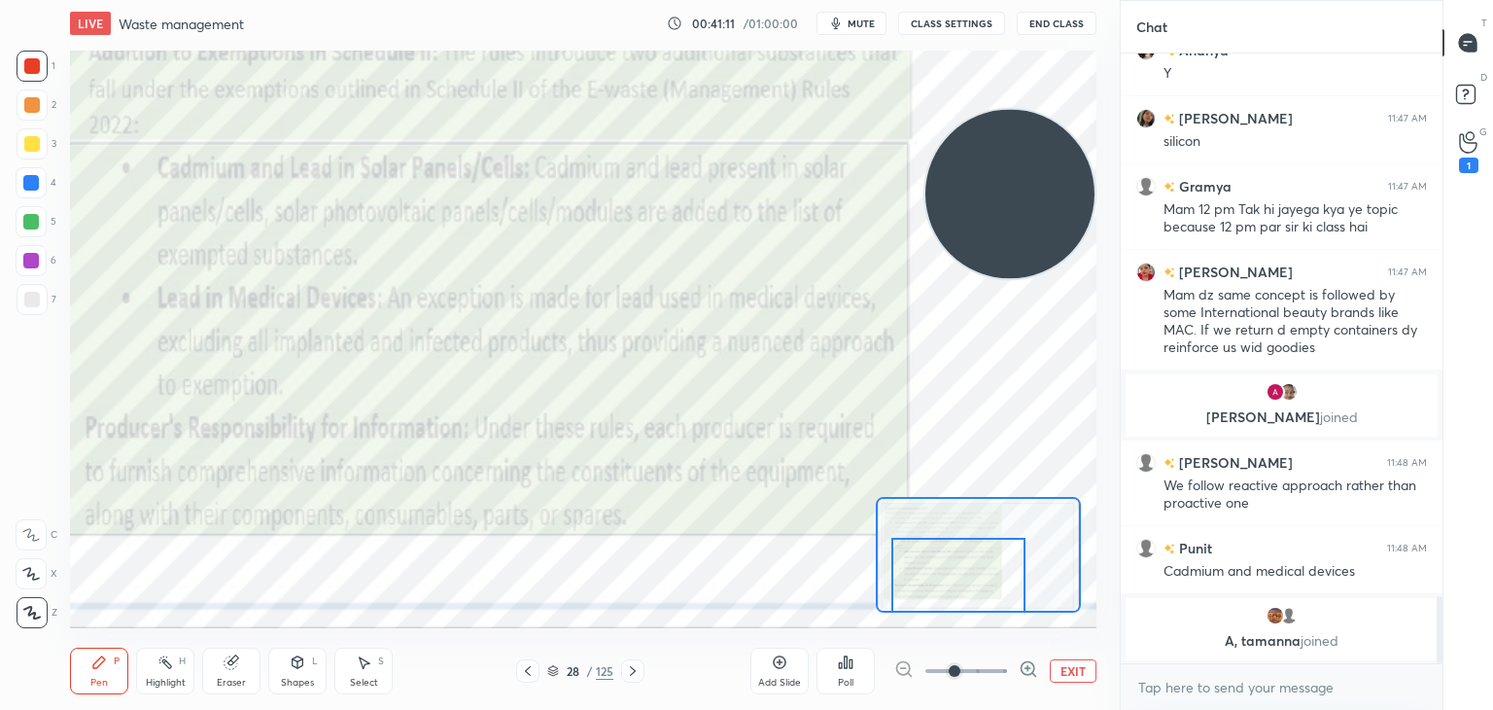
scroll to position [4909, 0]
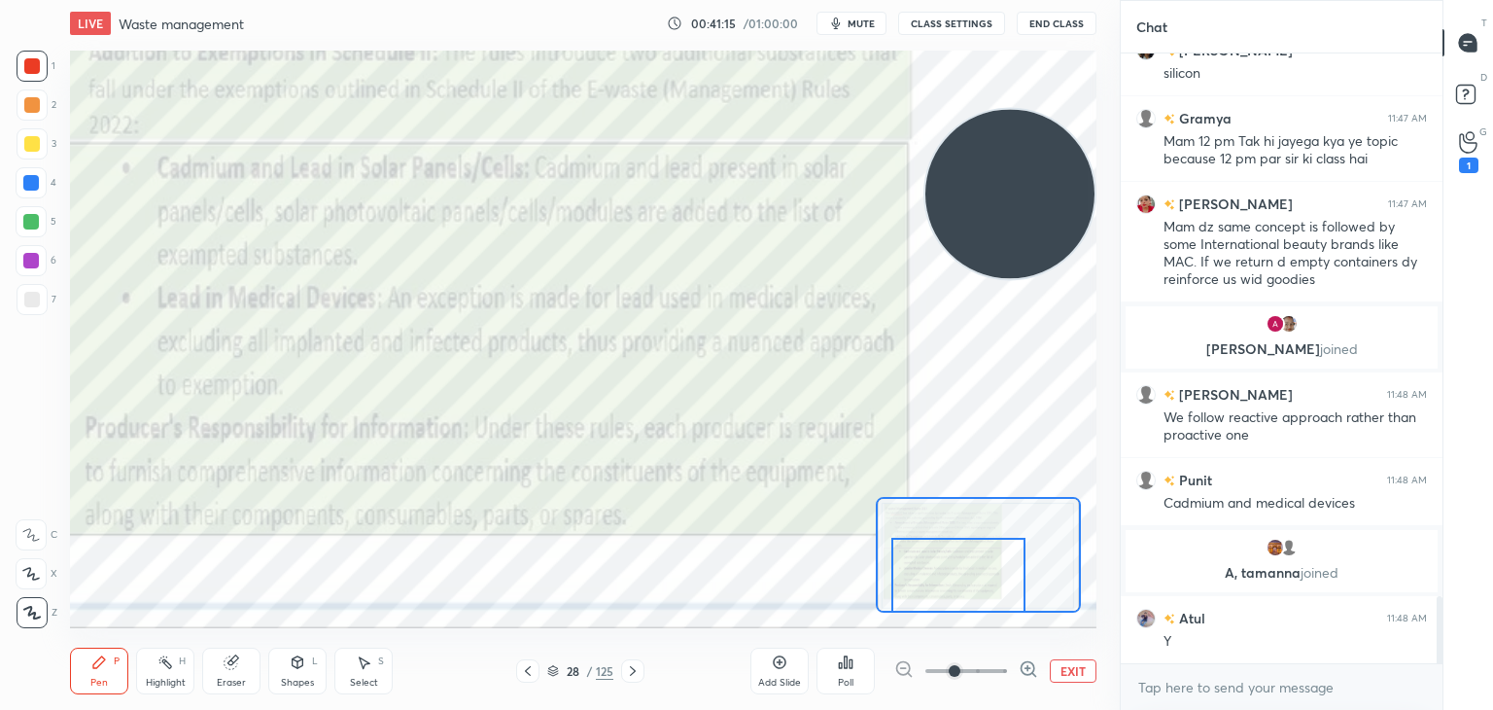
click at [1065, 674] on button "EXIT" at bounding box center [1073, 670] width 47 height 23
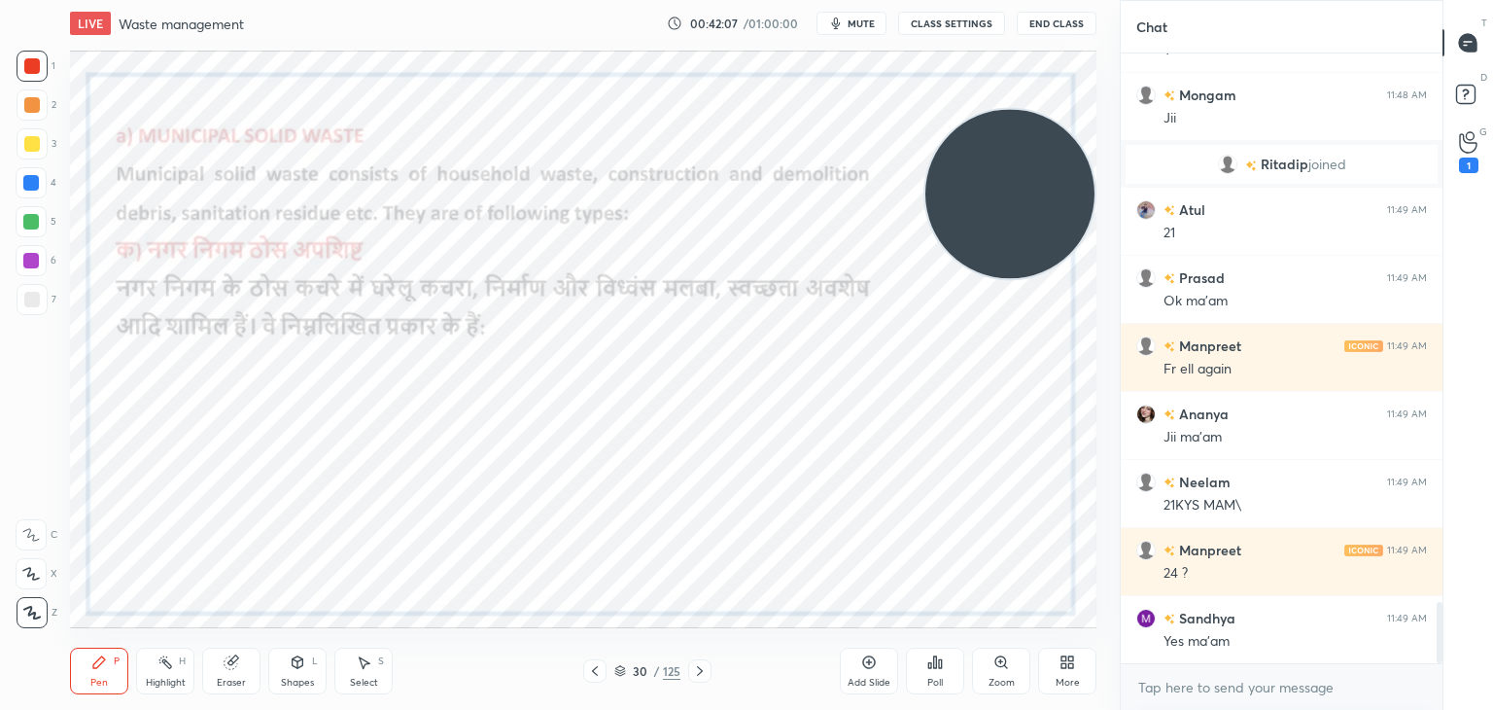
scroll to position [7, 6]
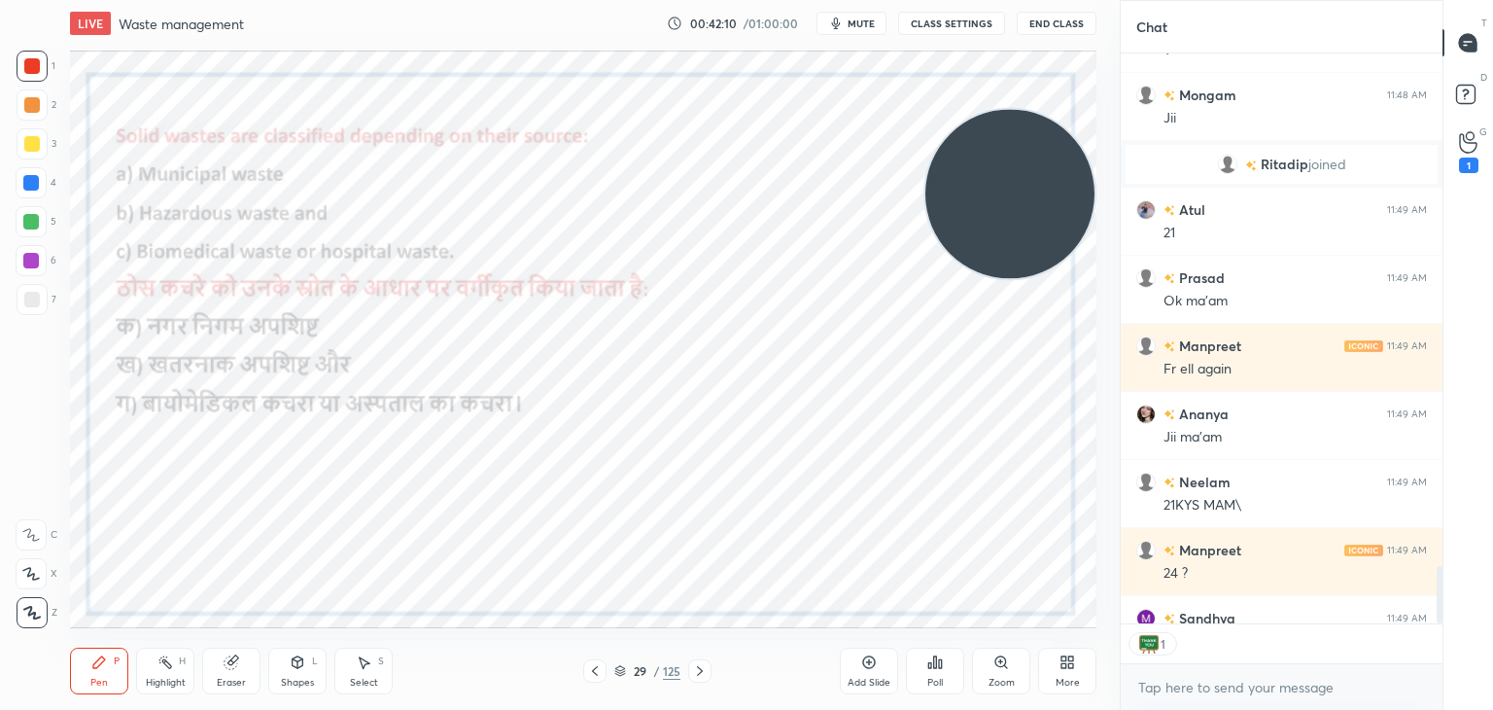
click at [870, 664] on icon at bounding box center [869, 662] width 16 height 16
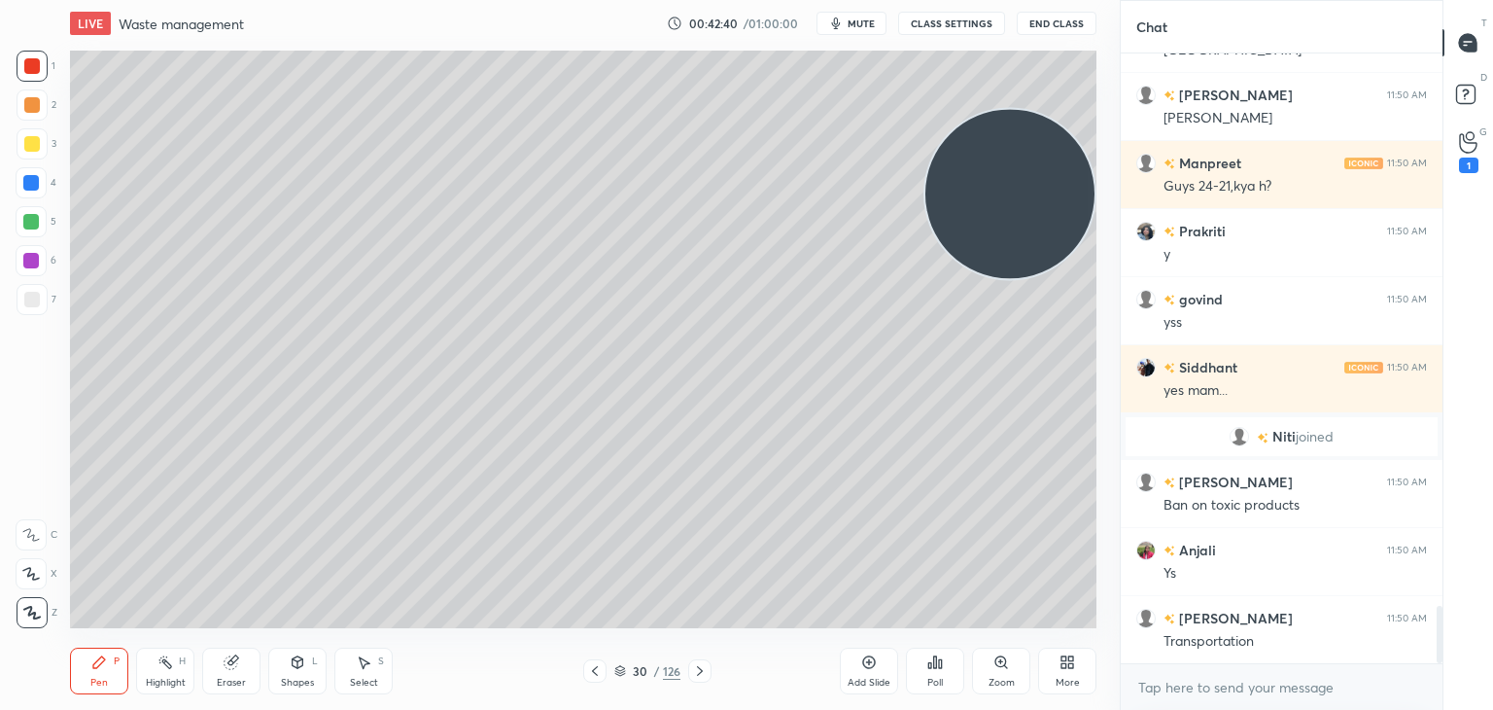
scroll to position [5928, 0]
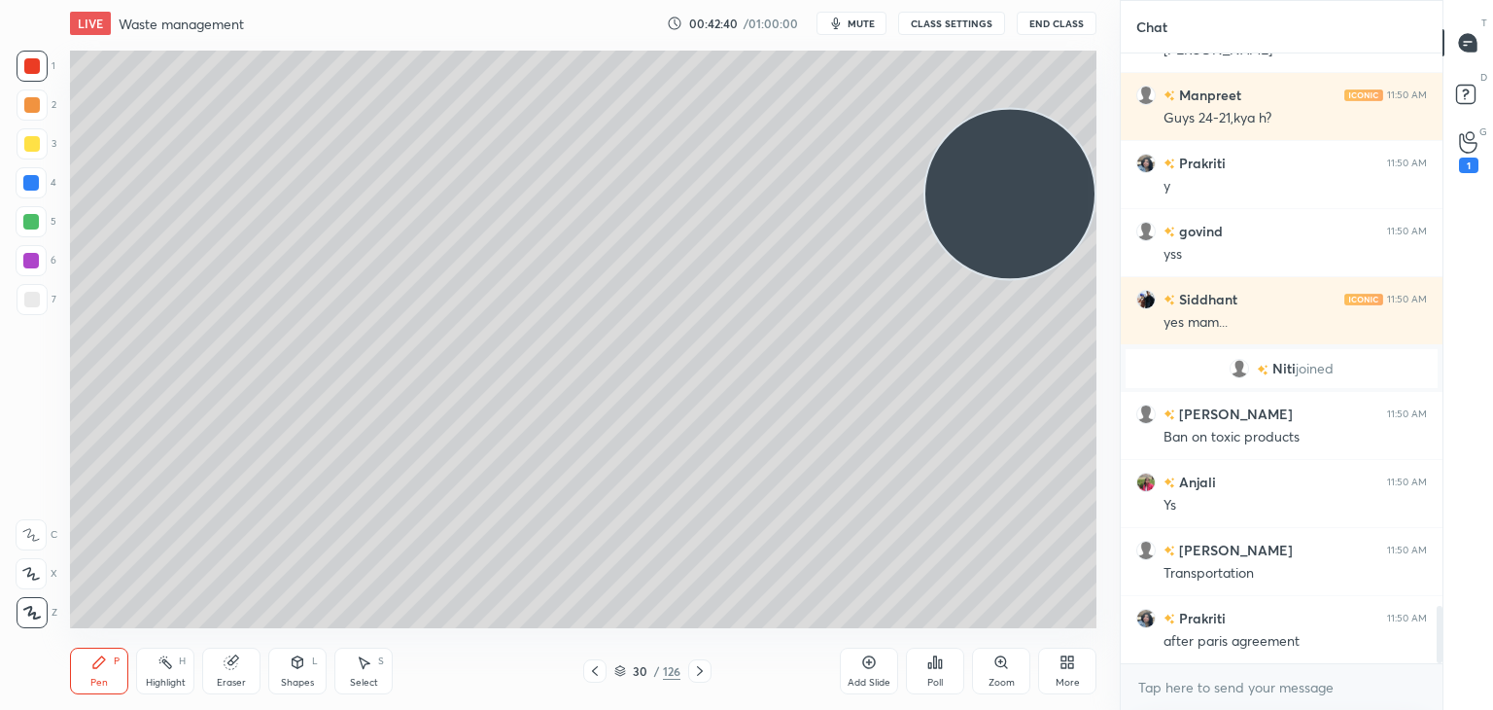
click at [30, 300] on div at bounding box center [32, 300] width 16 height 16
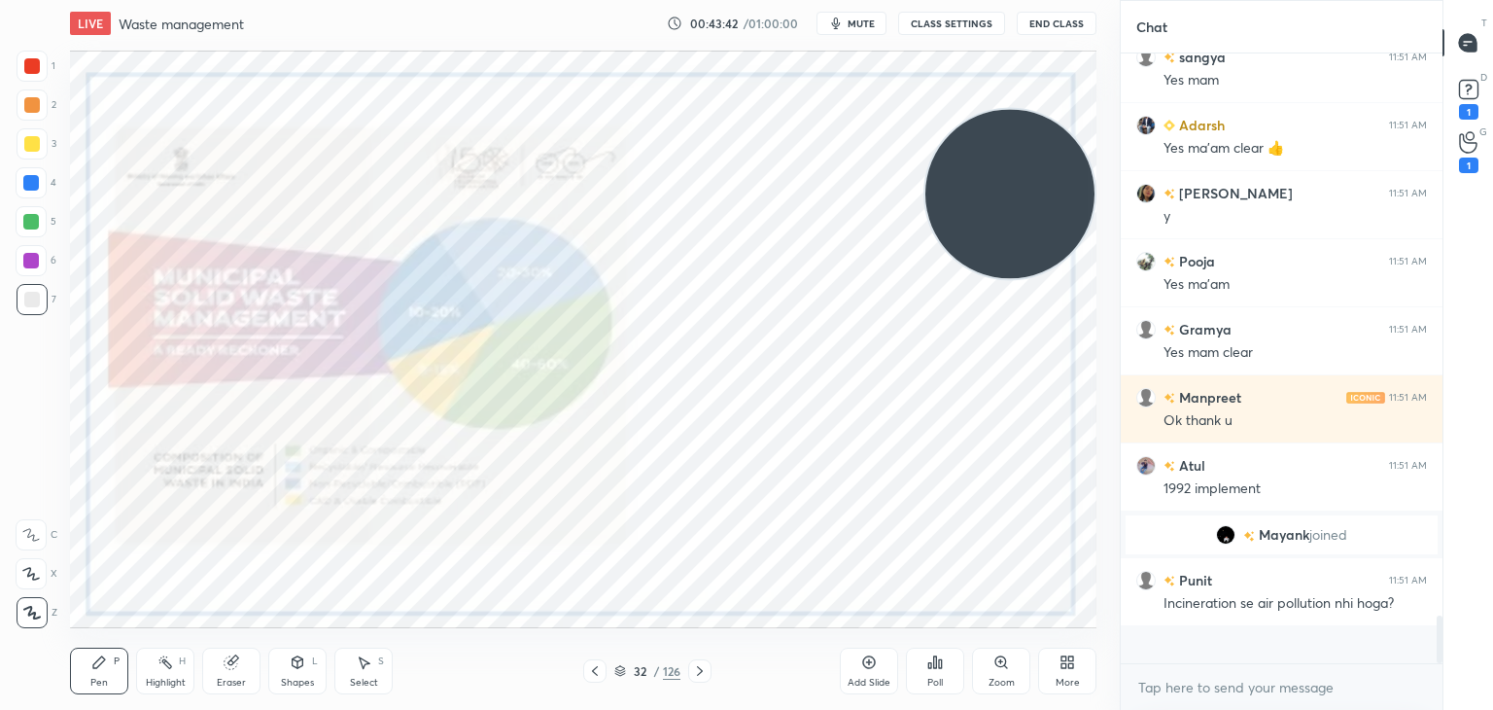
scroll to position [604, 316]
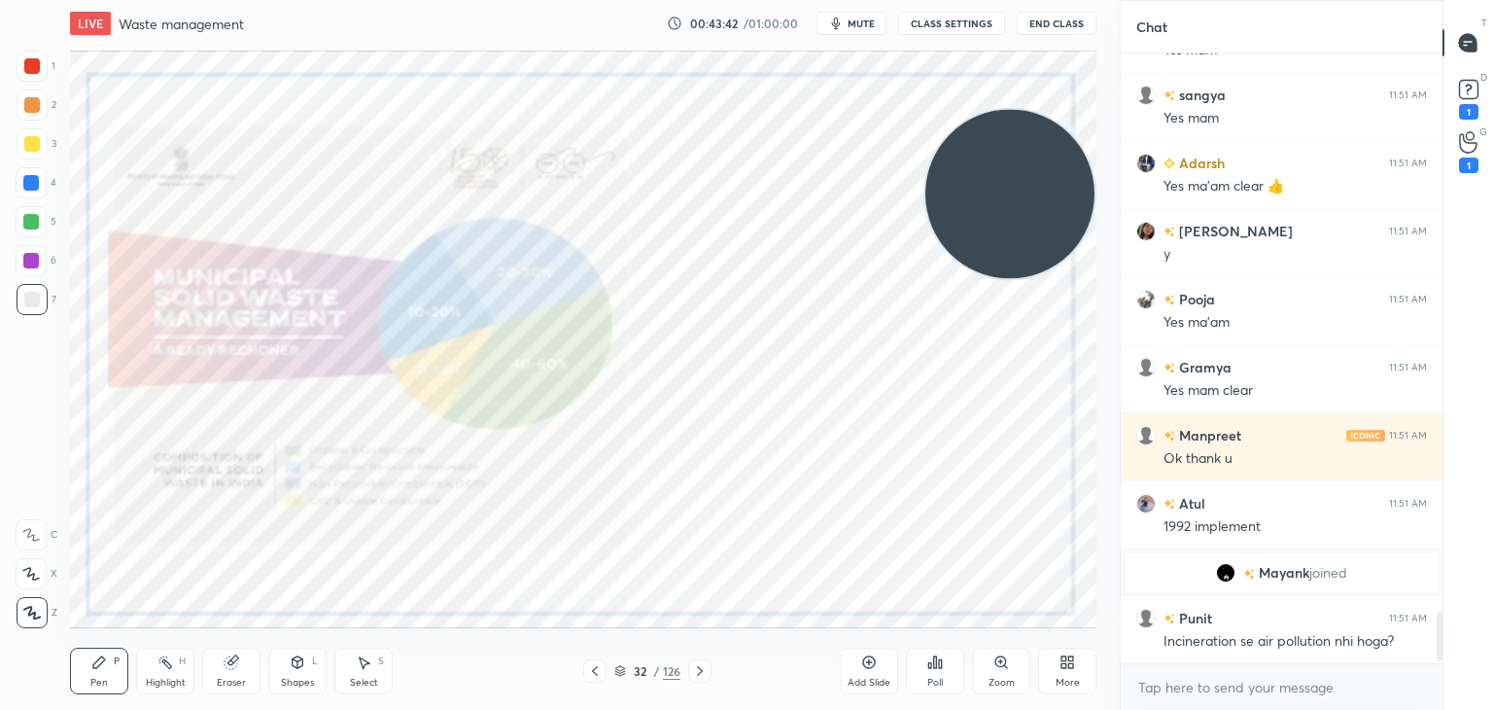
click at [27, 66] on div at bounding box center [32, 66] width 16 height 16
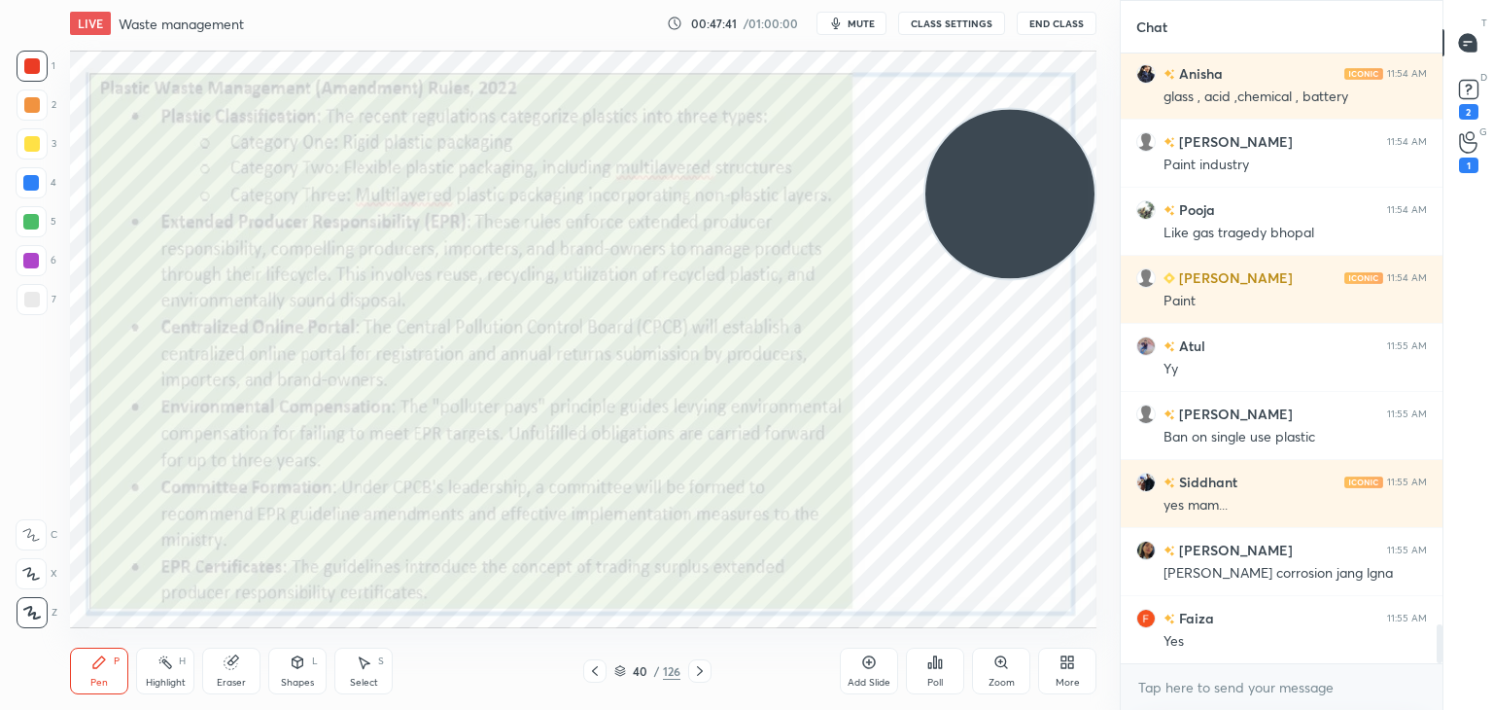
scroll to position [9107, 0]
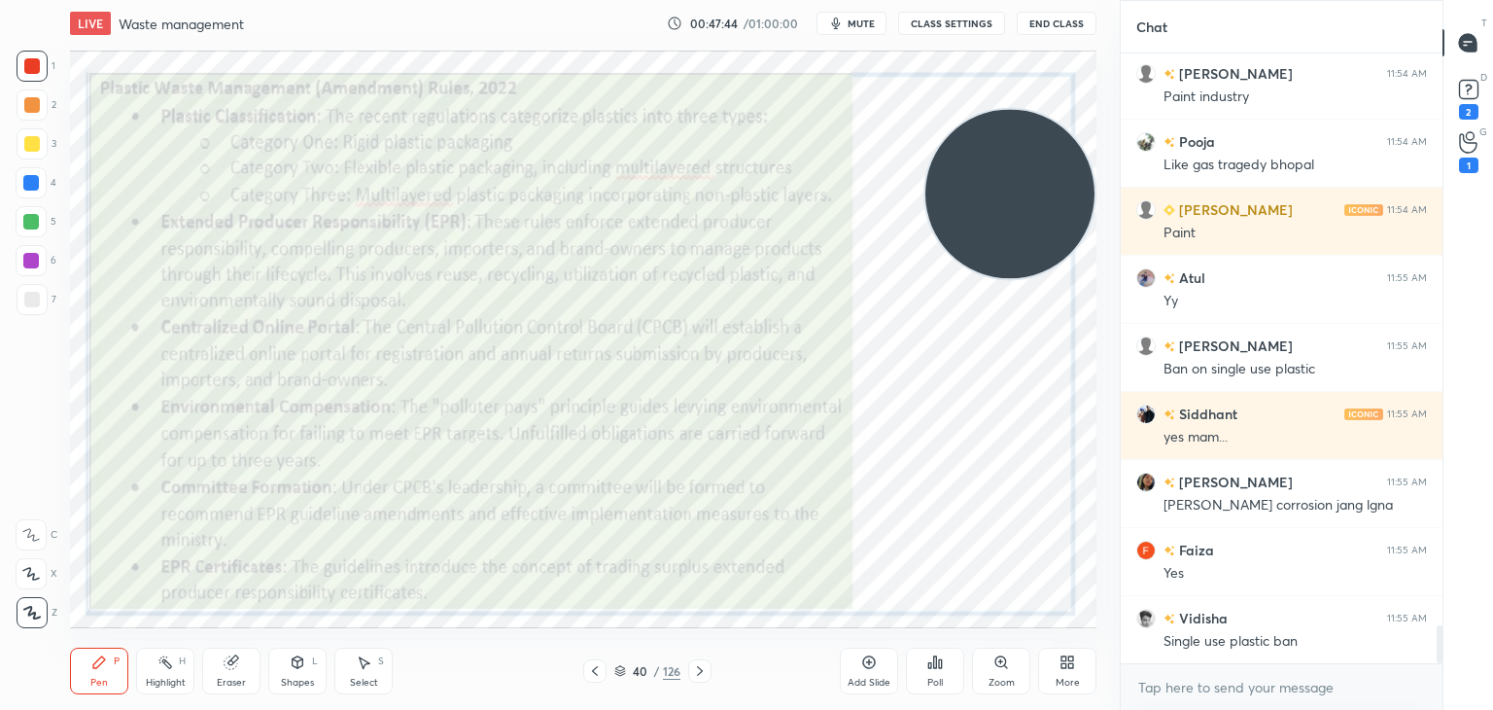
click at [1003, 658] on icon at bounding box center [1001, 661] width 11 height 11
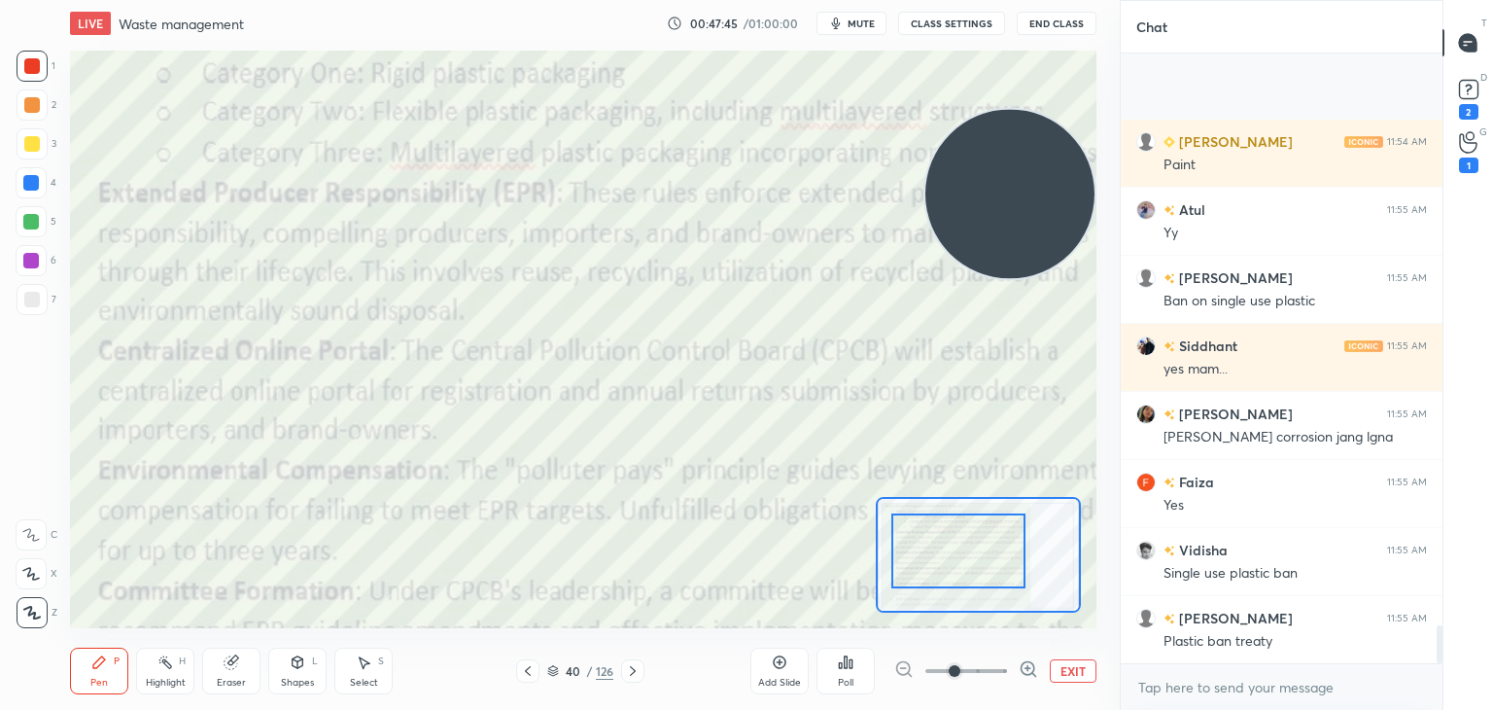
scroll to position [9311, 0]
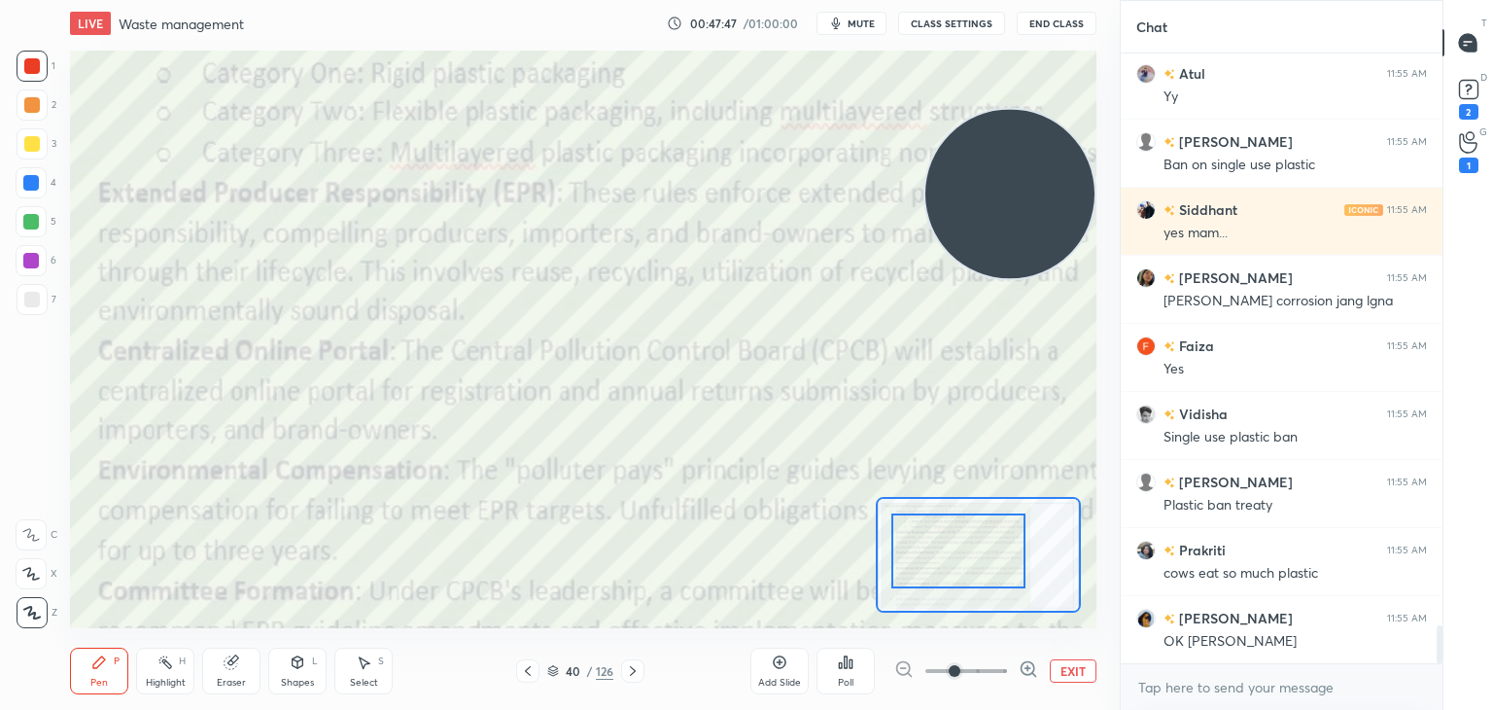
click at [937, 533] on div at bounding box center [958, 550] width 134 height 75
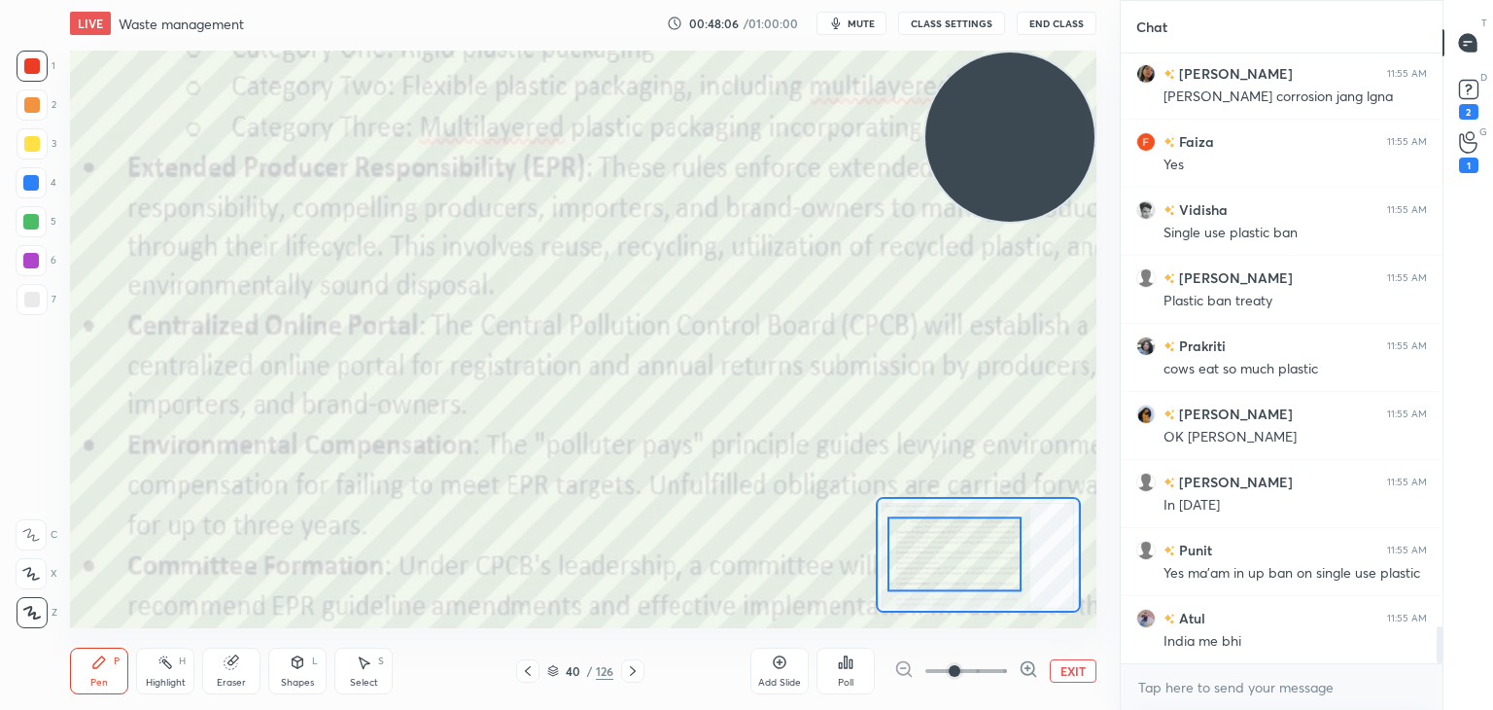
scroll to position [9562, 0]
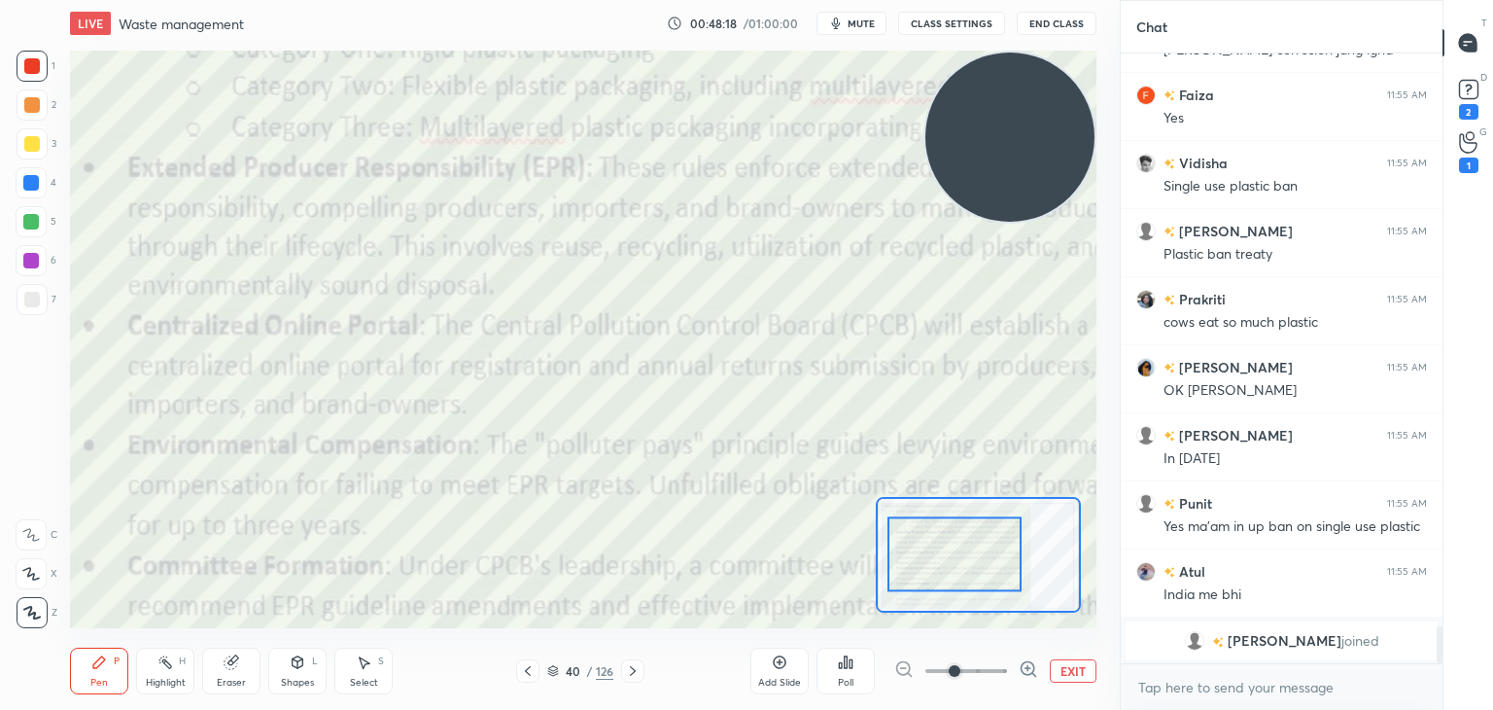
click at [1073, 668] on button "EXIT" at bounding box center [1073, 670] width 47 height 23
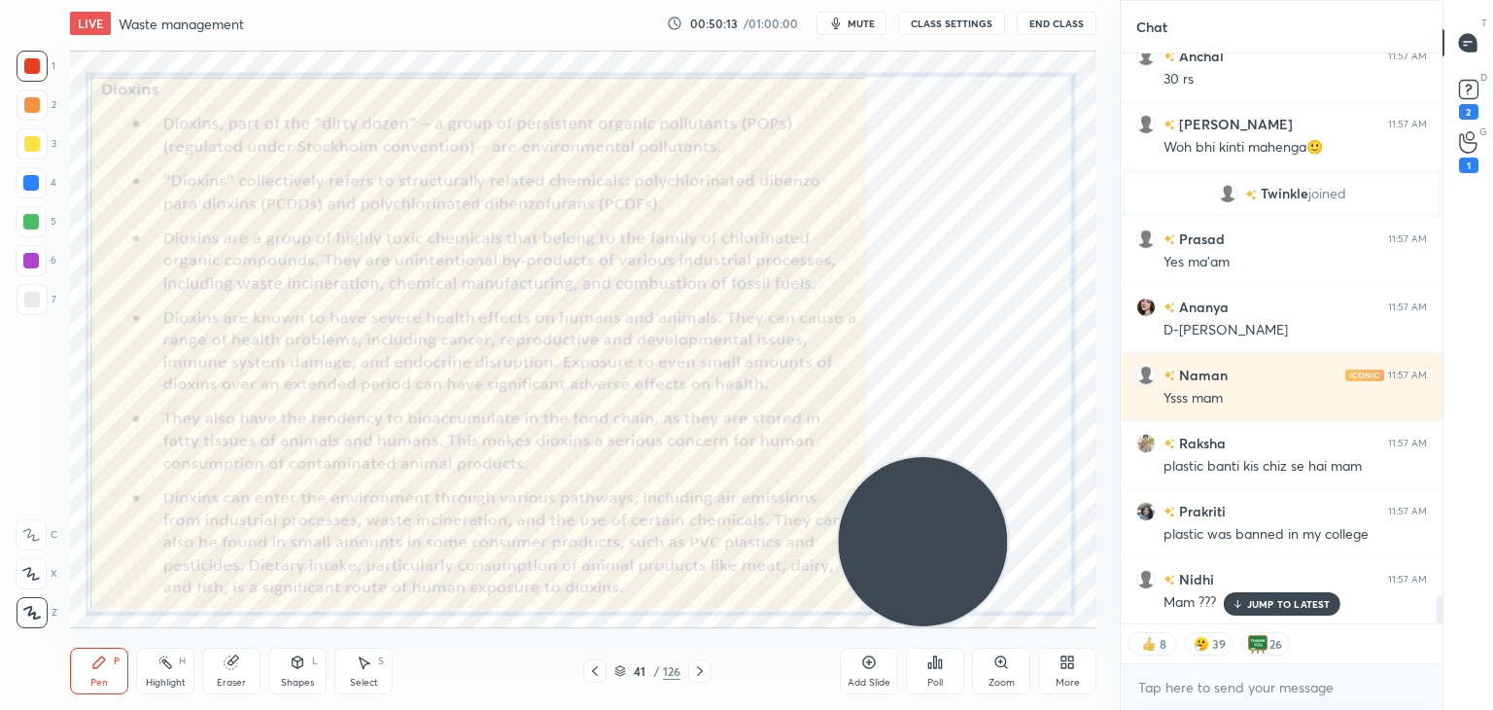
scroll to position [11662, 0]
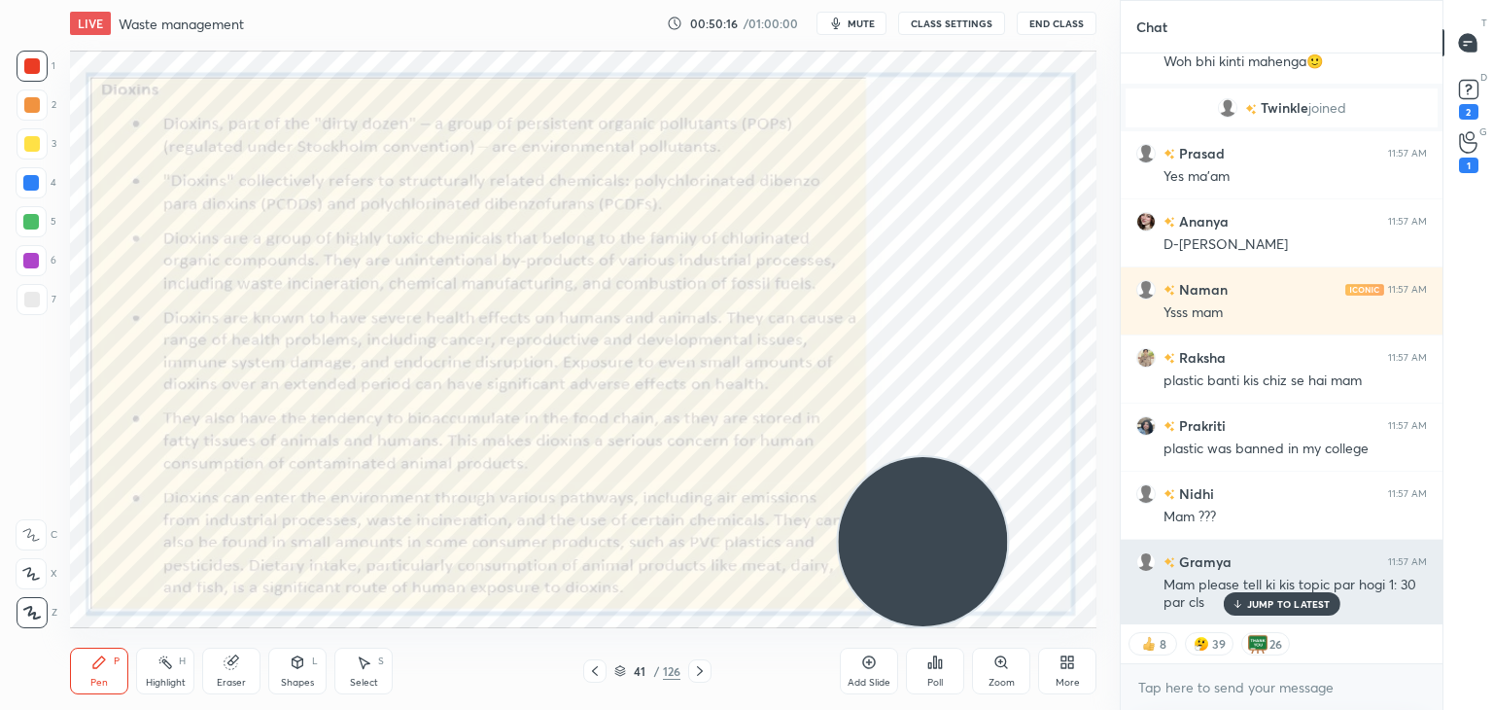
click at [1270, 607] on p "JUMP TO LATEST" at bounding box center [1289, 604] width 84 height 12
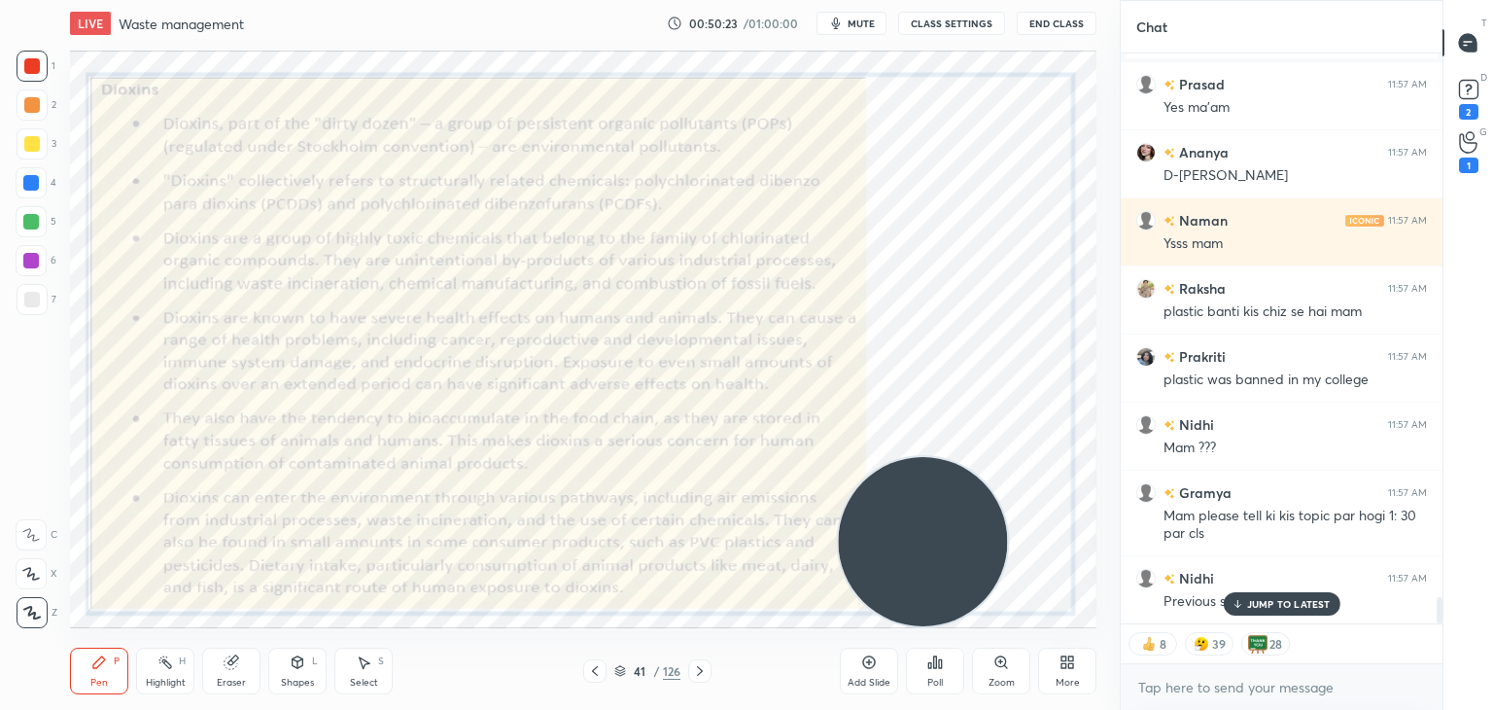
scroll to position [11798, 0]
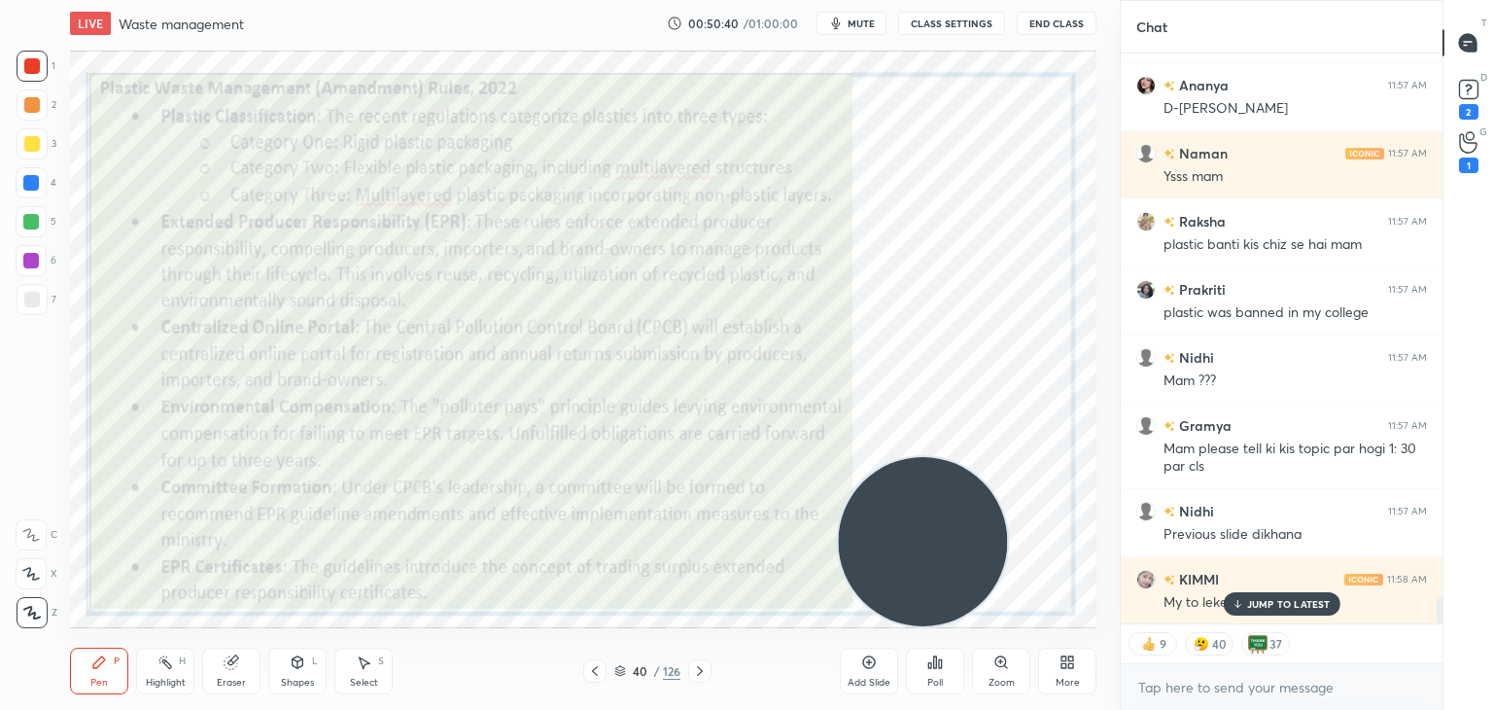
click at [1255, 599] on p "JUMP TO LATEST" at bounding box center [1289, 604] width 84 height 12
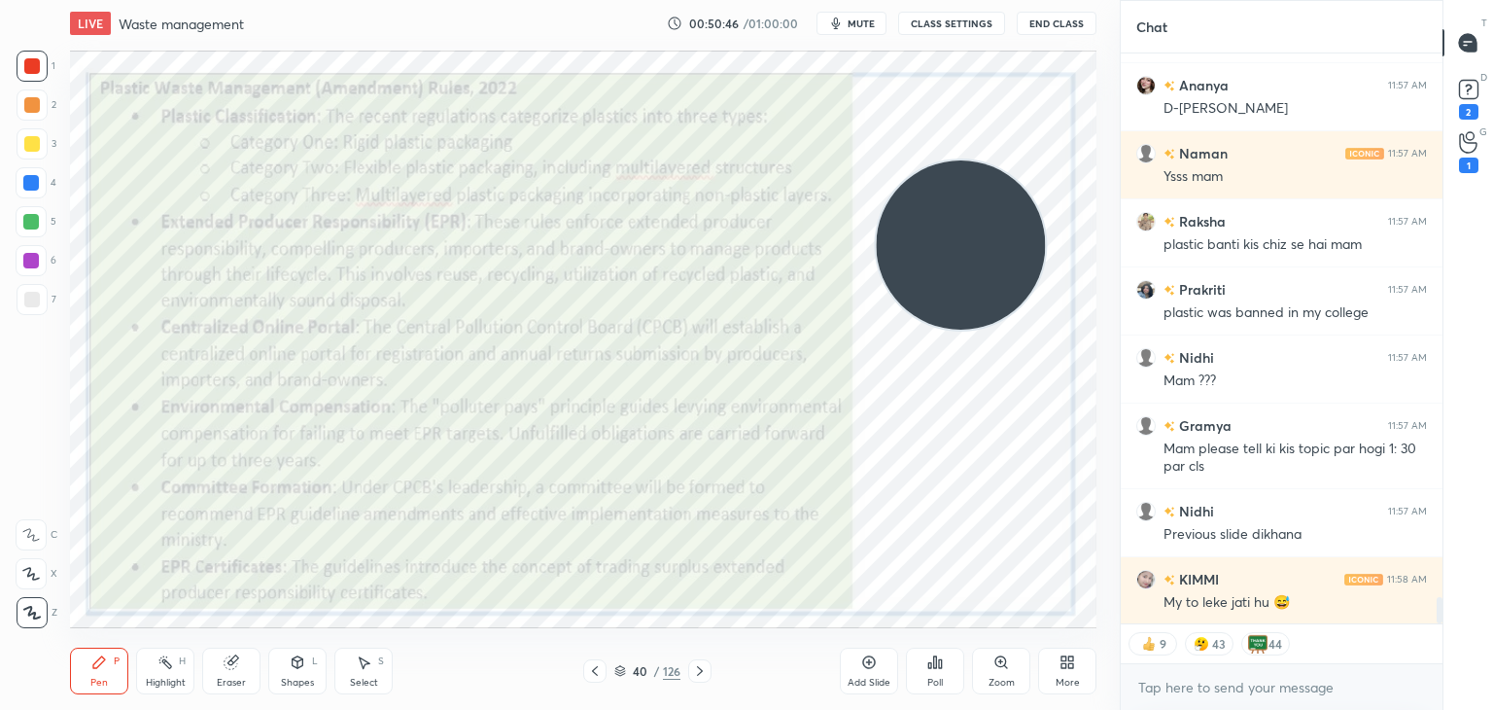
drag, startPoint x: 948, startPoint y: 515, endPoint x: 986, endPoint y: 216, distance: 301.8
click at [986, 216] on video at bounding box center [960, 244] width 169 height 169
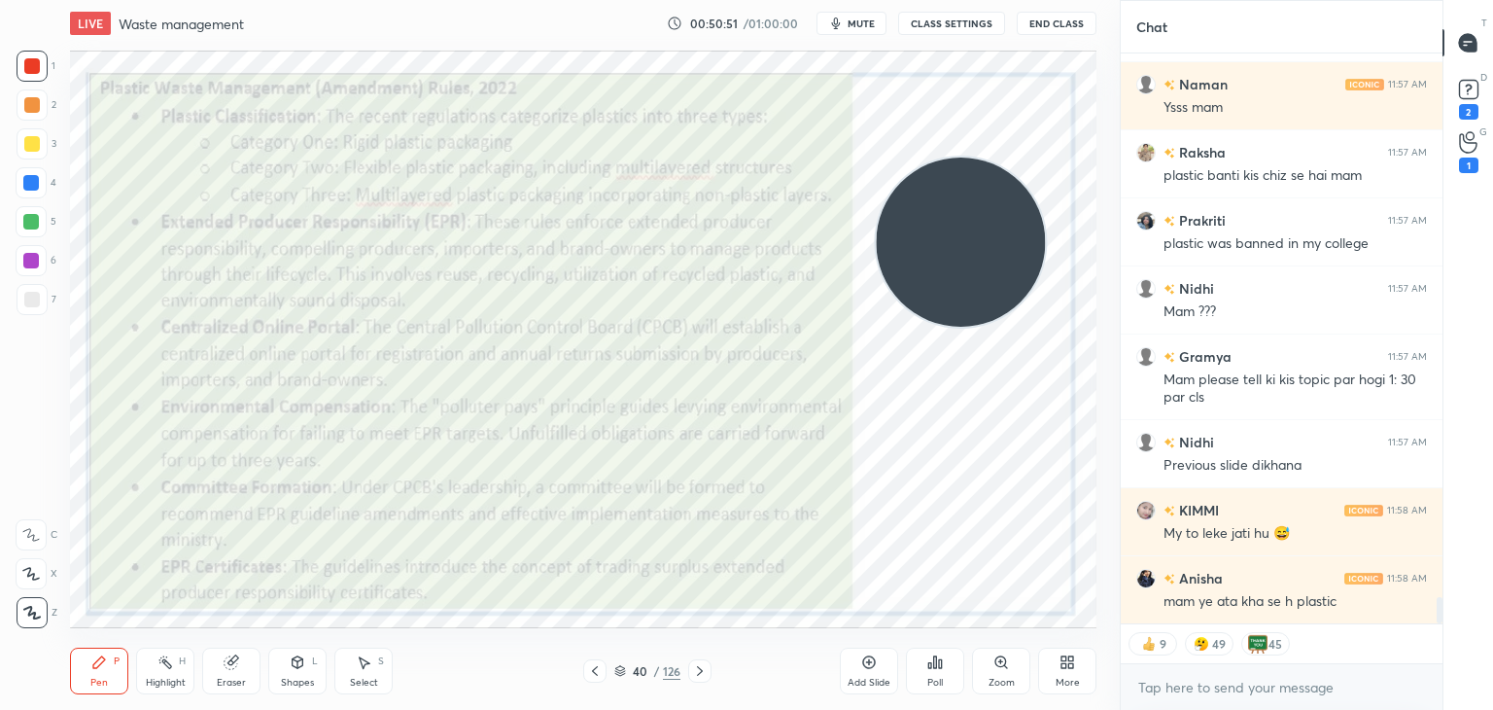
scroll to position [11934, 0]
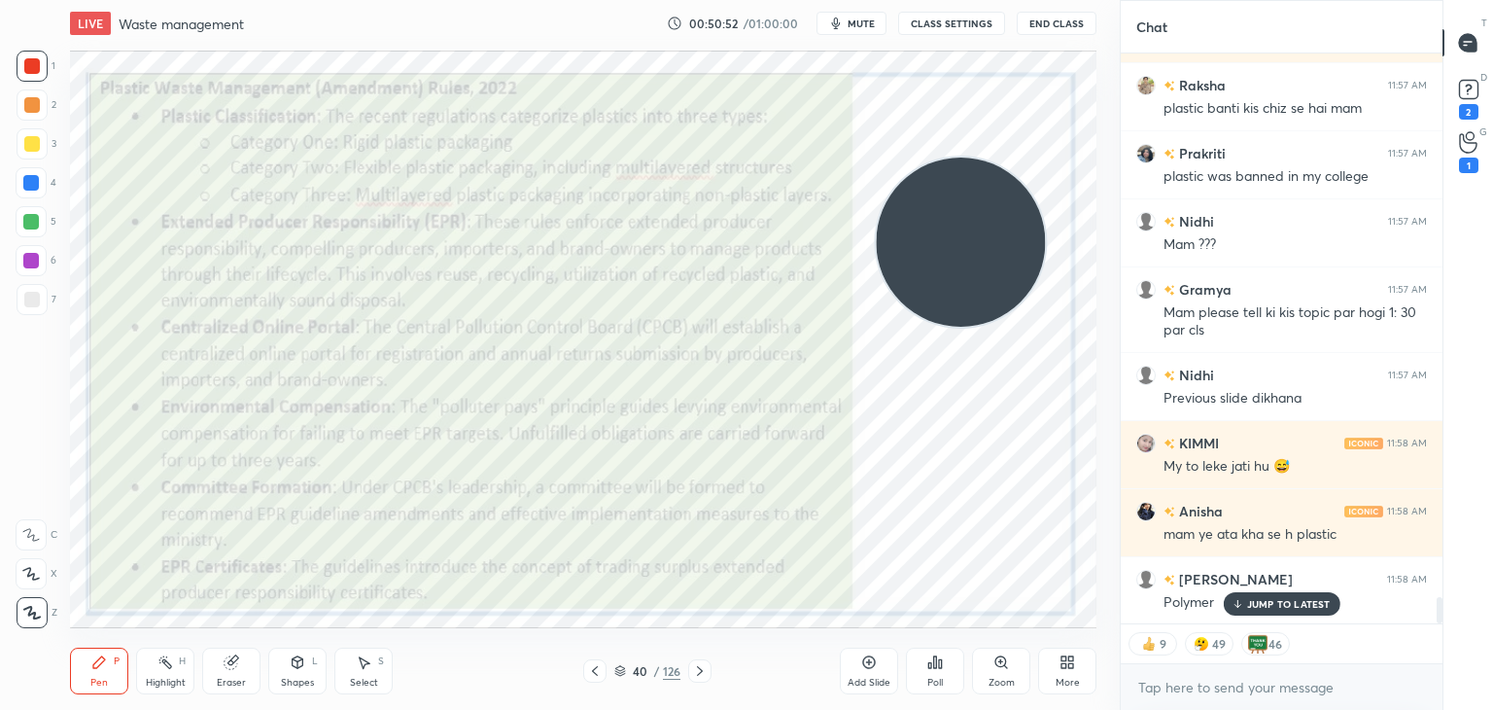
click at [866, 663] on icon at bounding box center [869, 662] width 16 height 16
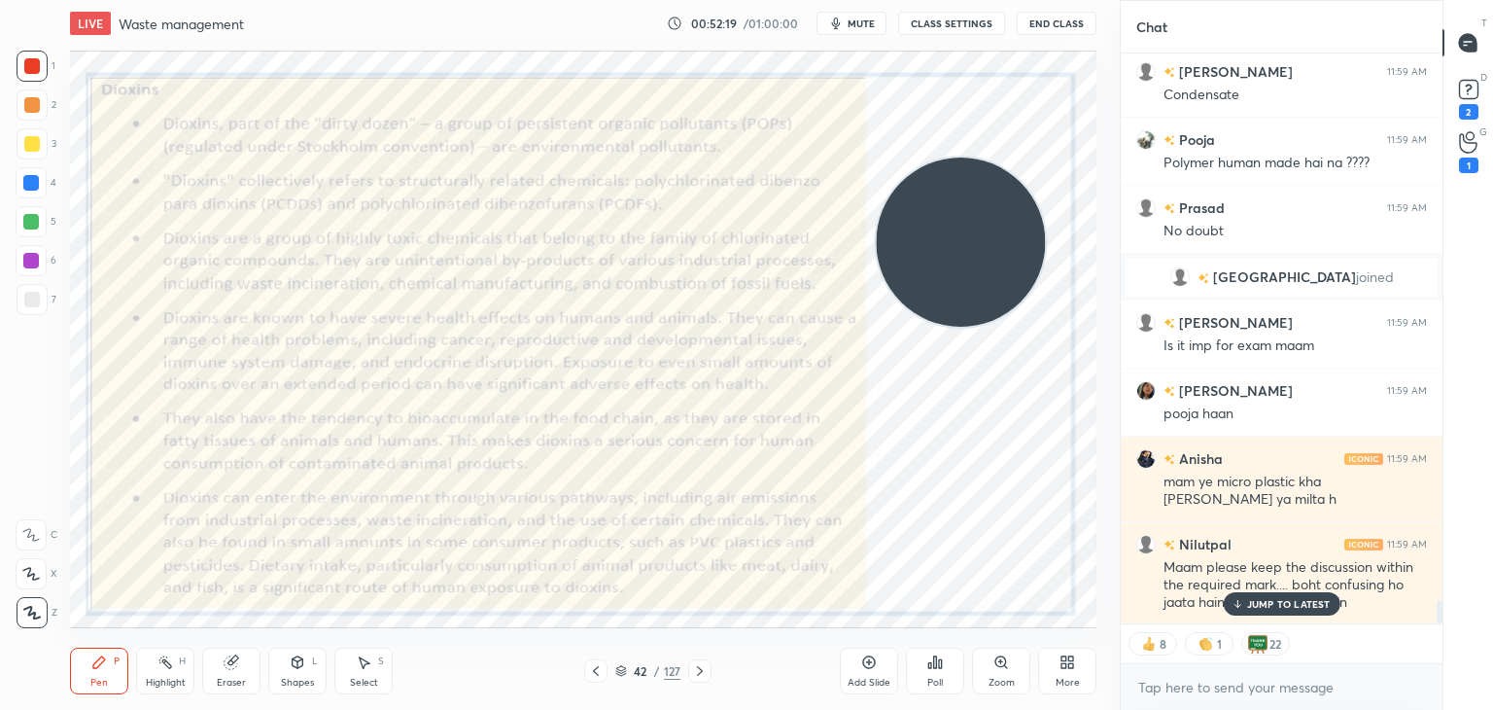
scroll to position [13337, 0]
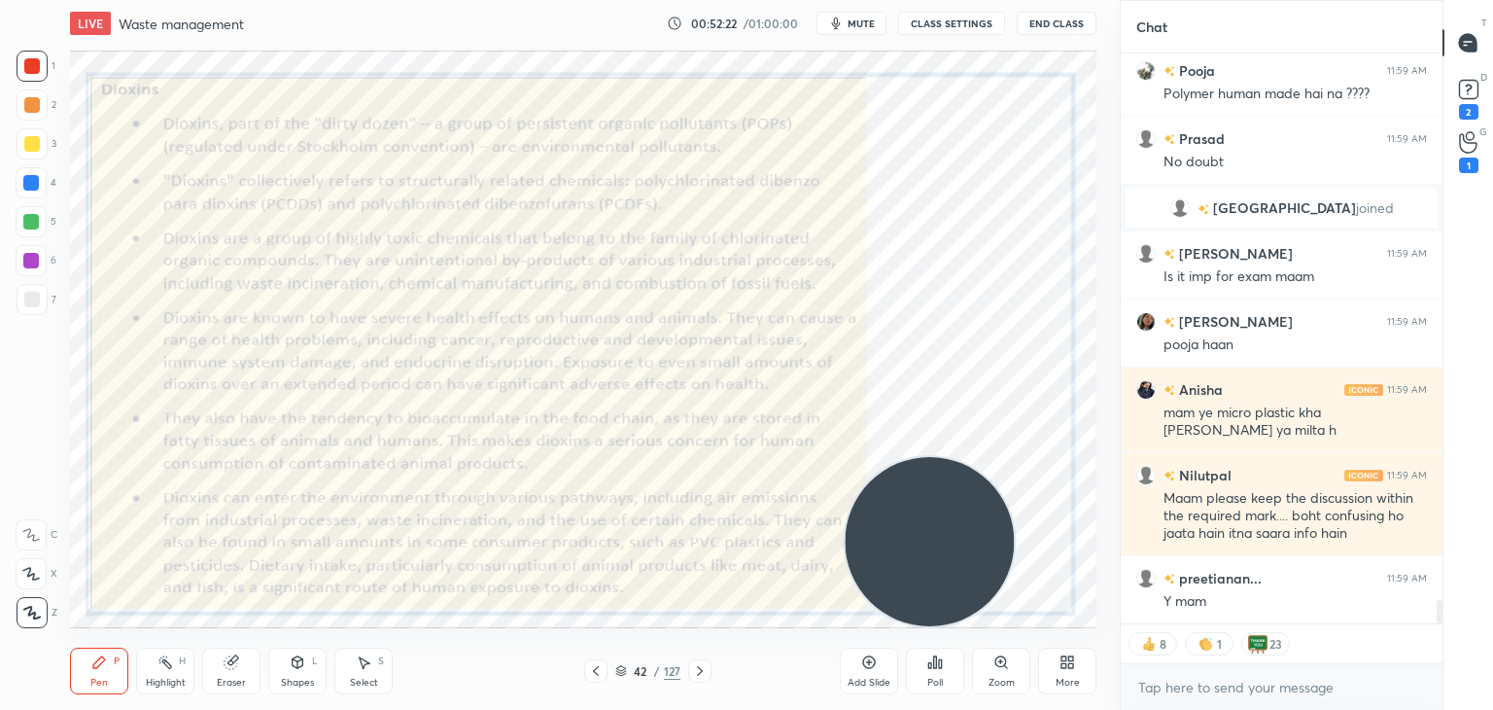
click at [858, 669] on div "Add Slide" at bounding box center [869, 670] width 58 height 47
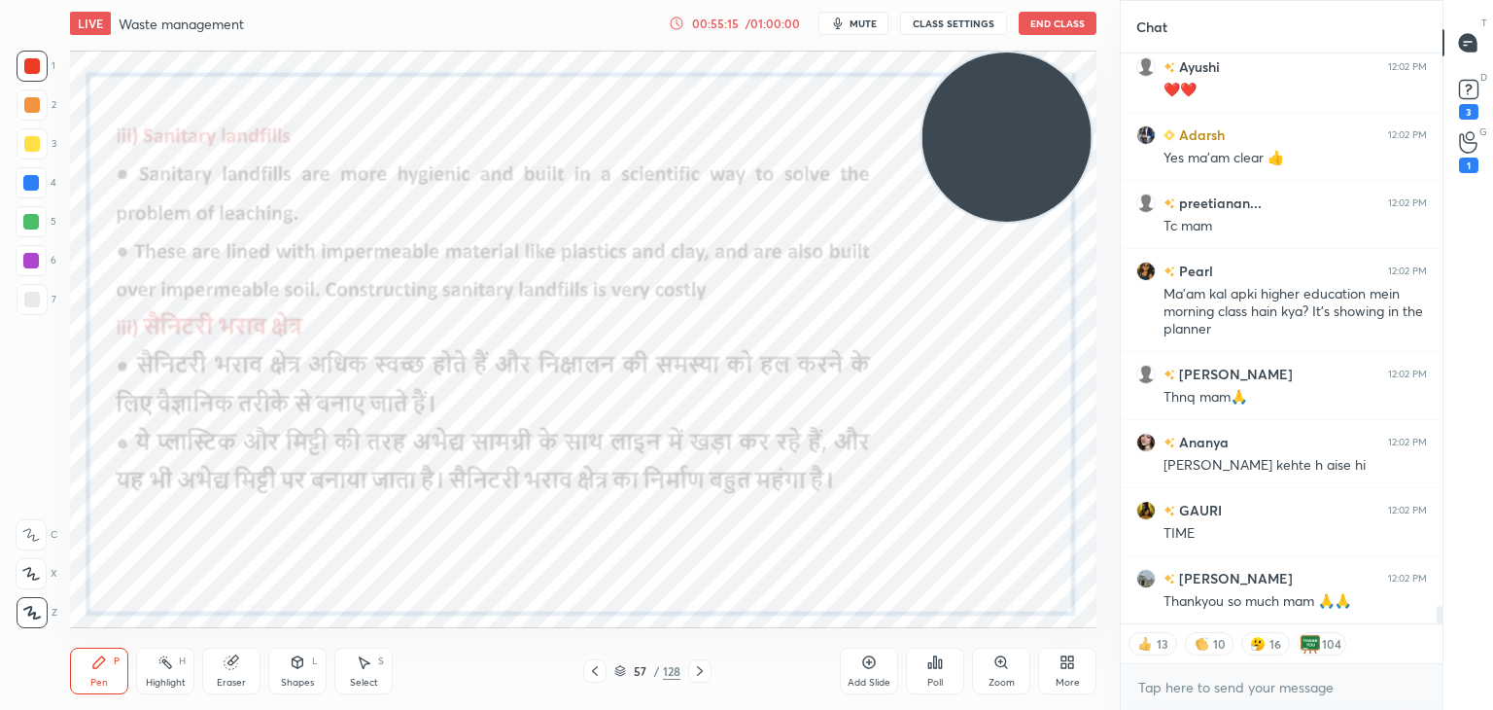
scroll to position [18315, 0]
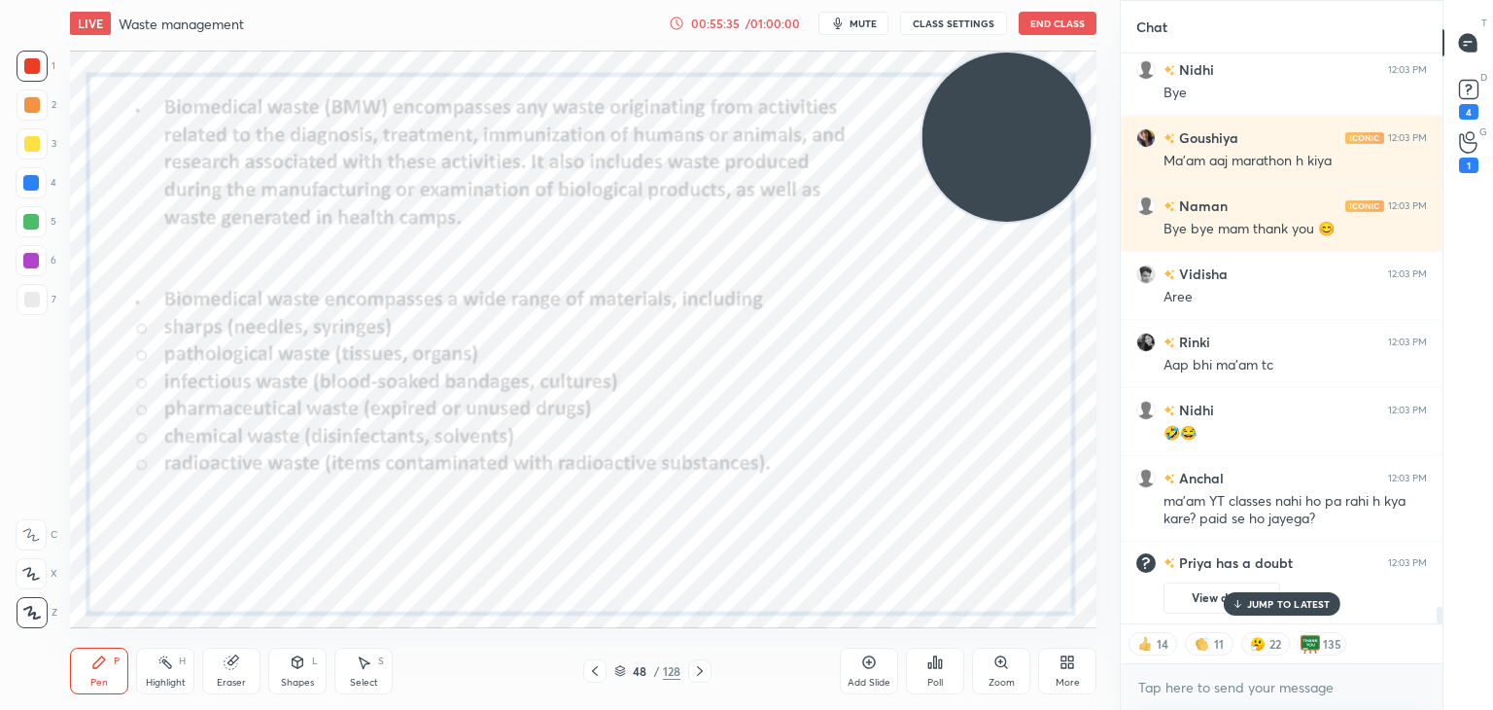
click at [920, 26] on button "CLASS SETTINGS" at bounding box center [953, 23] width 107 height 23
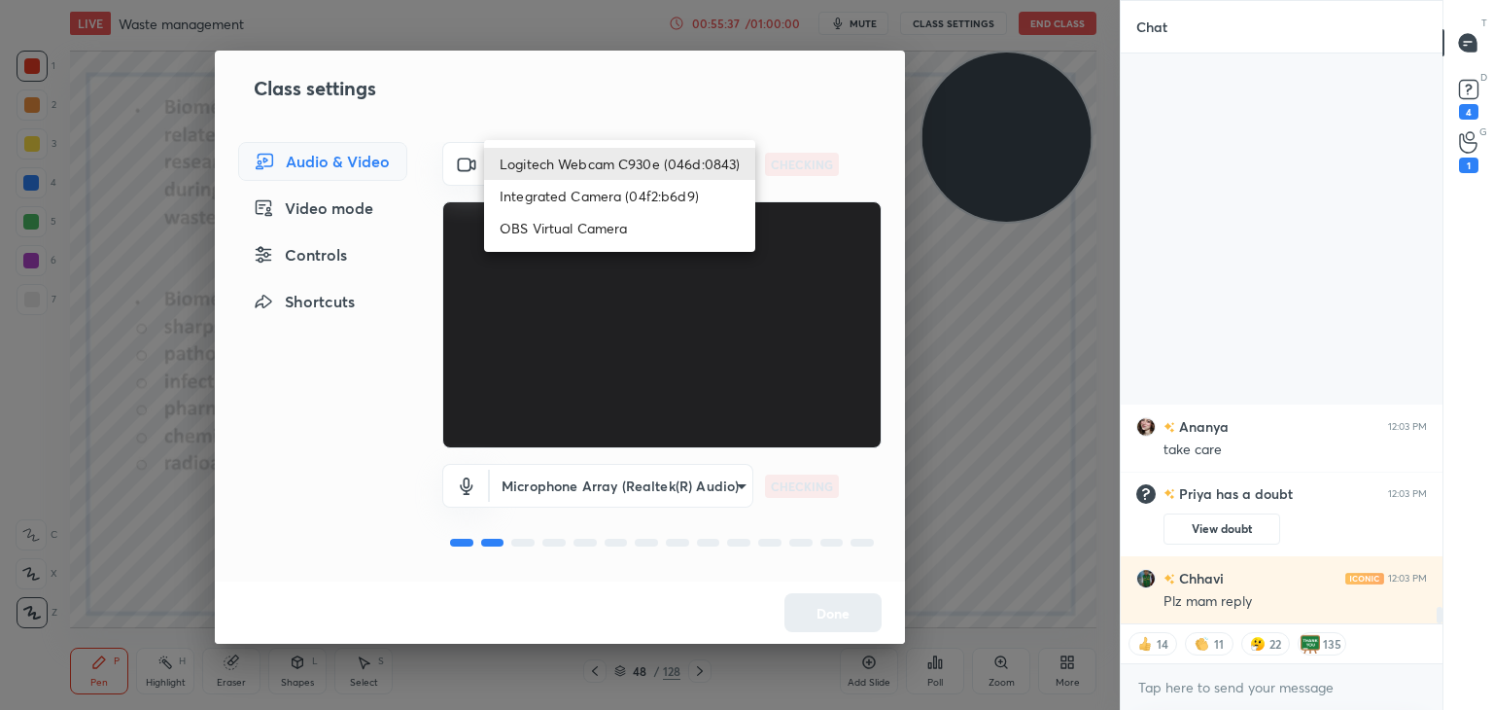
click at [642, 172] on body "1 2 3 4 5 6 7 C X Z C X Z E E Erase all H H LIVE Waste management 00:55:37 / 01…" at bounding box center [746, 355] width 1493 height 710
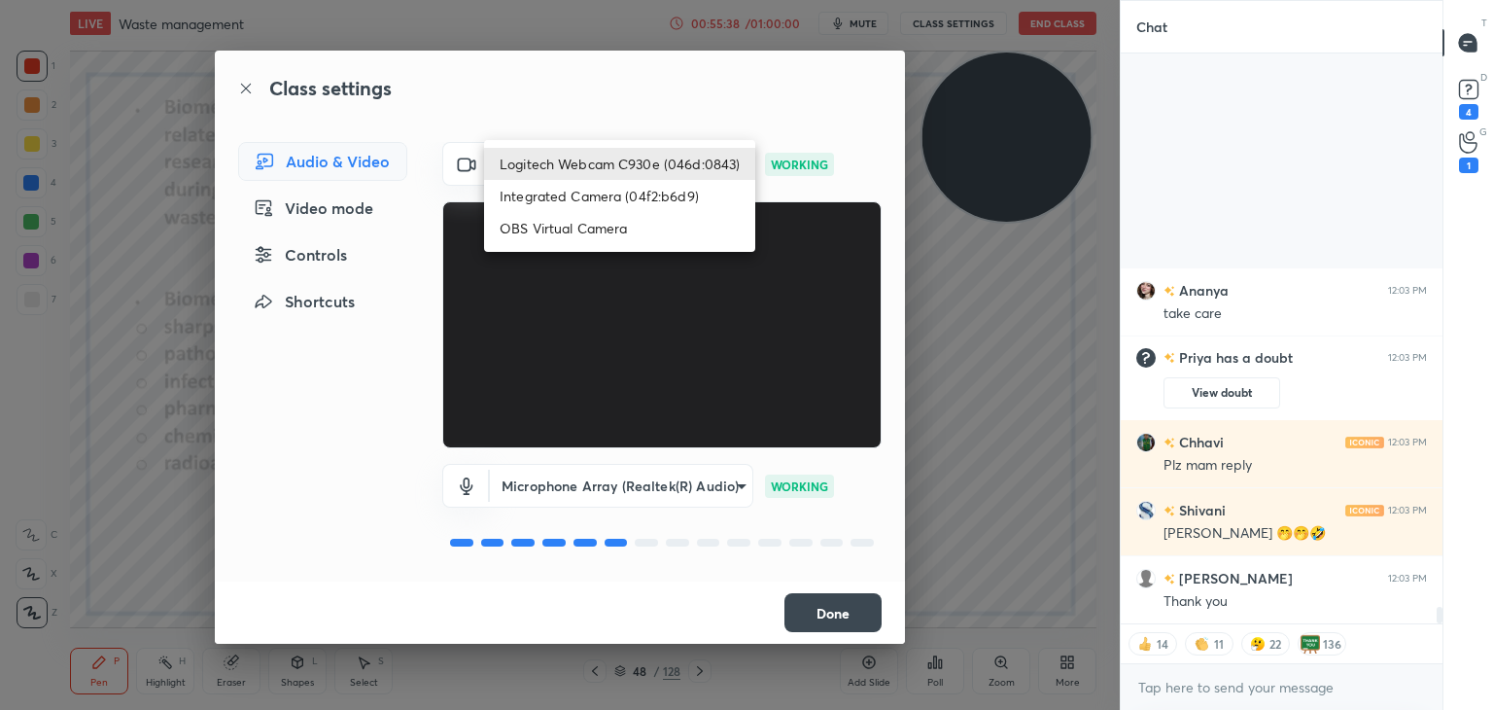
click at [1121, 297] on div at bounding box center [746, 355] width 1493 height 710
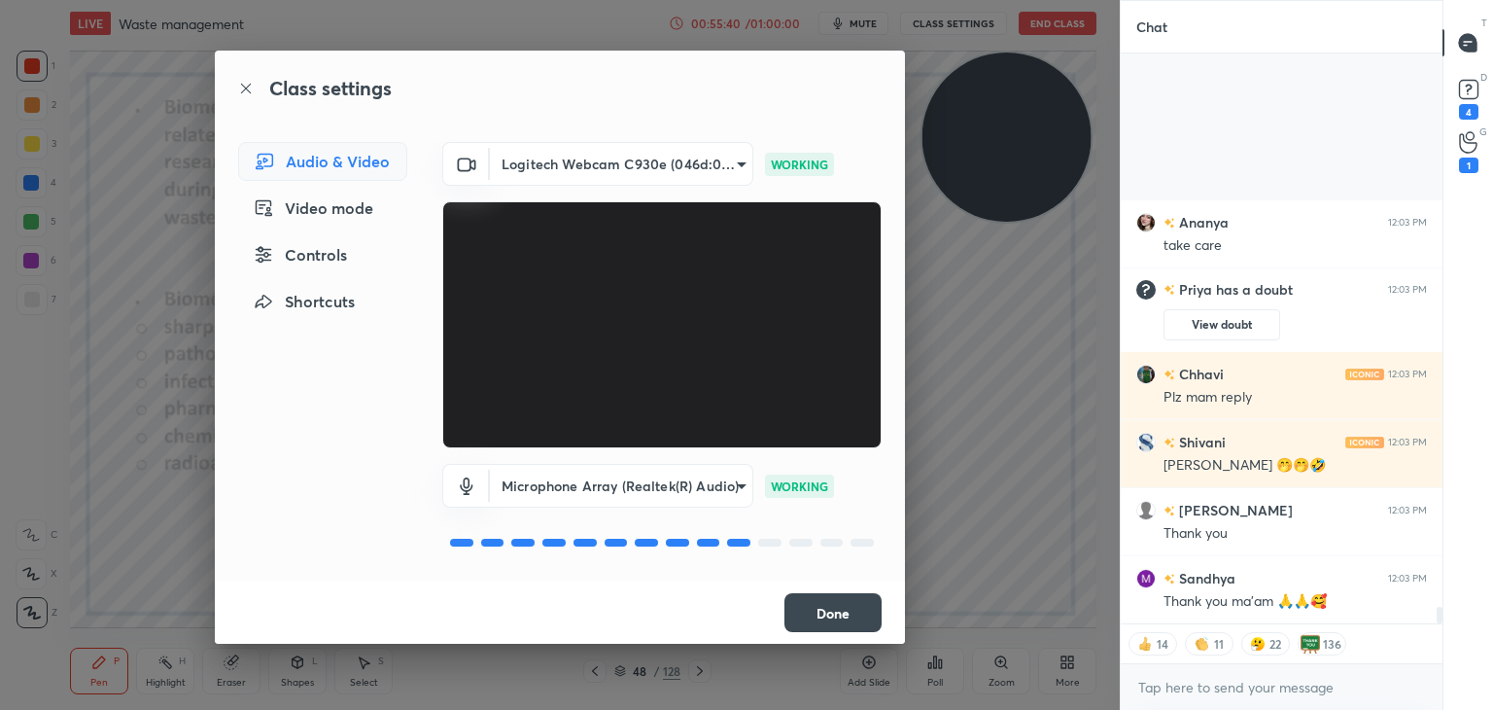
click at [840, 603] on button "Done" at bounding box center [833, 612] width 97 height 39
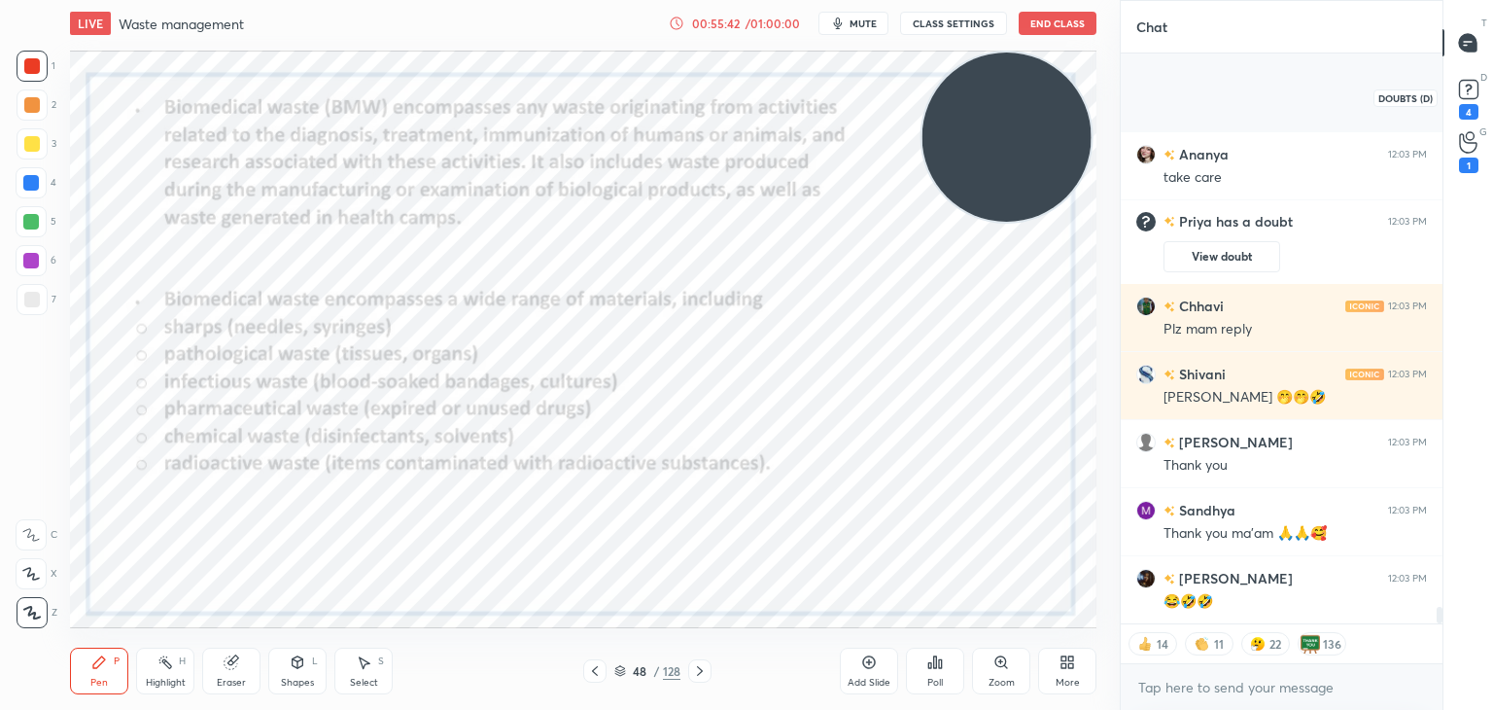
click at [1466, 100] on icon at bounding box center [1468, 89] width 29 height 29
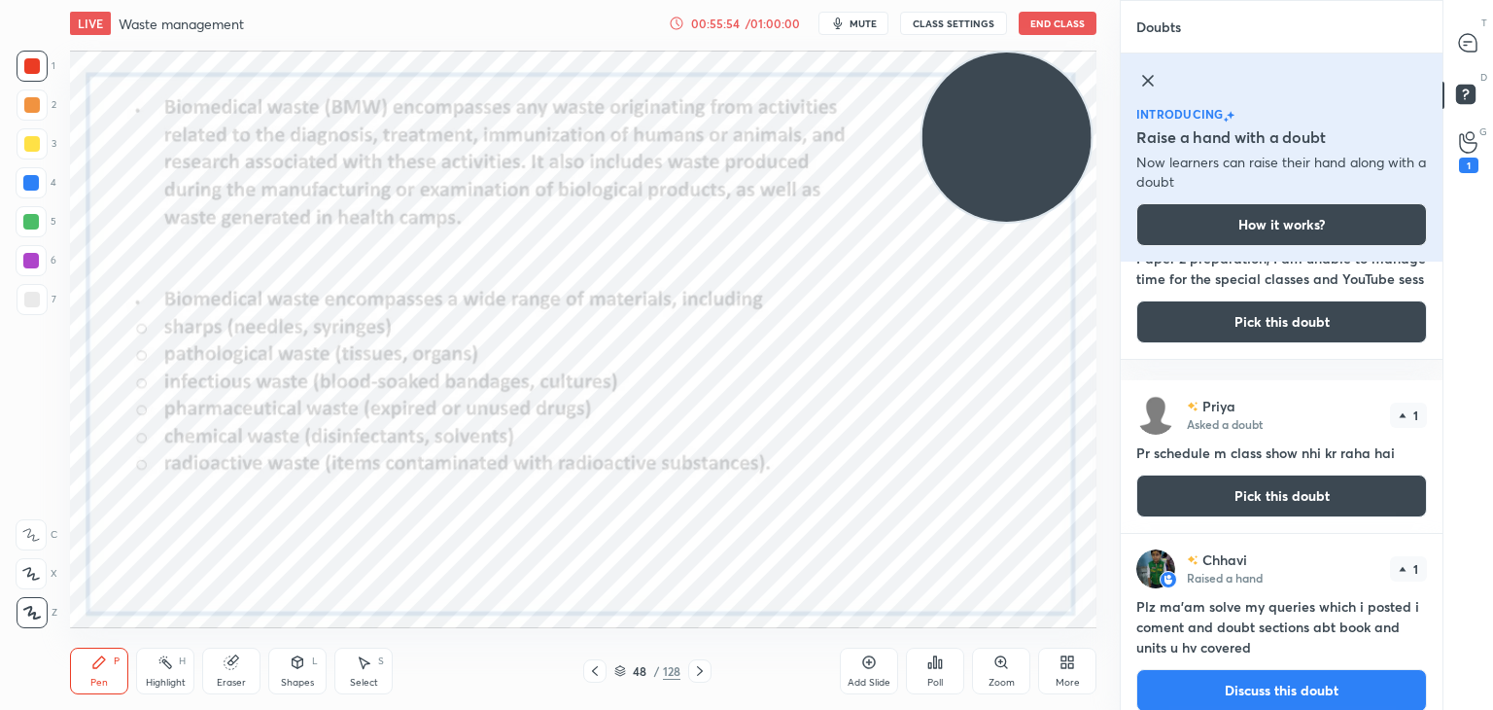
scroll to position [123, 0]
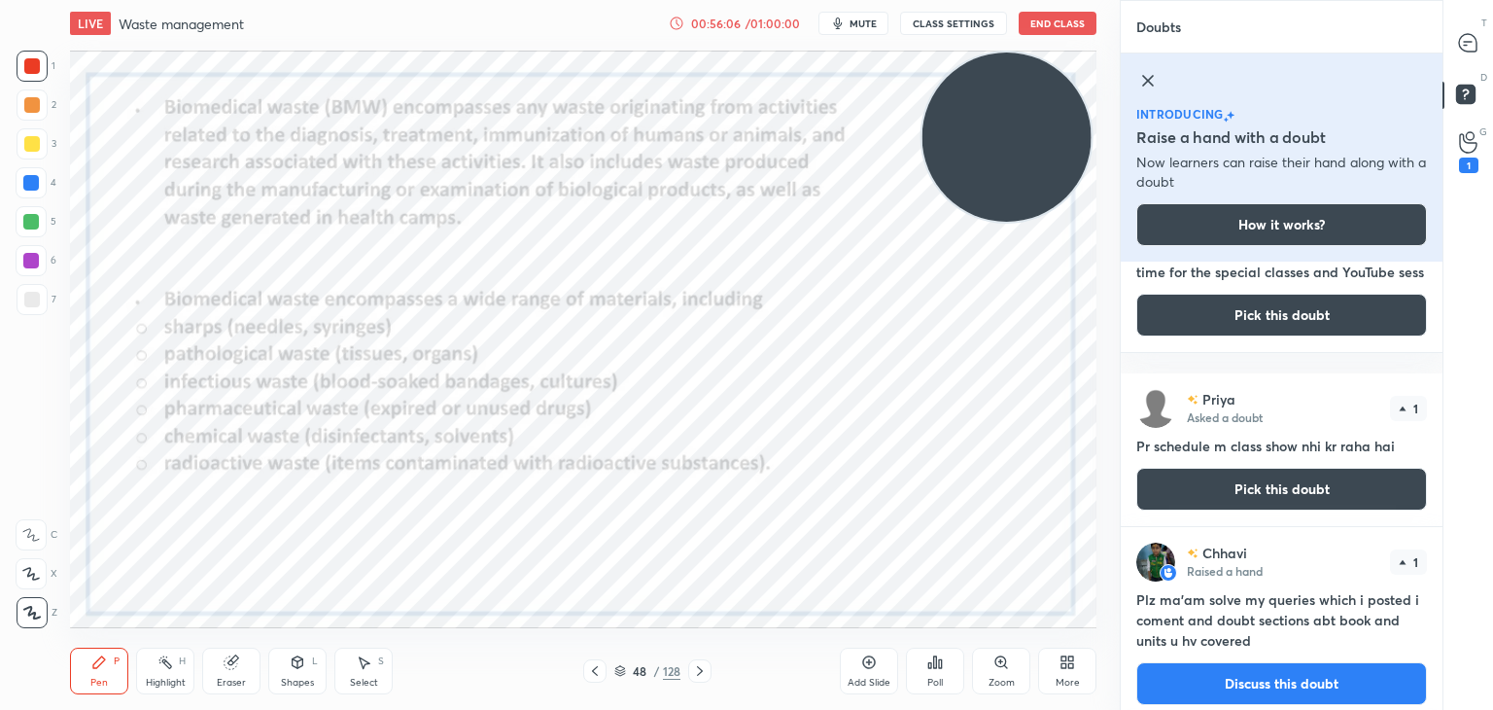
click at [1443, 382] on div "T Messages (T) D Doubts (D) G Raise Hand (G) 1" at bounding box center [1468, 355] width 51 height 710
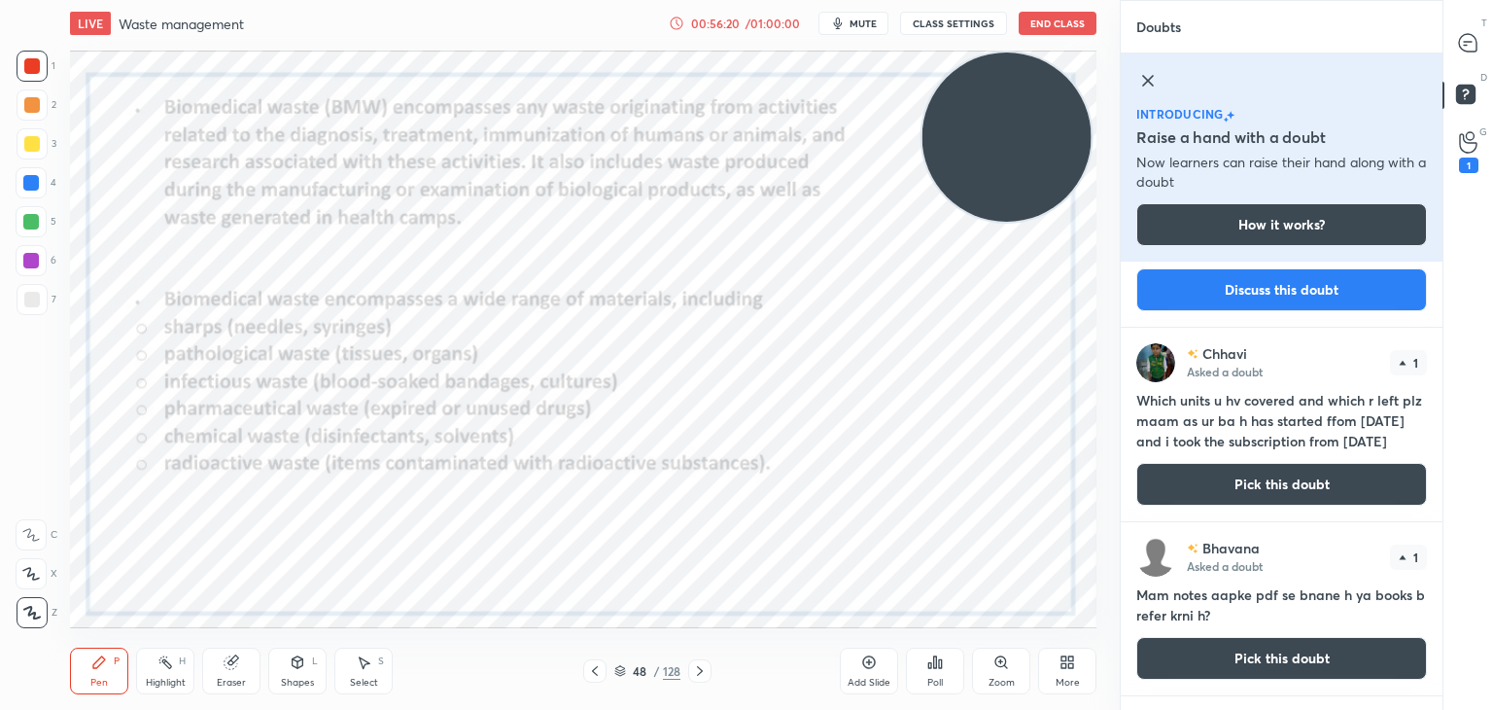
scroll to position [524, 0]
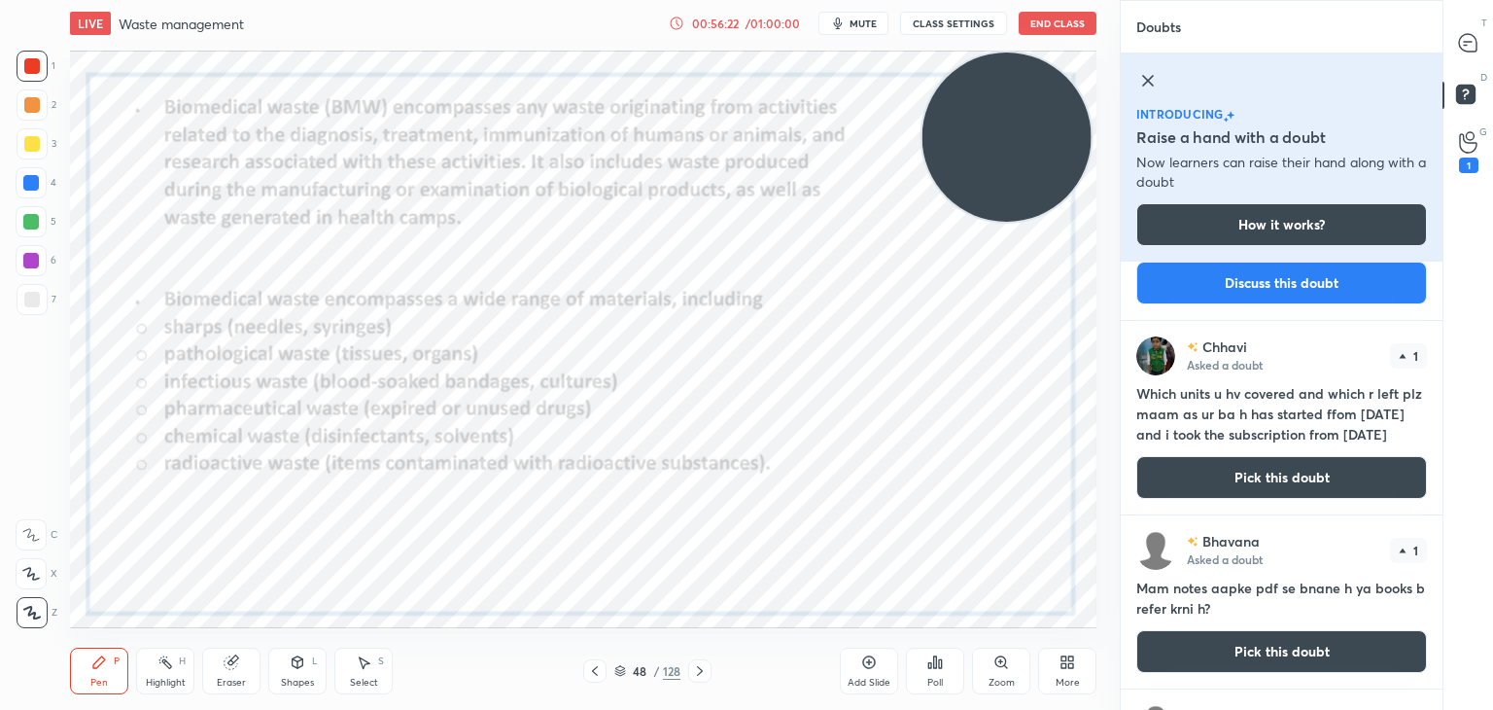
click at [869, 665] on icon at bounding box center [869, 662] width 6 height 6
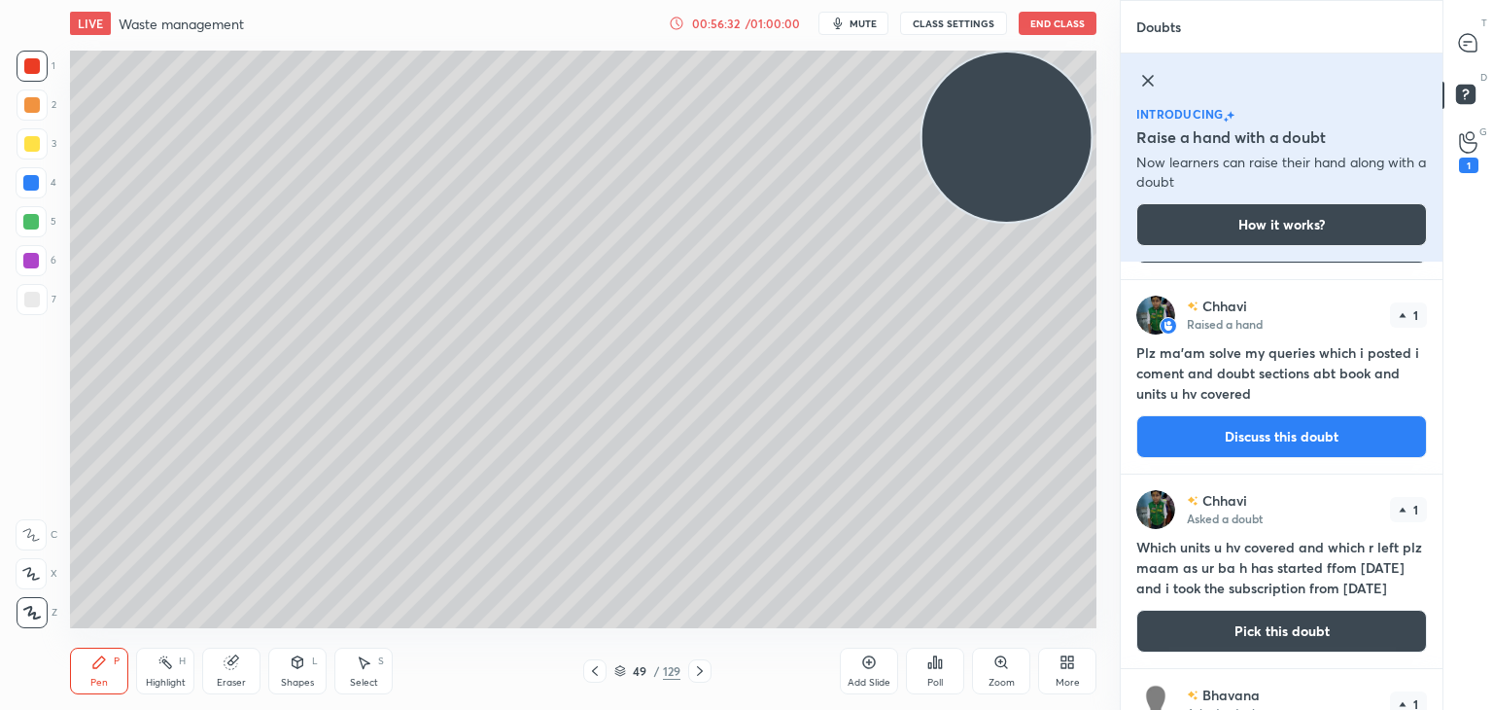
click at [43, 293] on div at bounding box center [32, 299] width 31 height 31
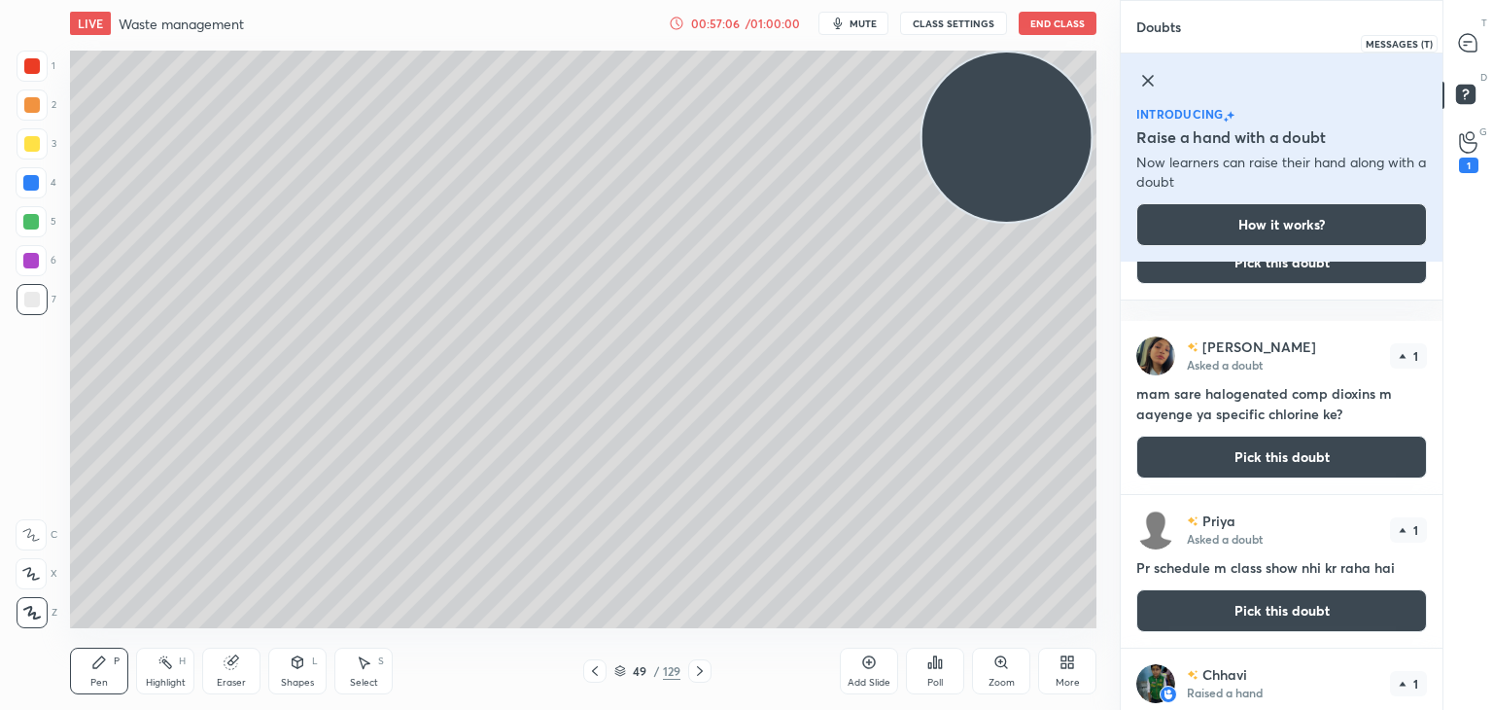
click at [1464, 37] on icon at bounding box center [1467, 42] width 17 height 17
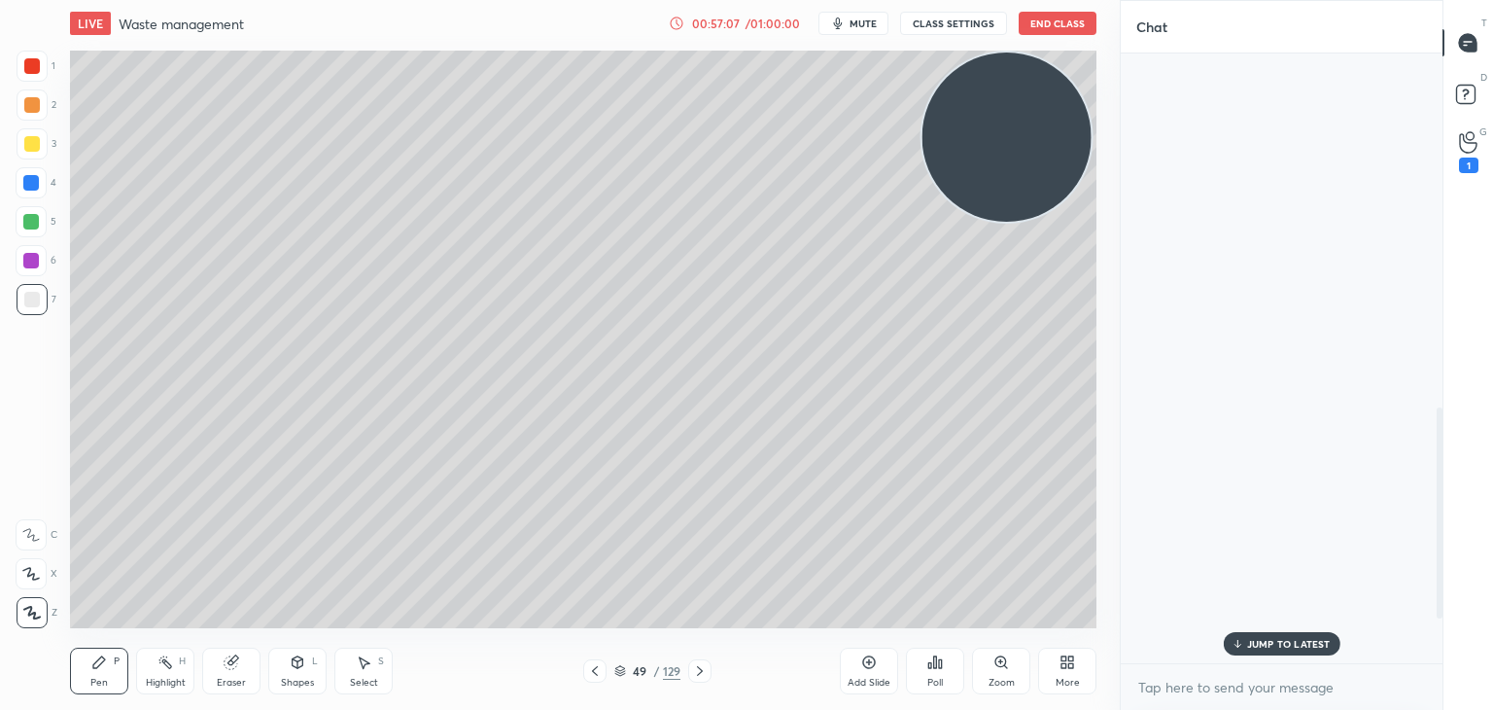
scroll to position [604, 316]
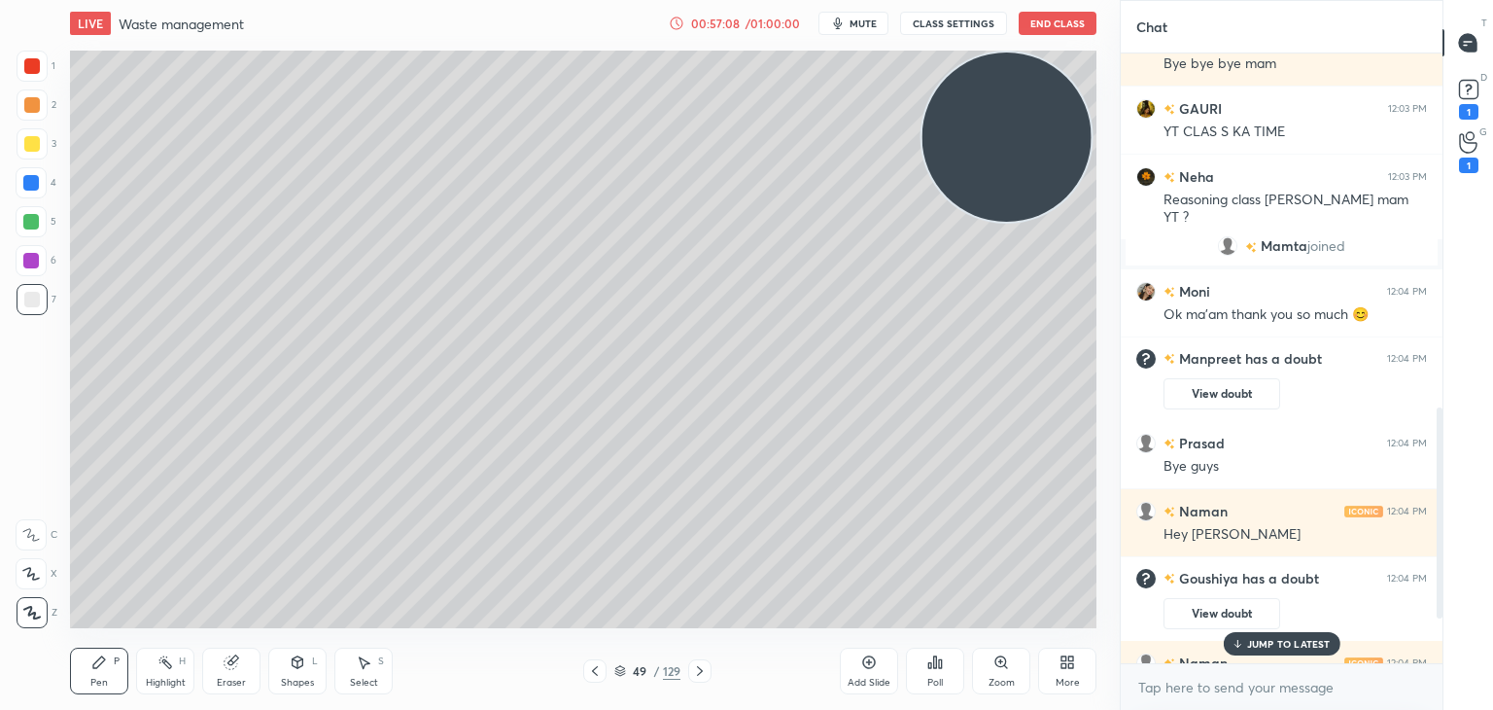
click at [1240, 646] on icon at bounding box center [1238, 646] width 6 height 3
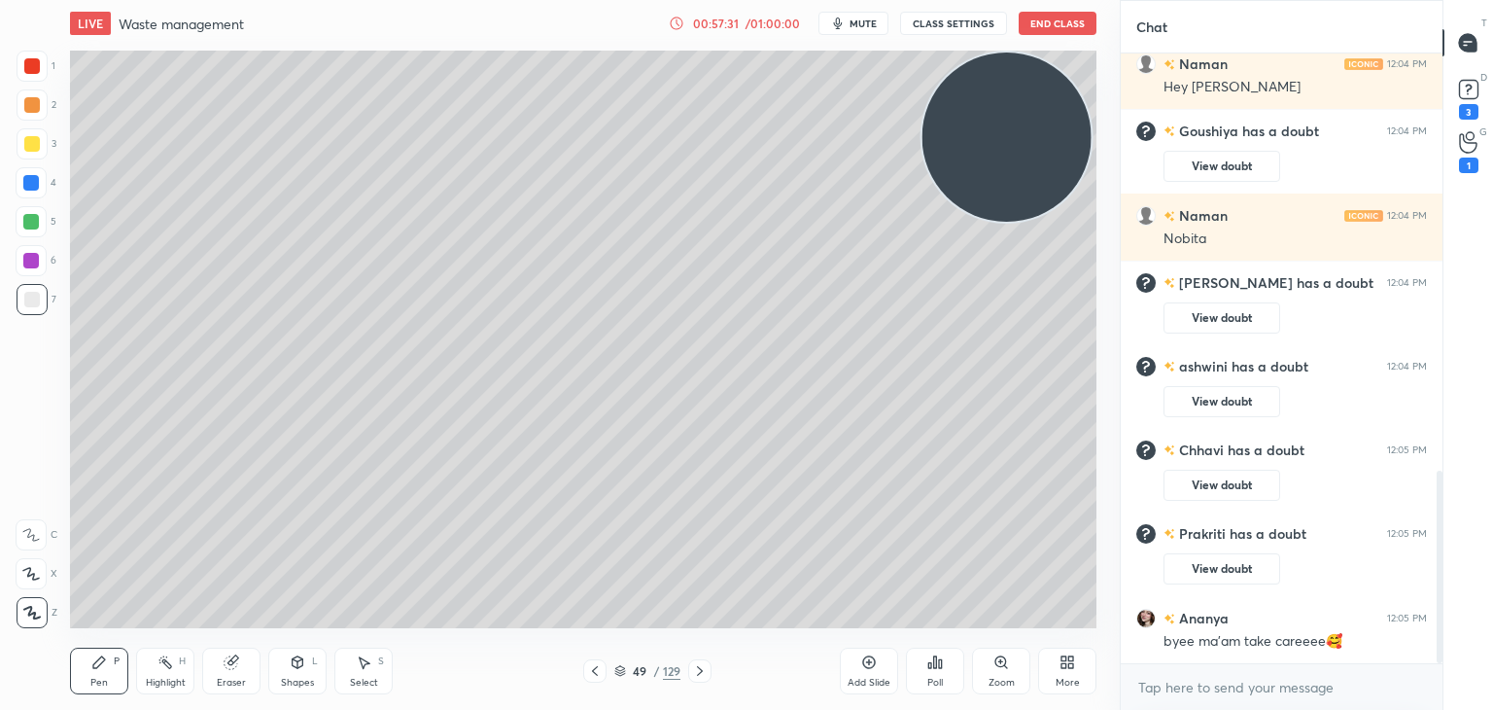
scroll to position [1326, 0]
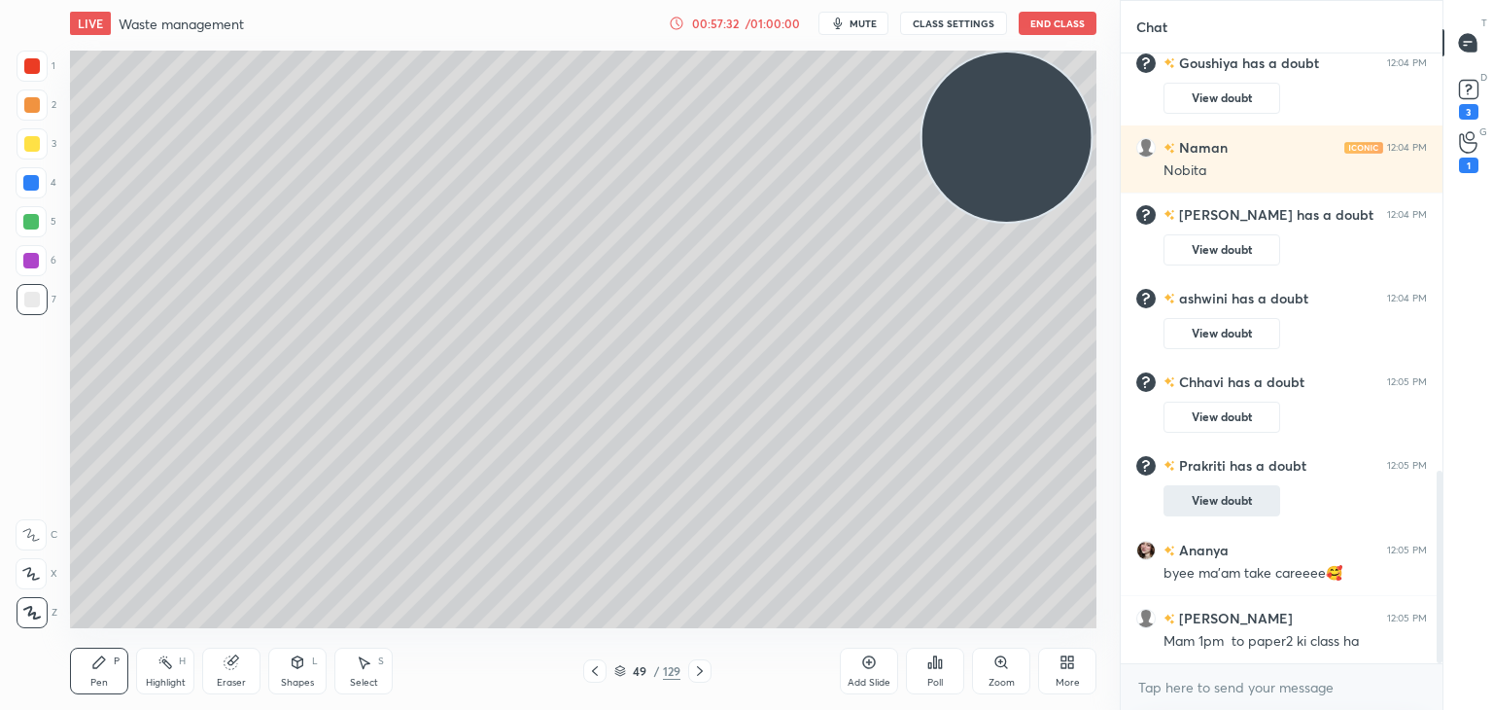
click at [1198, 495] on button "View doubt" at bounding box center [1222, 500] width 117 height 31
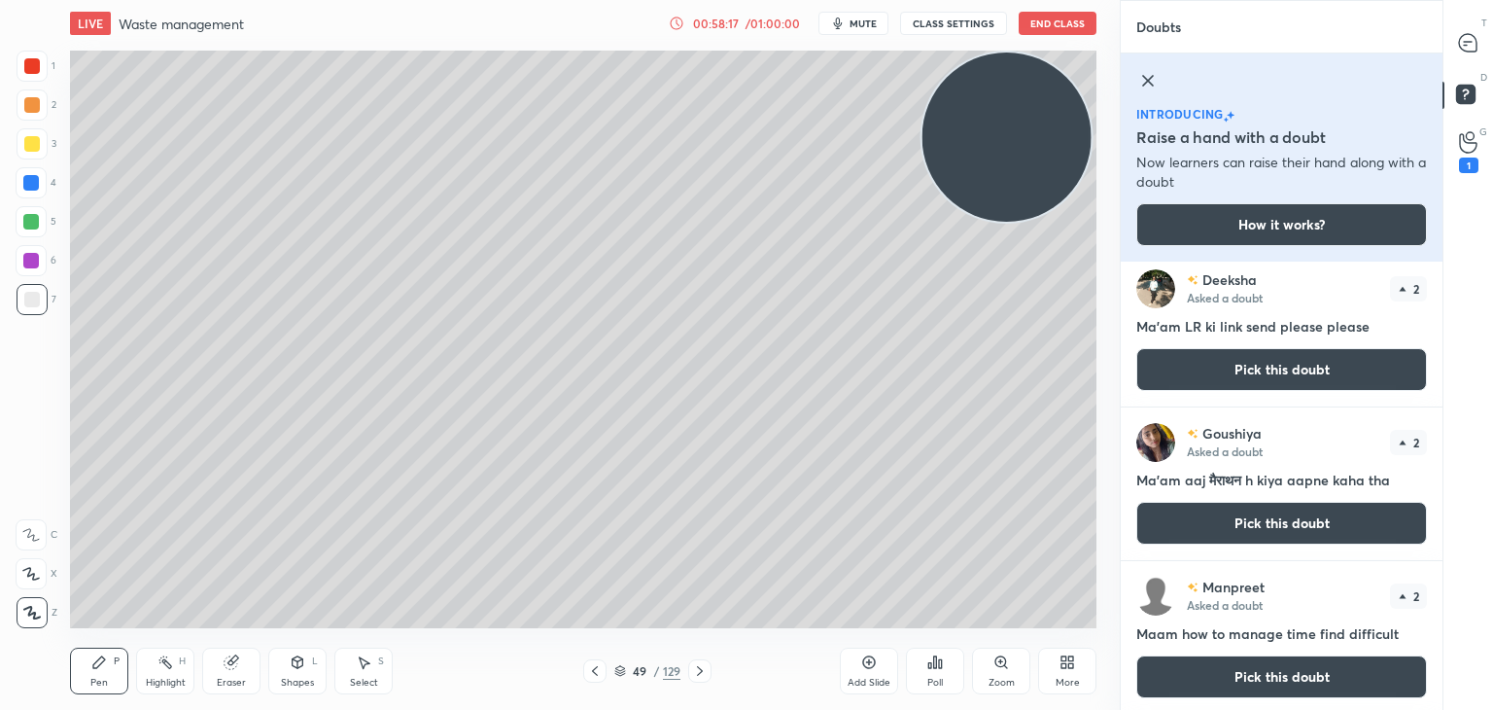
scroll to position [0, 0]
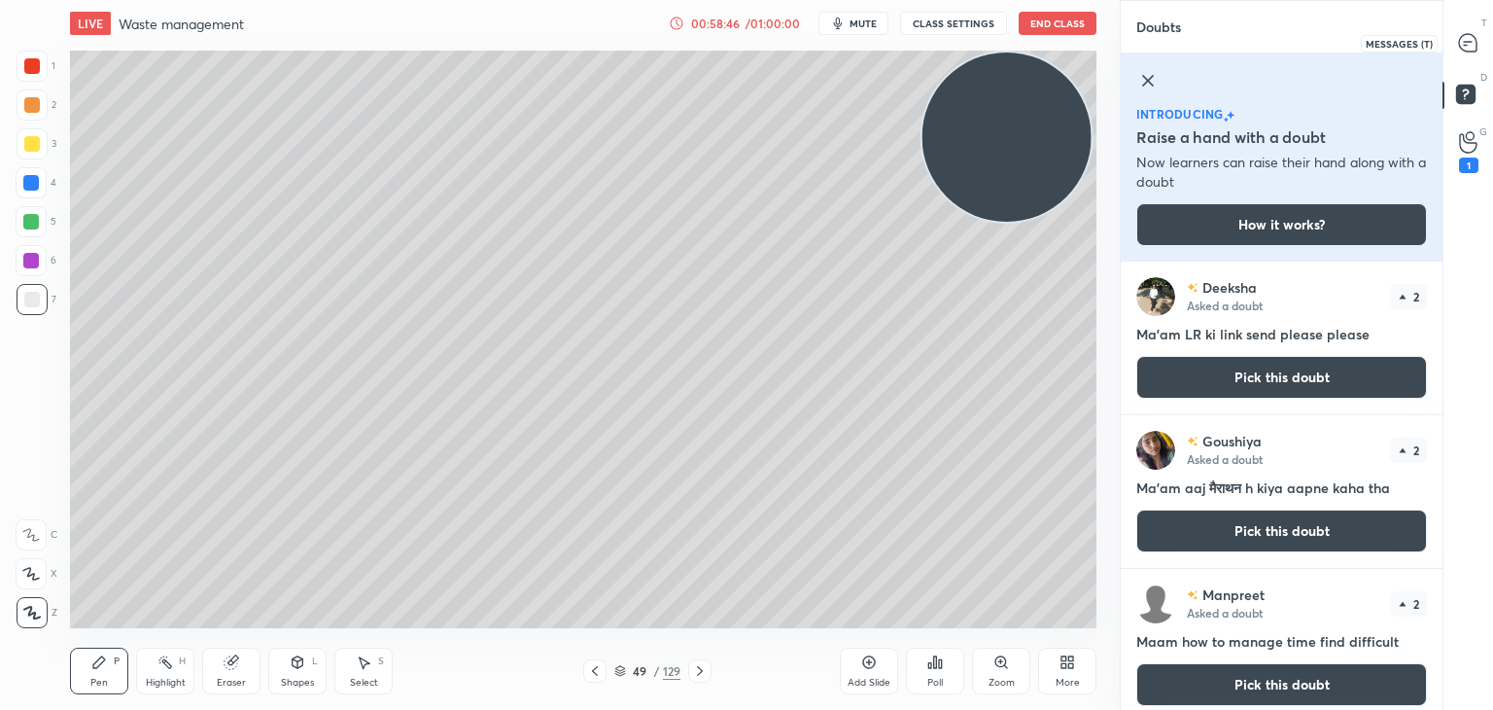
click at [1476, 36] on icon at bounding box center [1468, 43] width 20 height 20
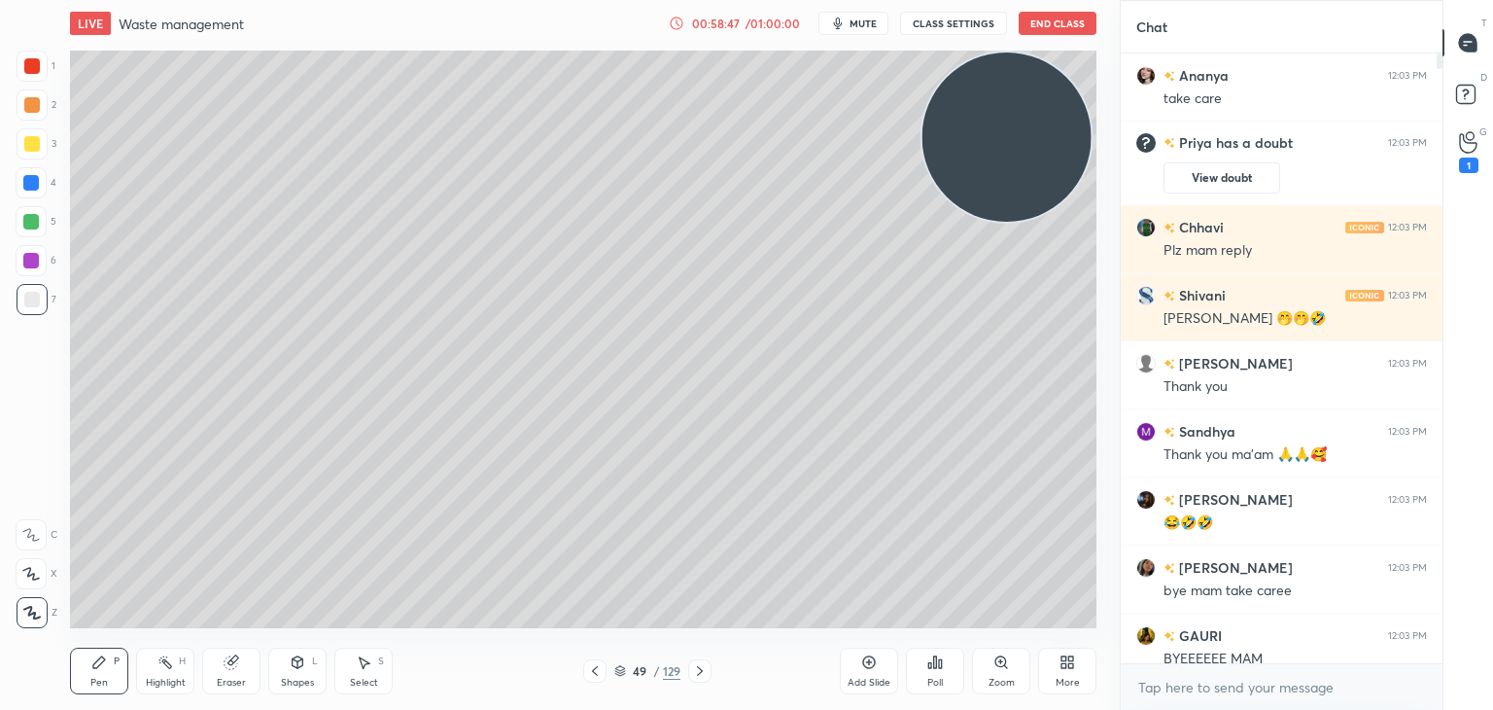
scroll to position [604, 316]
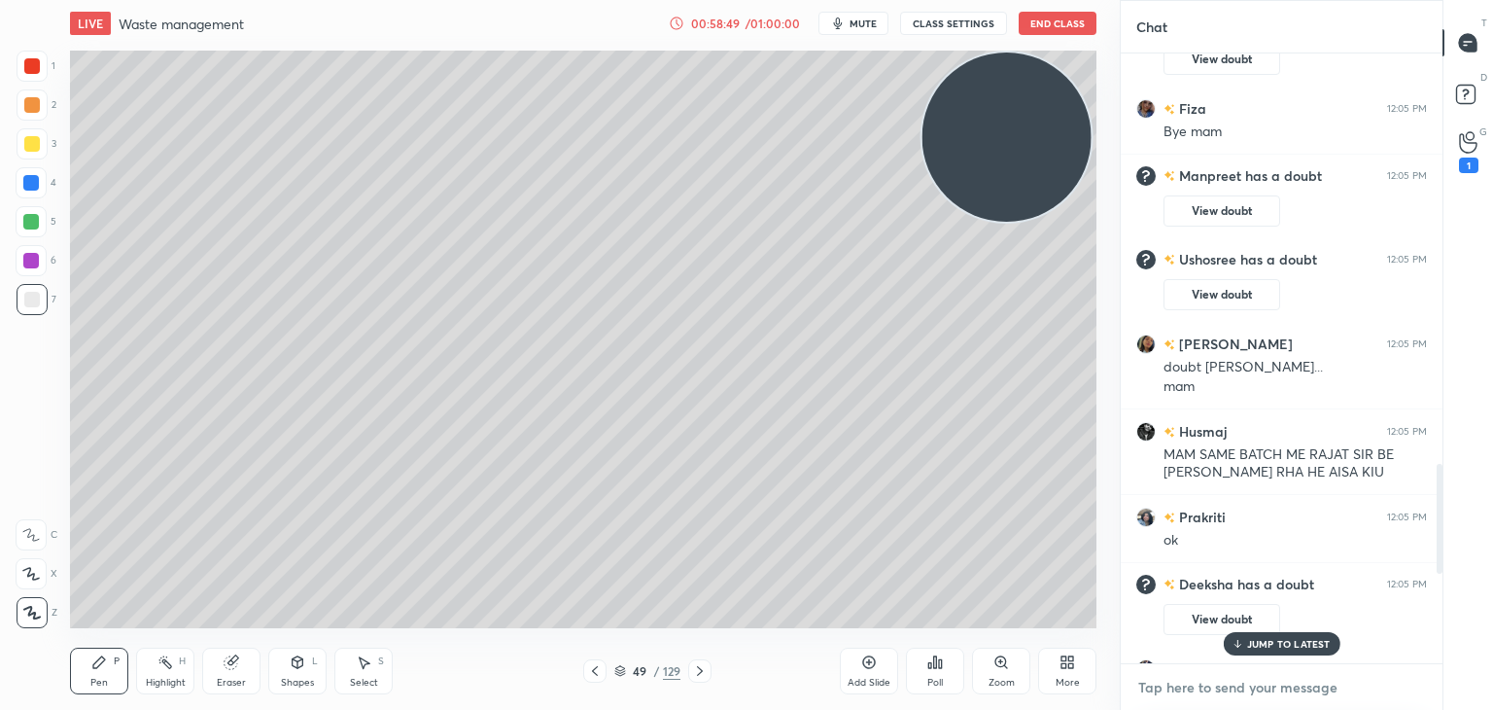
type textarea "x"
click at [1159, 678] on textarea at bounding box center [1281, 687] width 291 height 31
paste textarea "[URL][DOMAIN_NAME]"
type textarea "[URL][DOMAIN_NAME]"
type textarea "x"
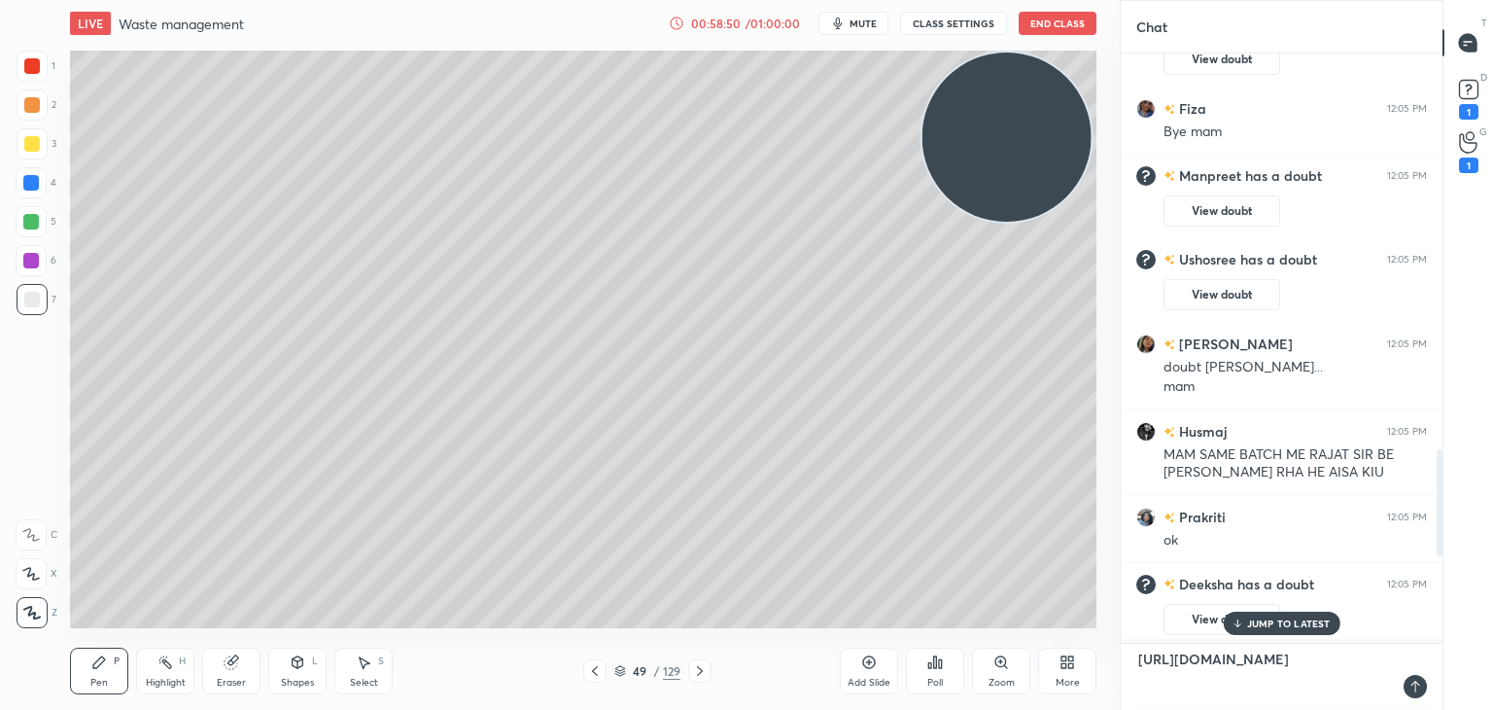
scroll to position [443, 316]
type textarea "[URL][DOMAIN_NAME]'"
type textarea "x"
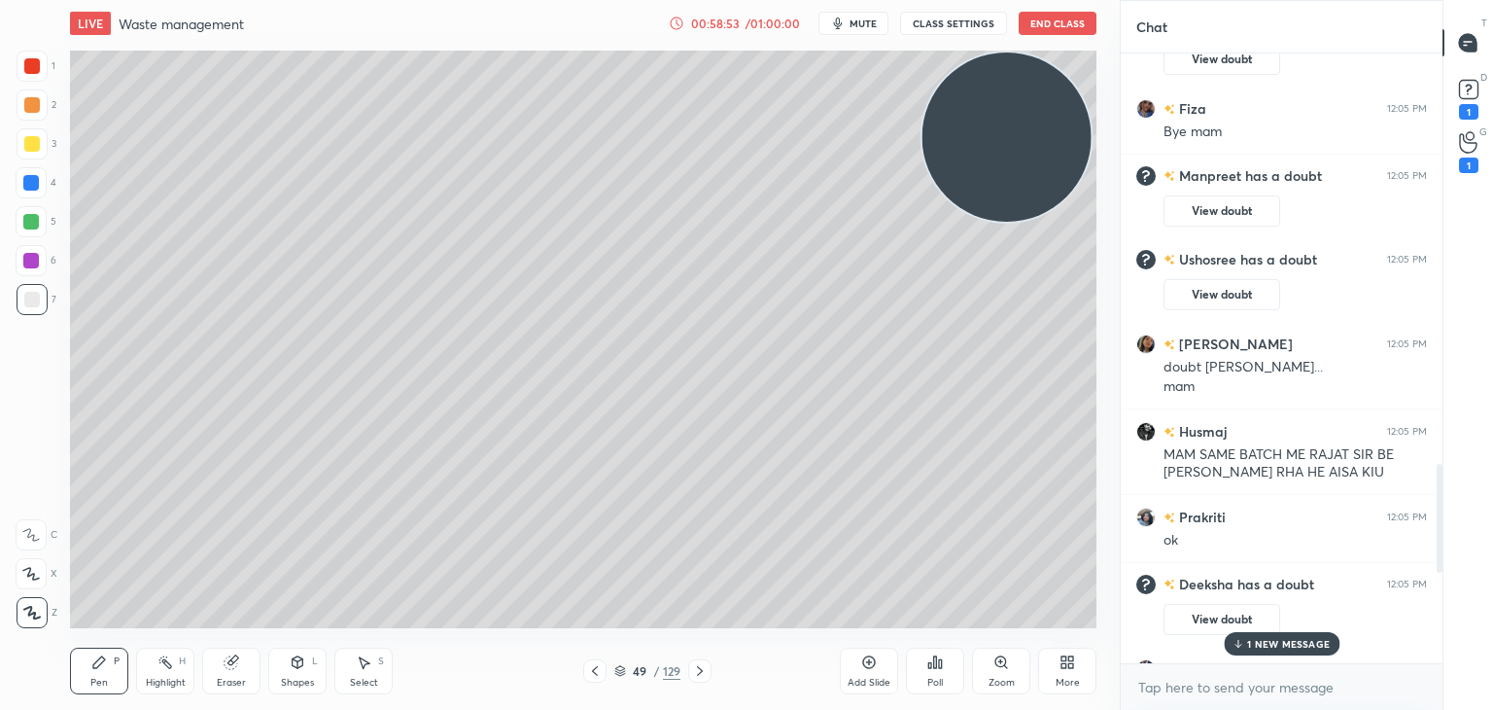
click at [1246, 644] on div "1 NEW MESSAGE" at bounding box center [1282, 643] width 116 height 23
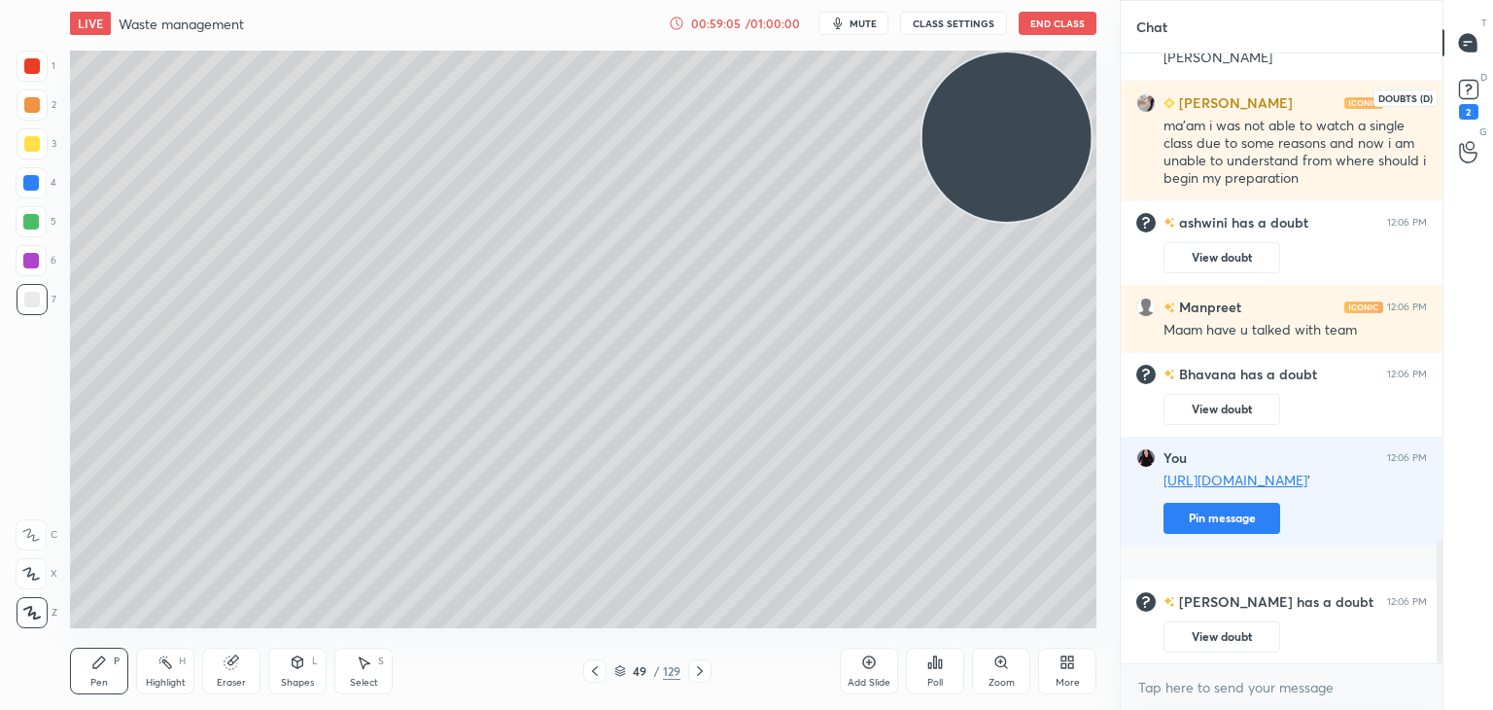
scroll to position [2430, 0]
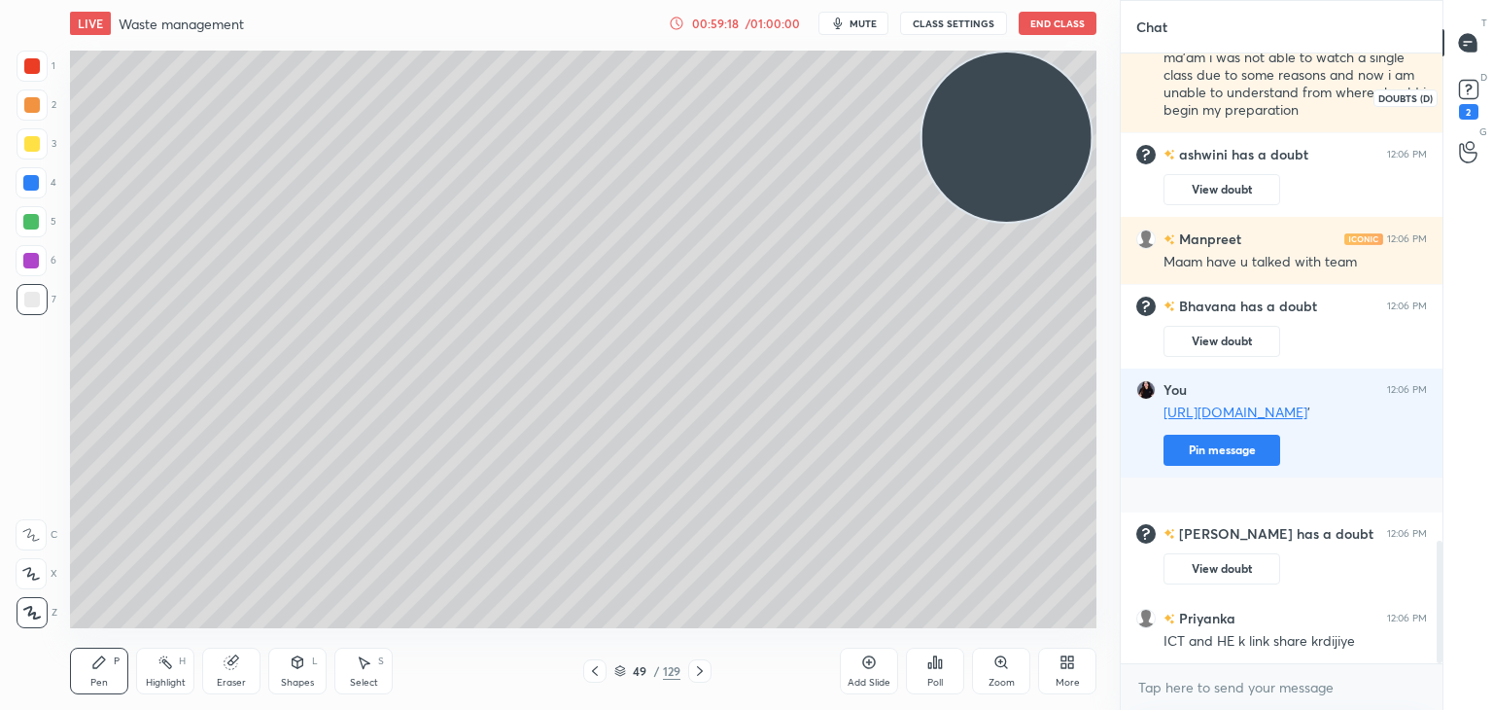
click at [1467, 94] on icon at bounding box center [1468, 94] width 2 height 2
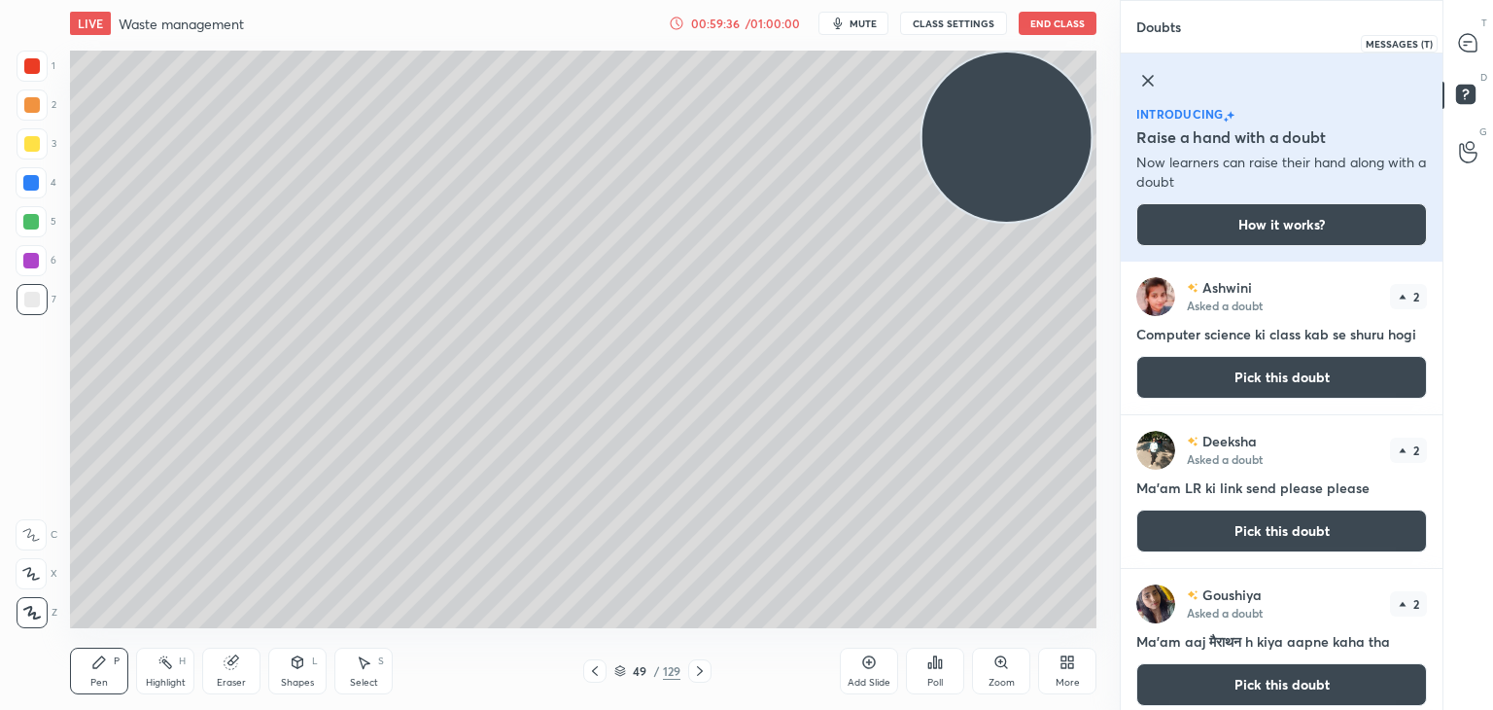
click at [1467, 48] on icon at bounding box center [1467, 42] width 17 height 17
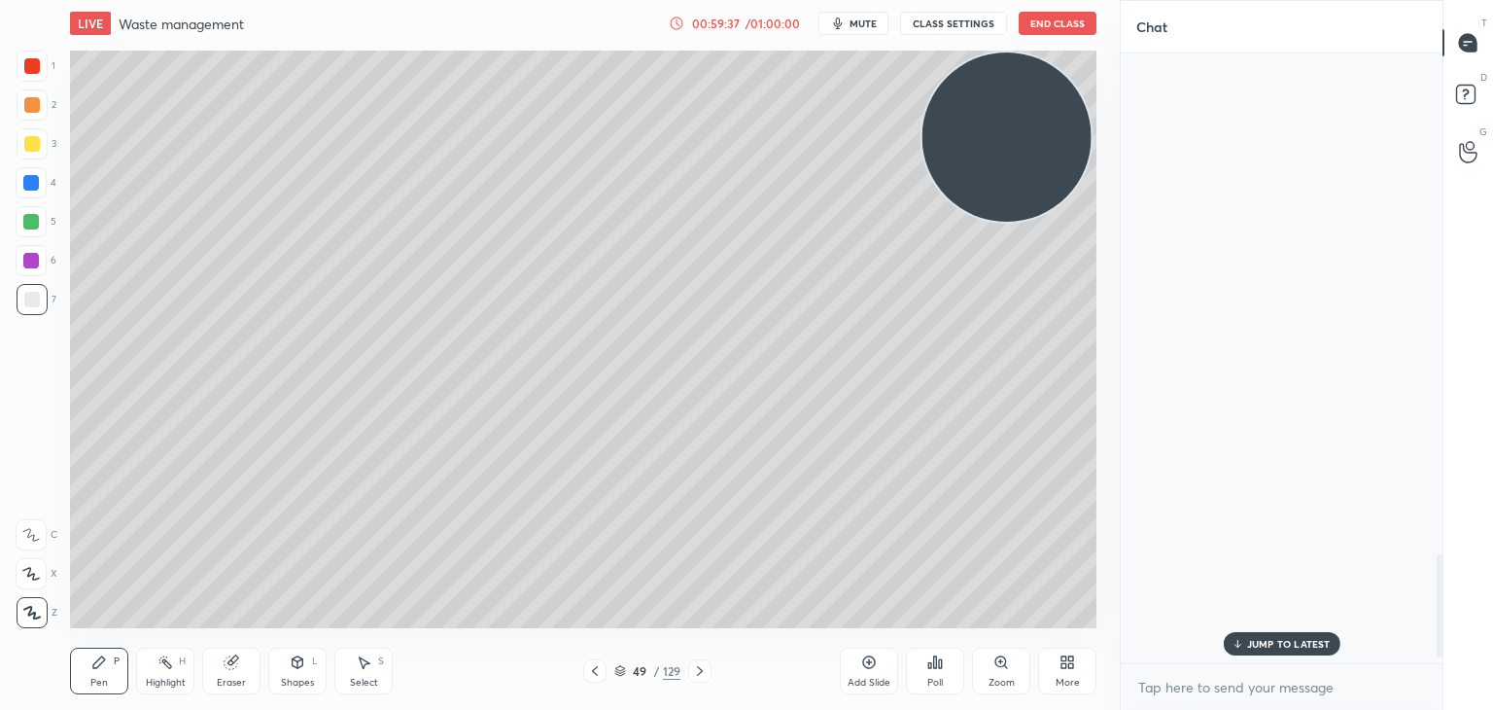
scroll to position [604, 316]
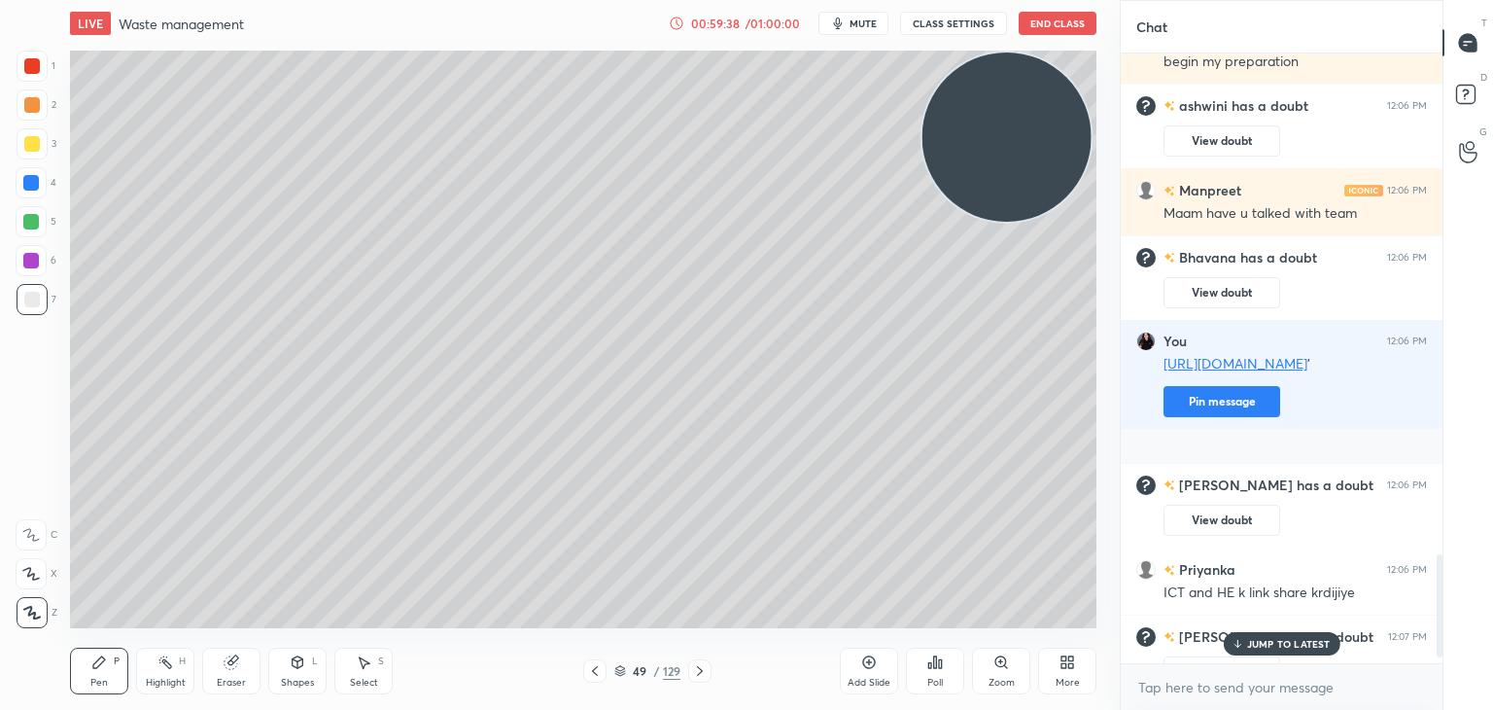
click at [1273, 635] on div "JUMP TO LATEST" at bounding box center [1281, 643] width 117 height 23
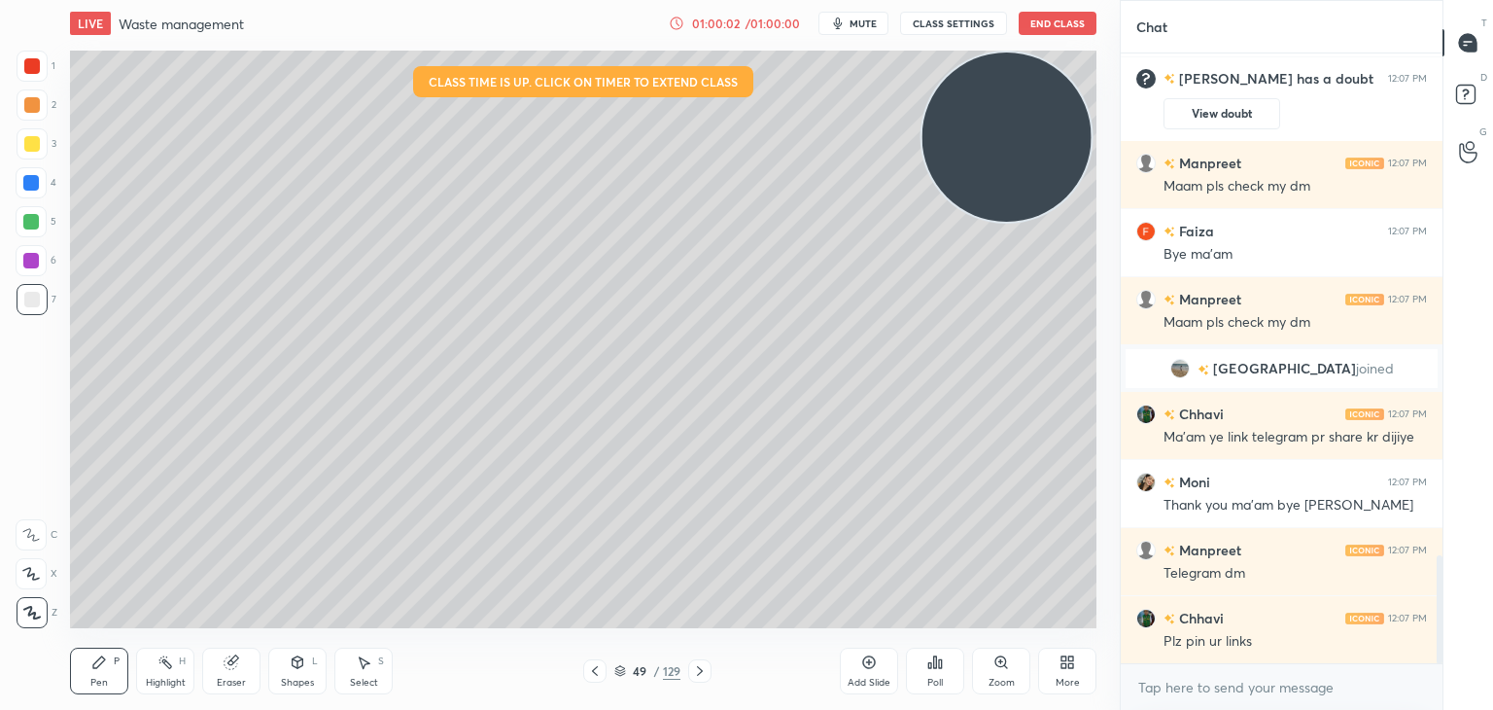
scroll to position [2905, 0]
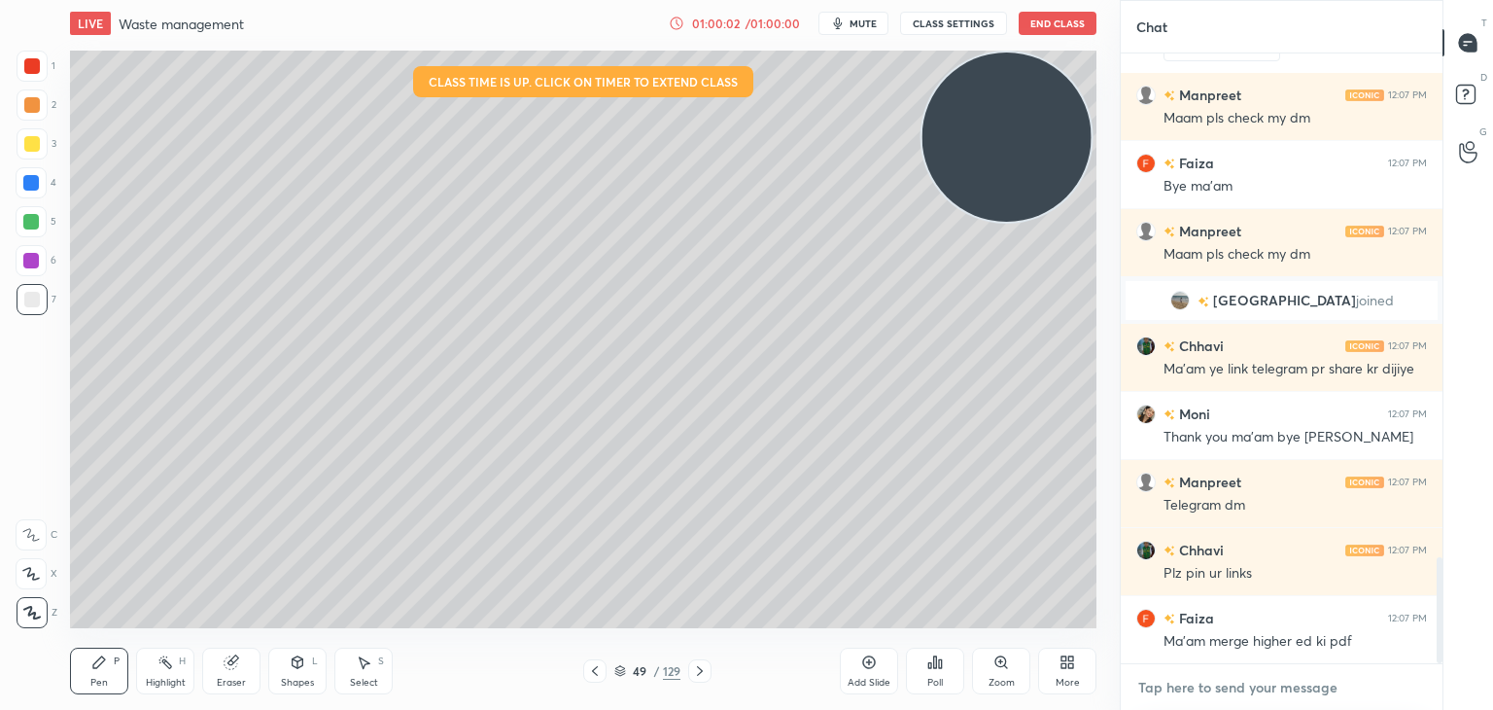
type textarea "x"
click at [1290, 684] on textarea at bounding box center [1281, 687] width 291 height 31
paste textarea "[URL][DOMAIN_NAME]"
type textarea "[URL][DOMAIN_NAME]"
type textarea "x"
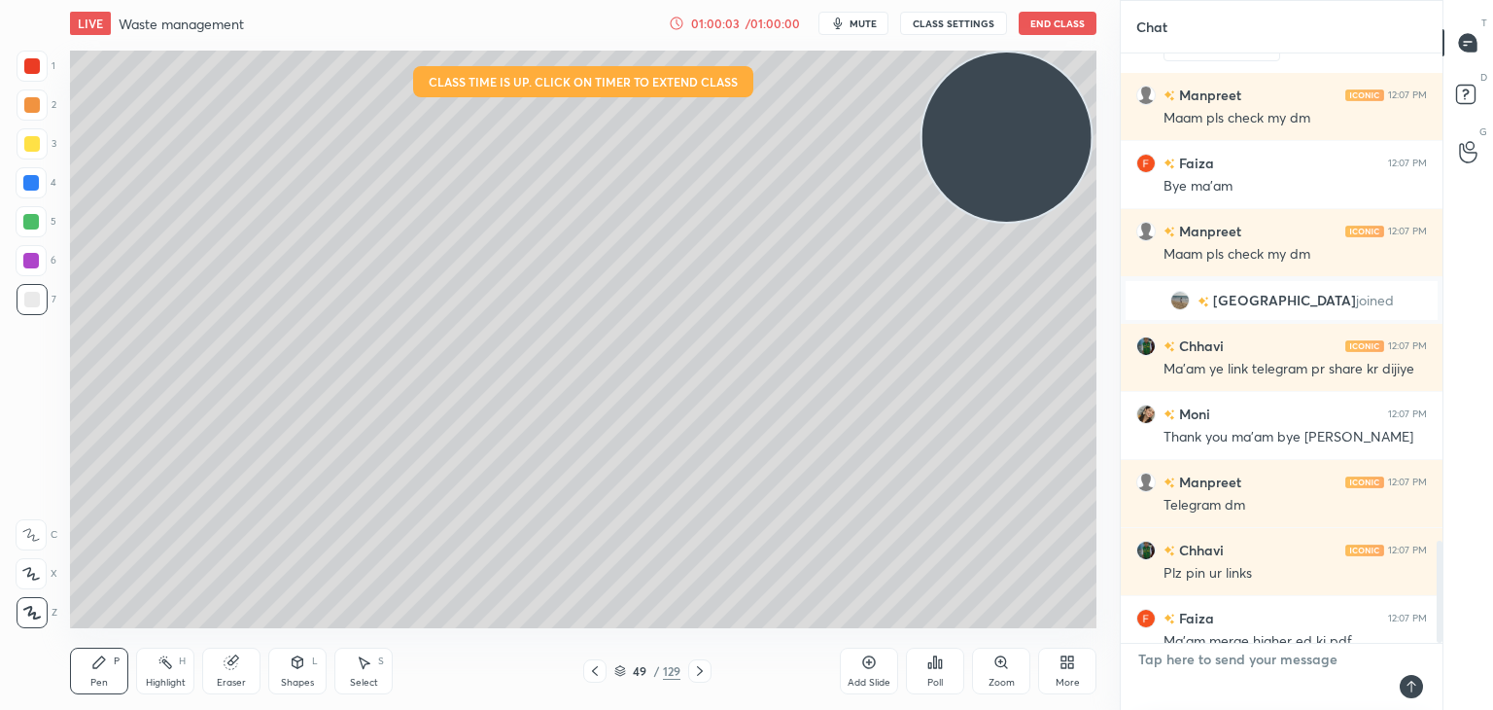
scroll to position [604, 316]
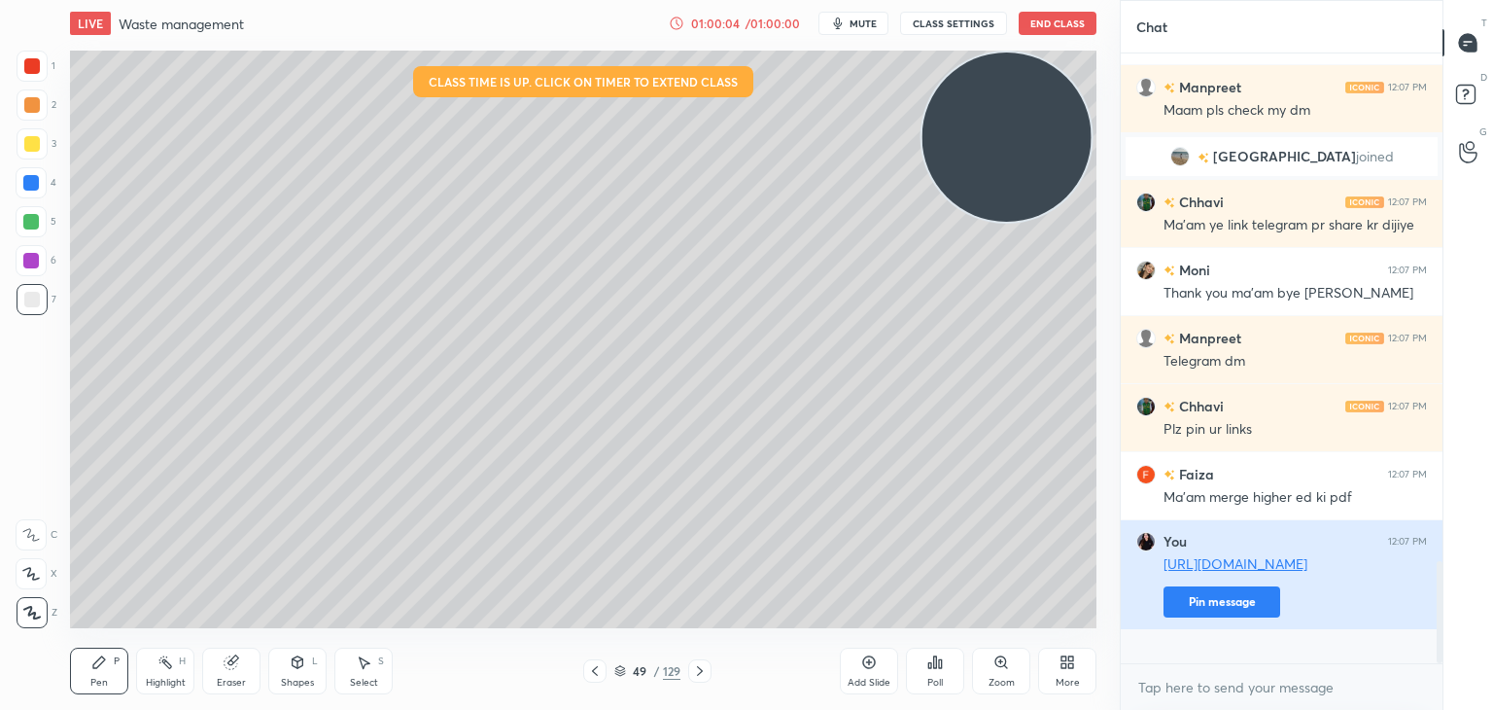
click at [1248, 617] on button "Pin message" at bounding box center [1222, 601] width 117 height 31
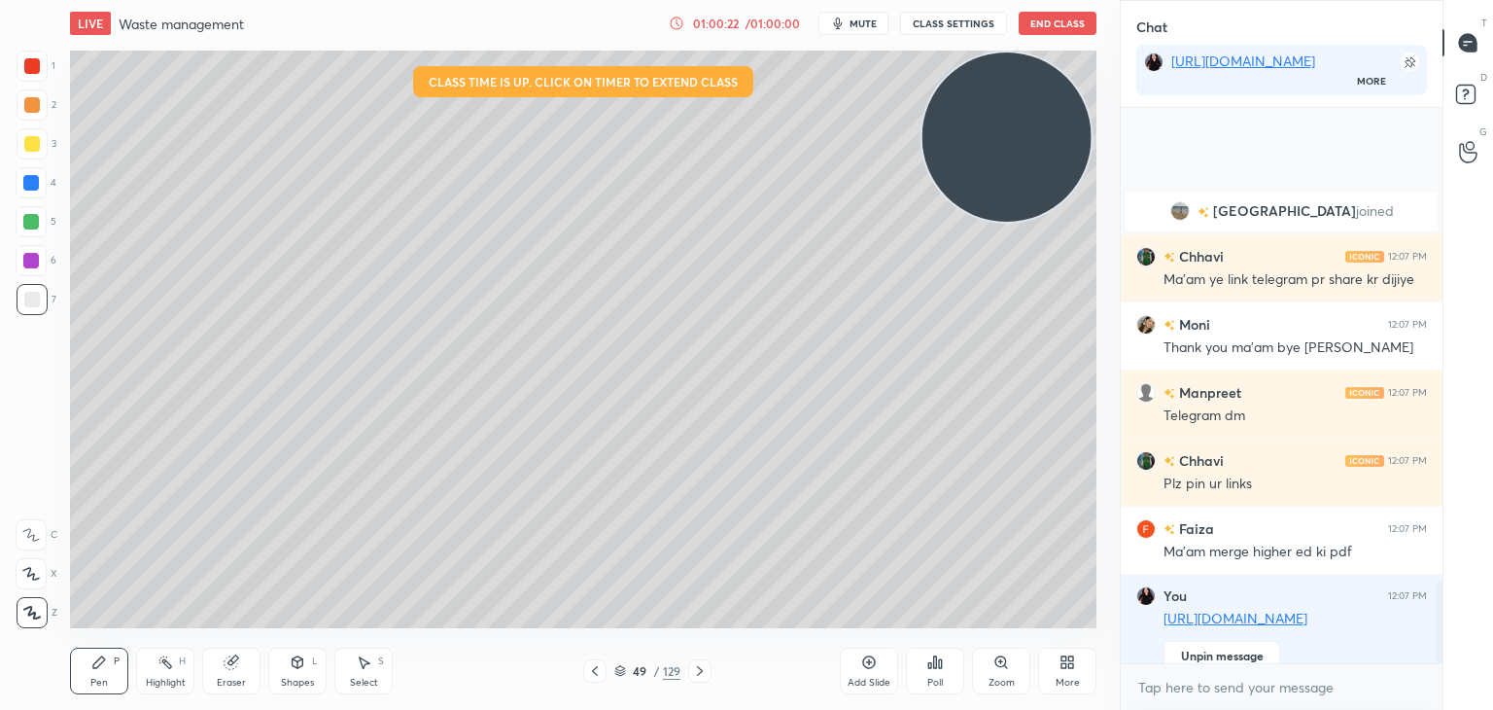
scroll to position [3218, 0]
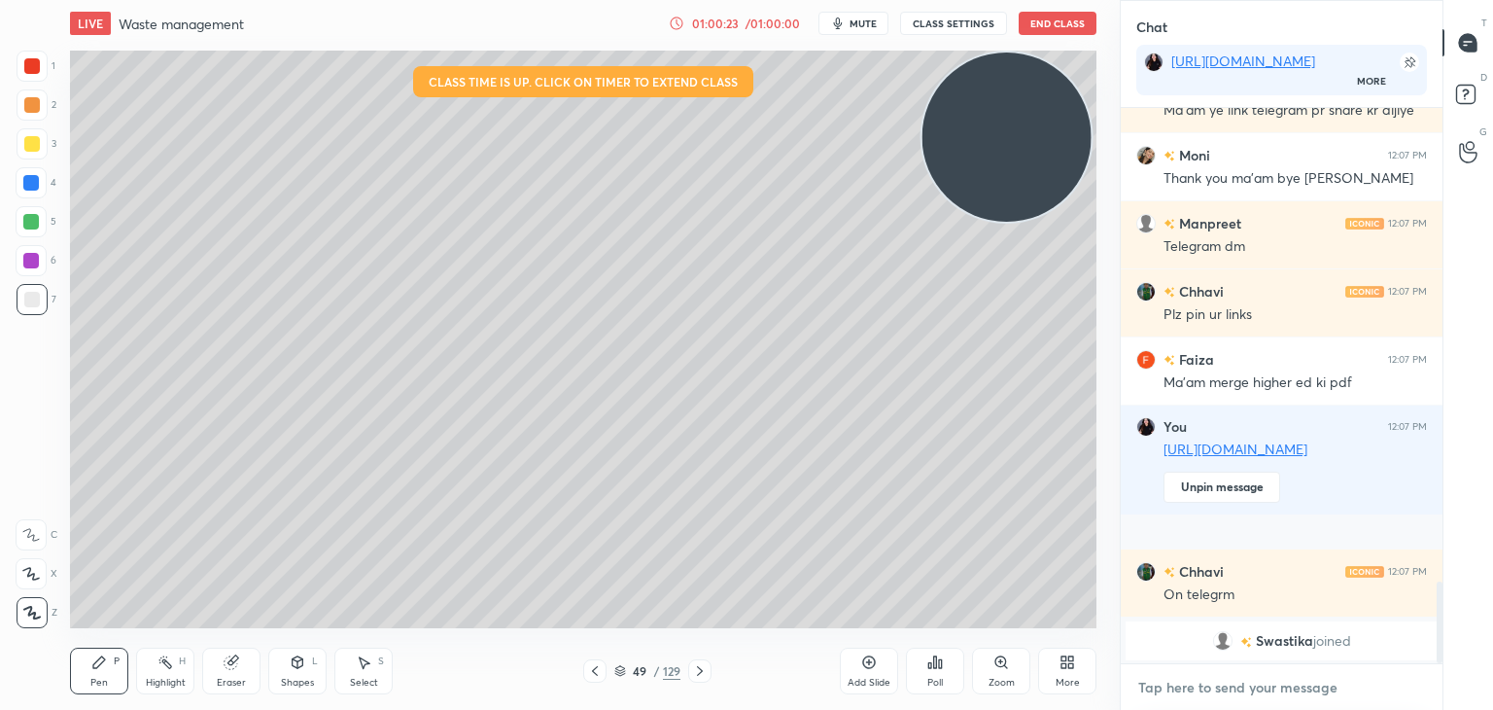
type textarea "x"
click at [1186, 696] on textarea at bounding box center [1281, 687] width 291 height 31
paste textarea "[URL][DOMAIN_NAME]"
type textarea "[URL][DOMAIN_NAME]"
type textarea "x"
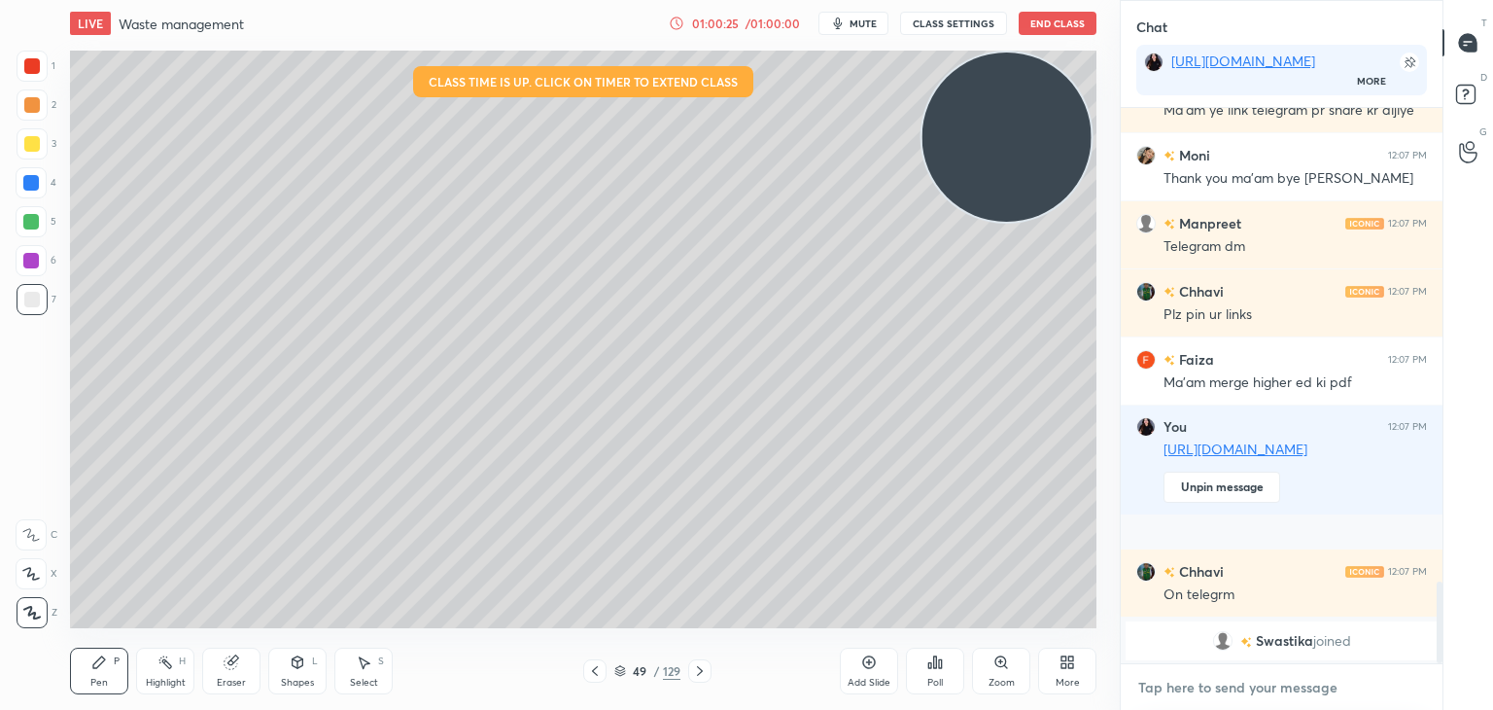
scroll to position [6, 6]
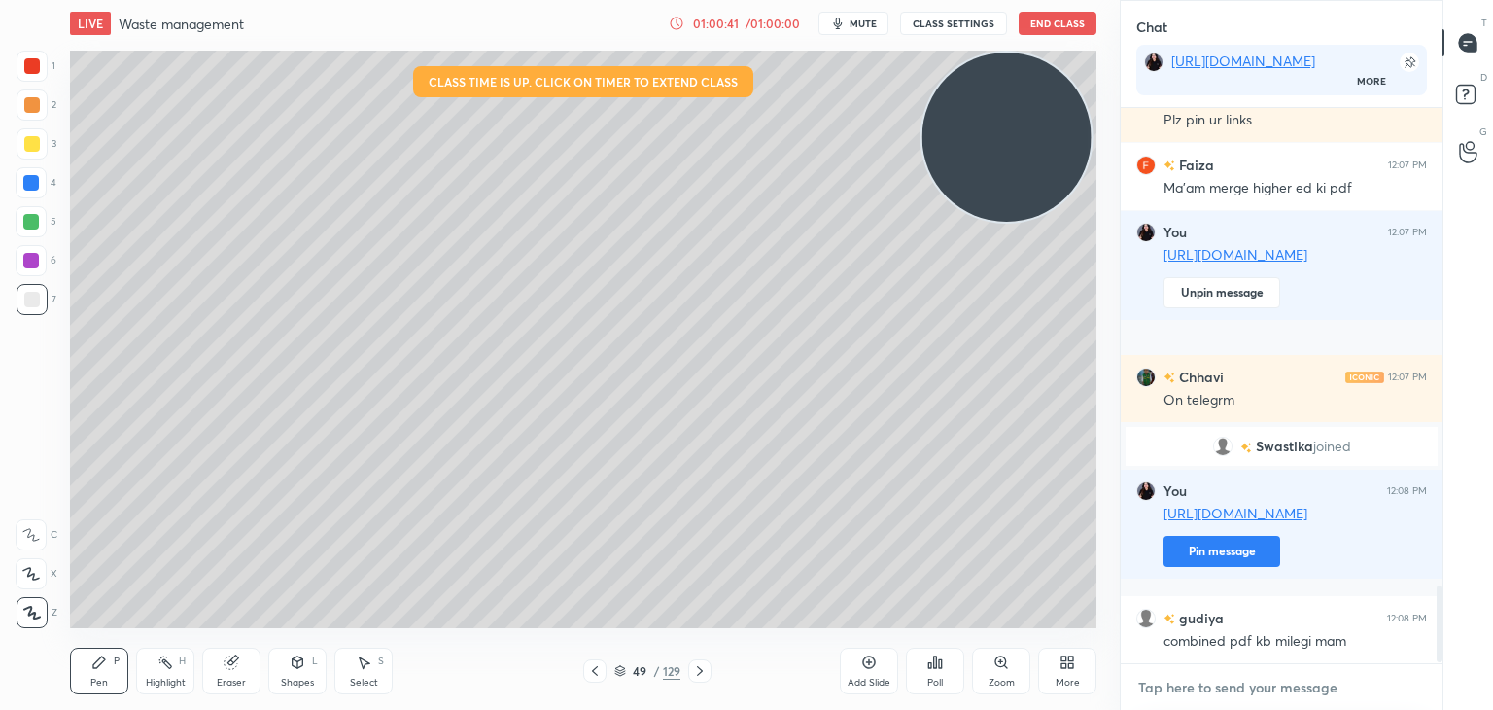
type textarea "x"
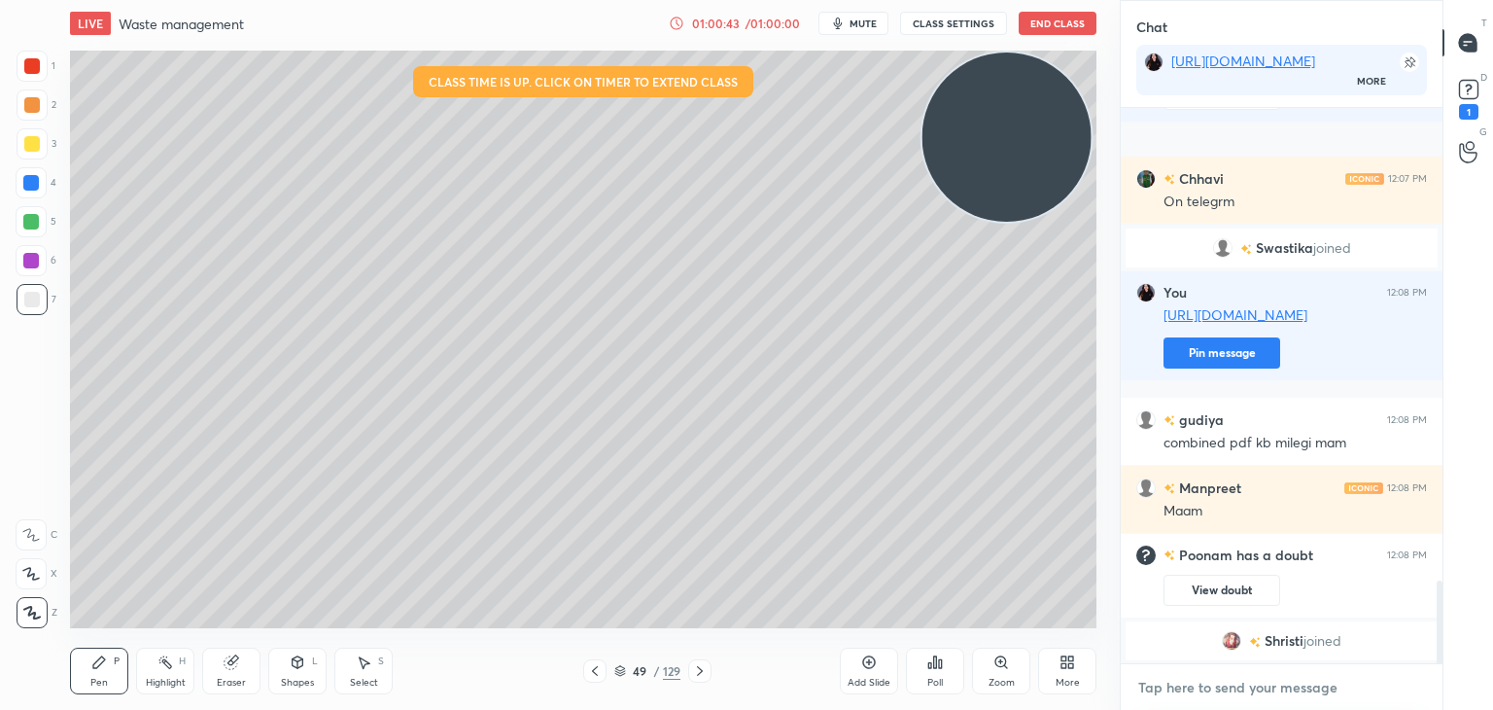
scroll to position [3171, 0]
click at [1189, 697] on textarea at bounding box center [1281, 687] width 291 height 31
paste textarea "[URL][DOMAIN_NAME]"
type textarea "[URL][DOMAIN_NAME]"
type textarea "x"
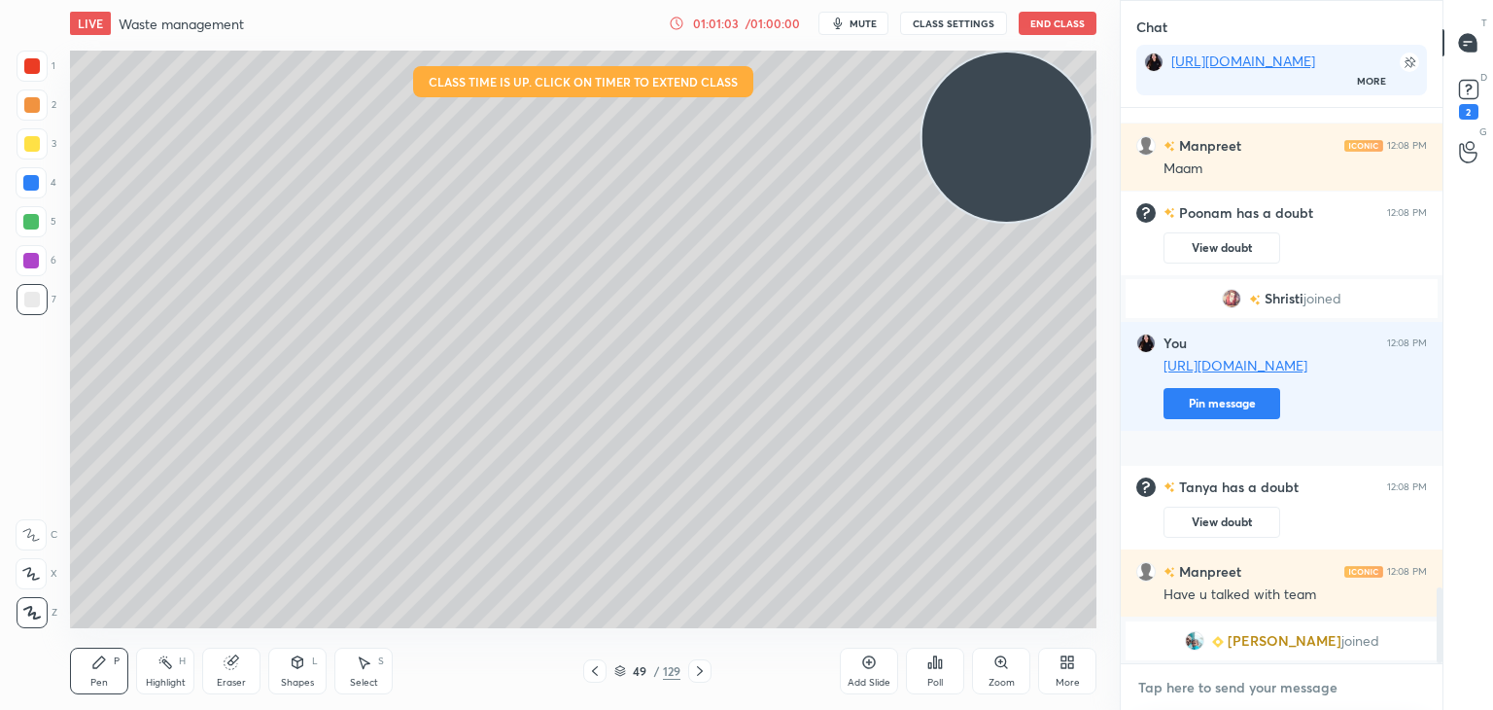
scroll to position [389, 316]
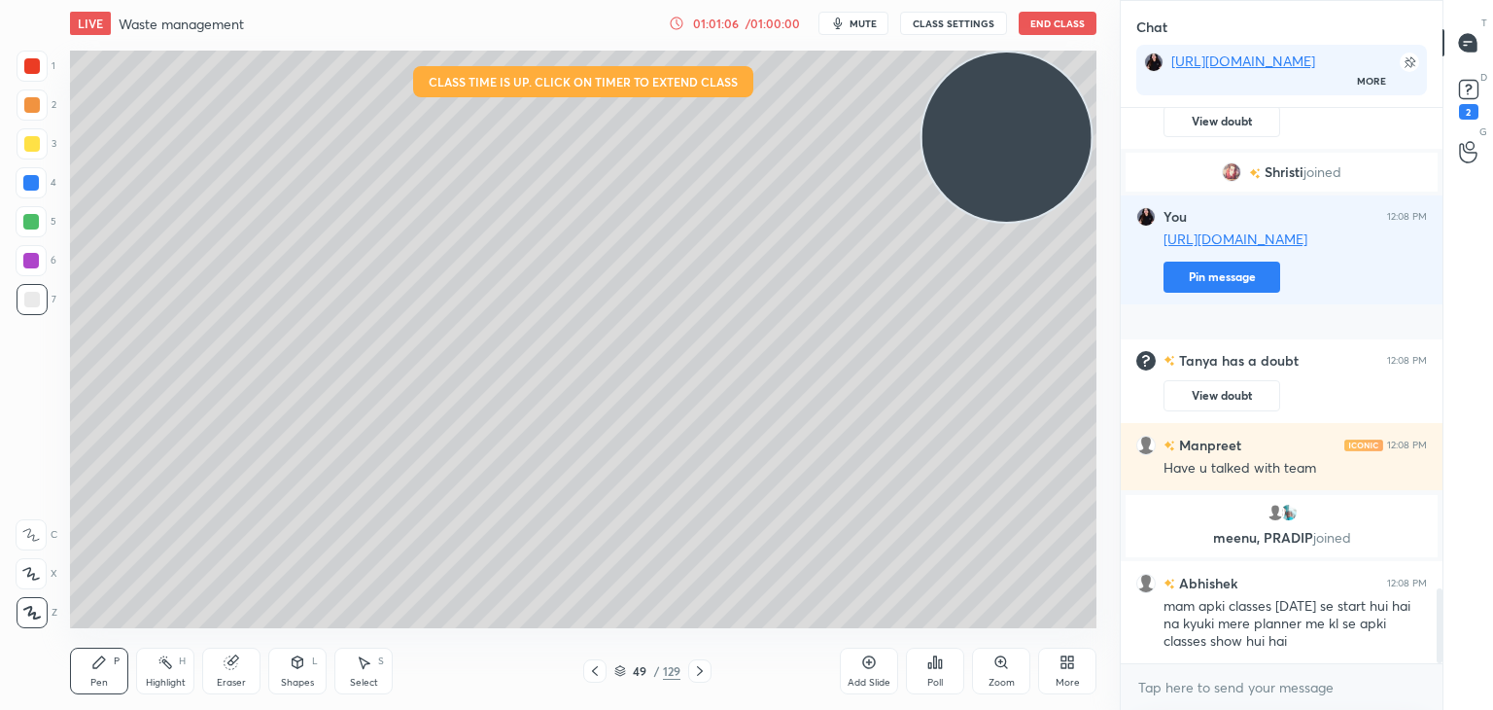
click at [1048, 21] on button "End Class" at bounding box center [1058, 23] width 78 height 23
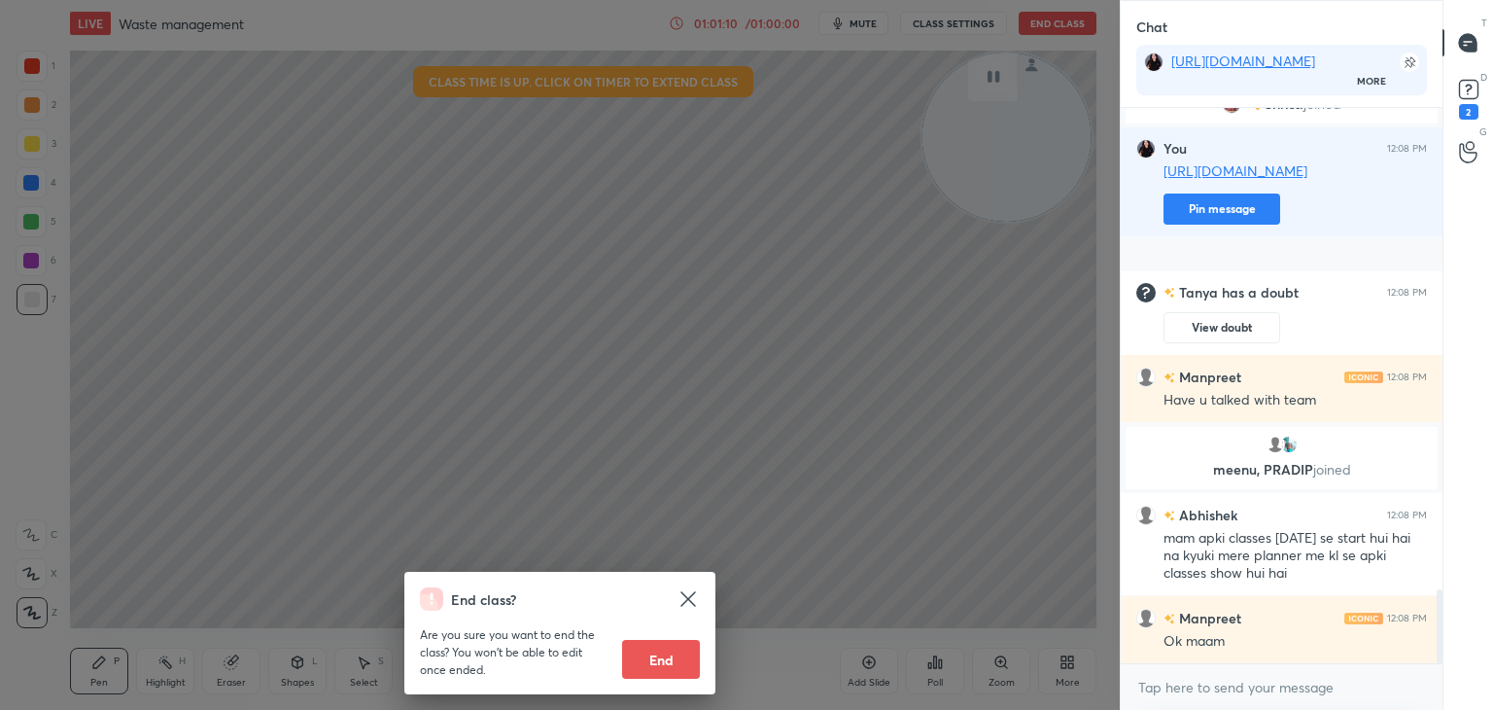
click at [645, 653] on button "End" at bounding box center [661, 659] width 78 height 39
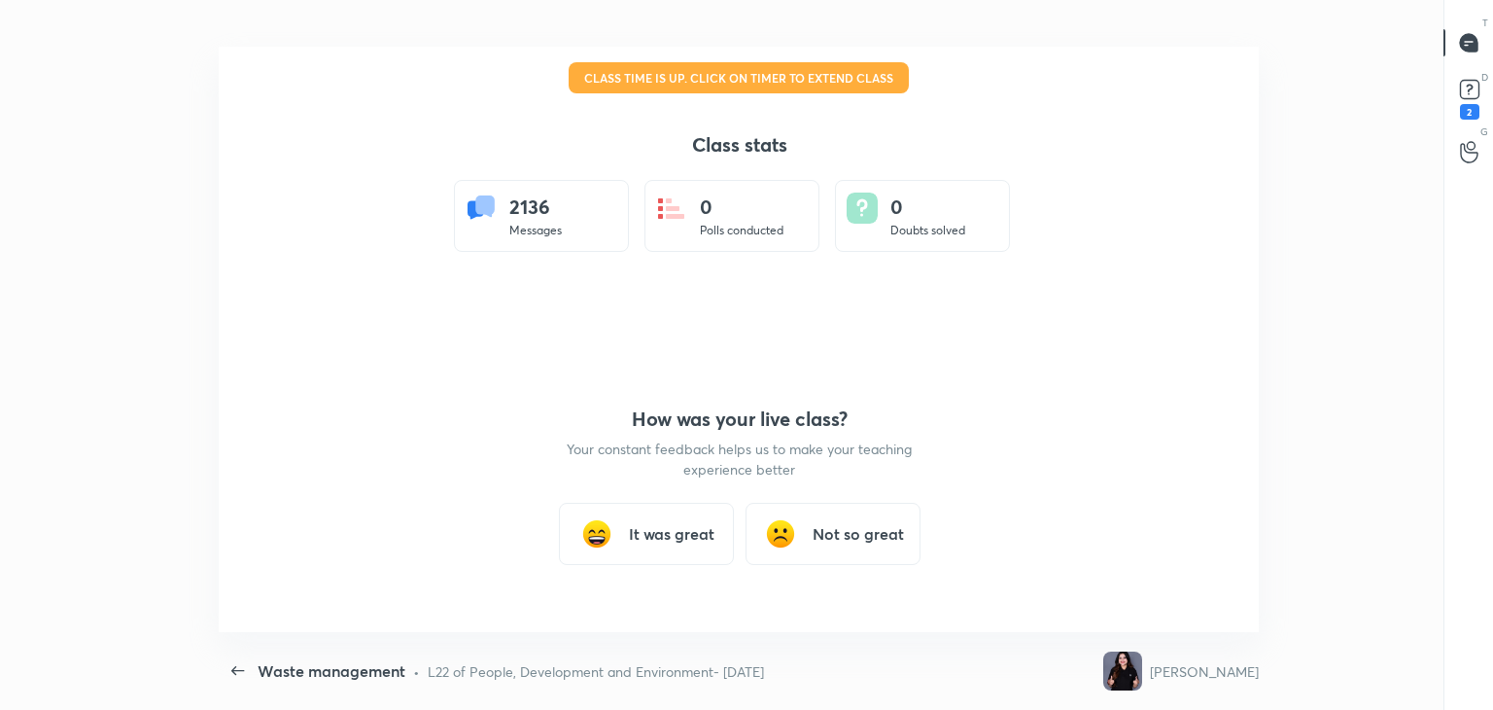
type textarea "x"
